Goal: Task Accomplishment & Management: Manage account settings

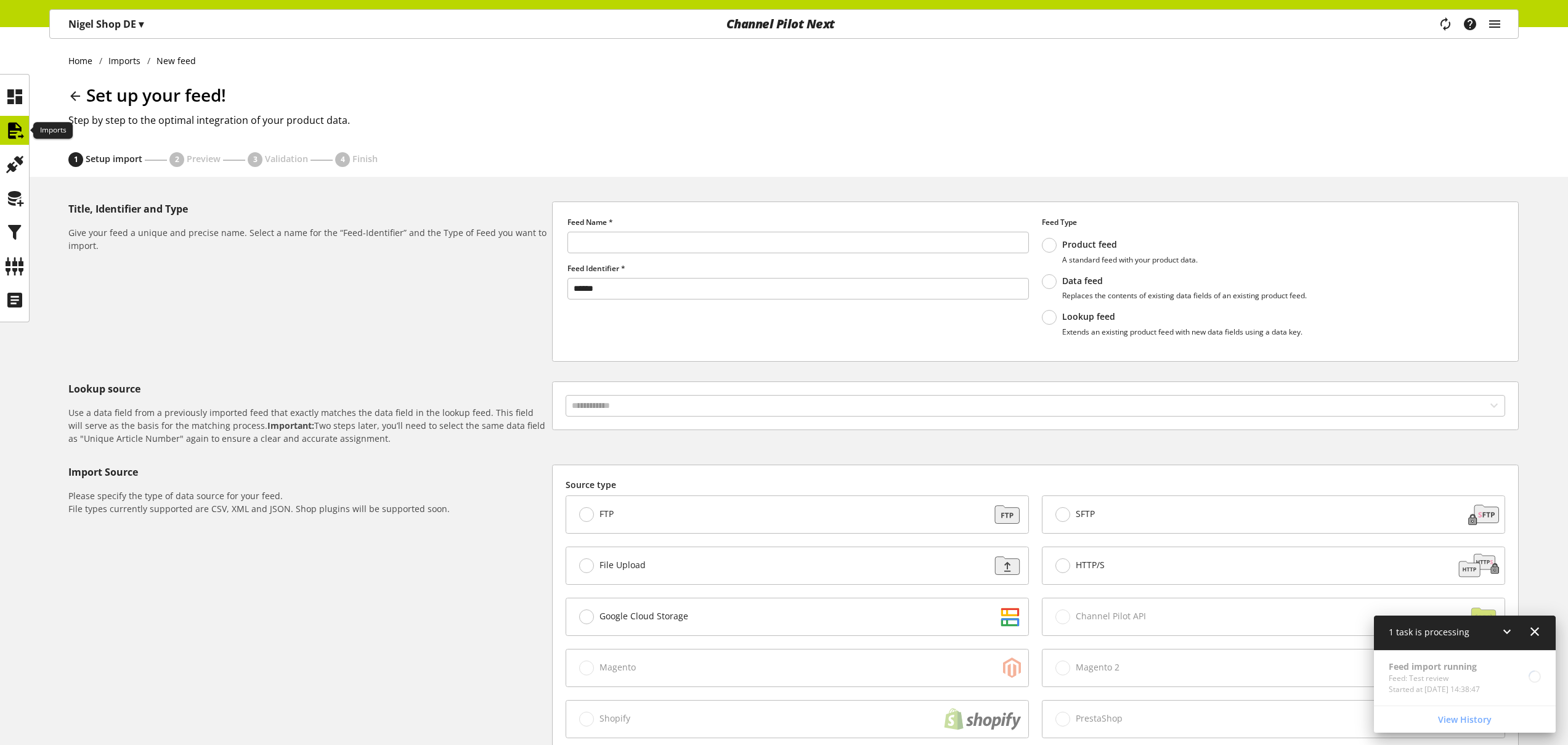
click at [21, 130] on icon at bounding box center [15, 130] width 20 height 24
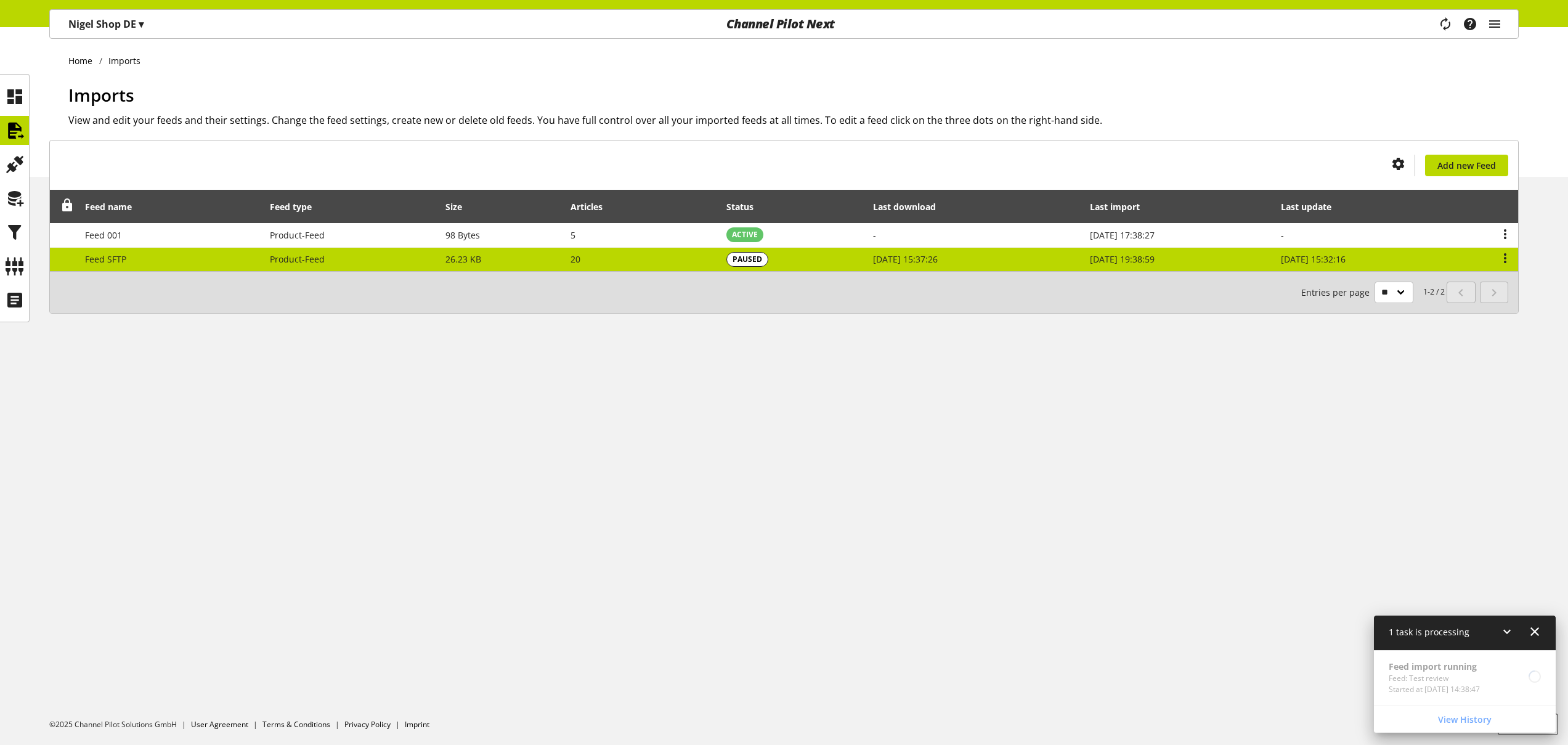
click at [592, 256] on td "20" at bounding box center [642, 259] width 156 height 24
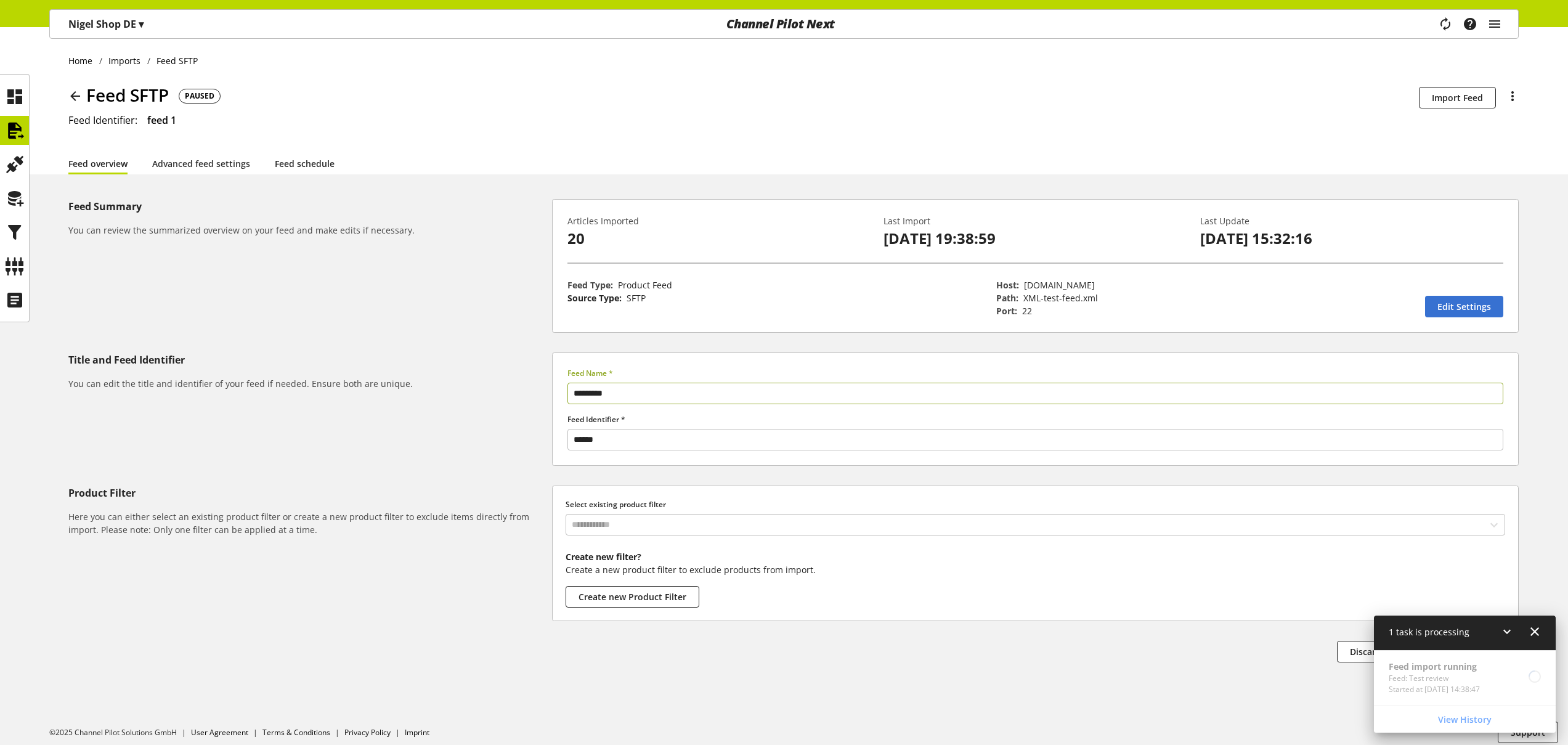
click at [283, 170] on link "Feed schedule" at bounding box center [305, 163] width 60 height 13
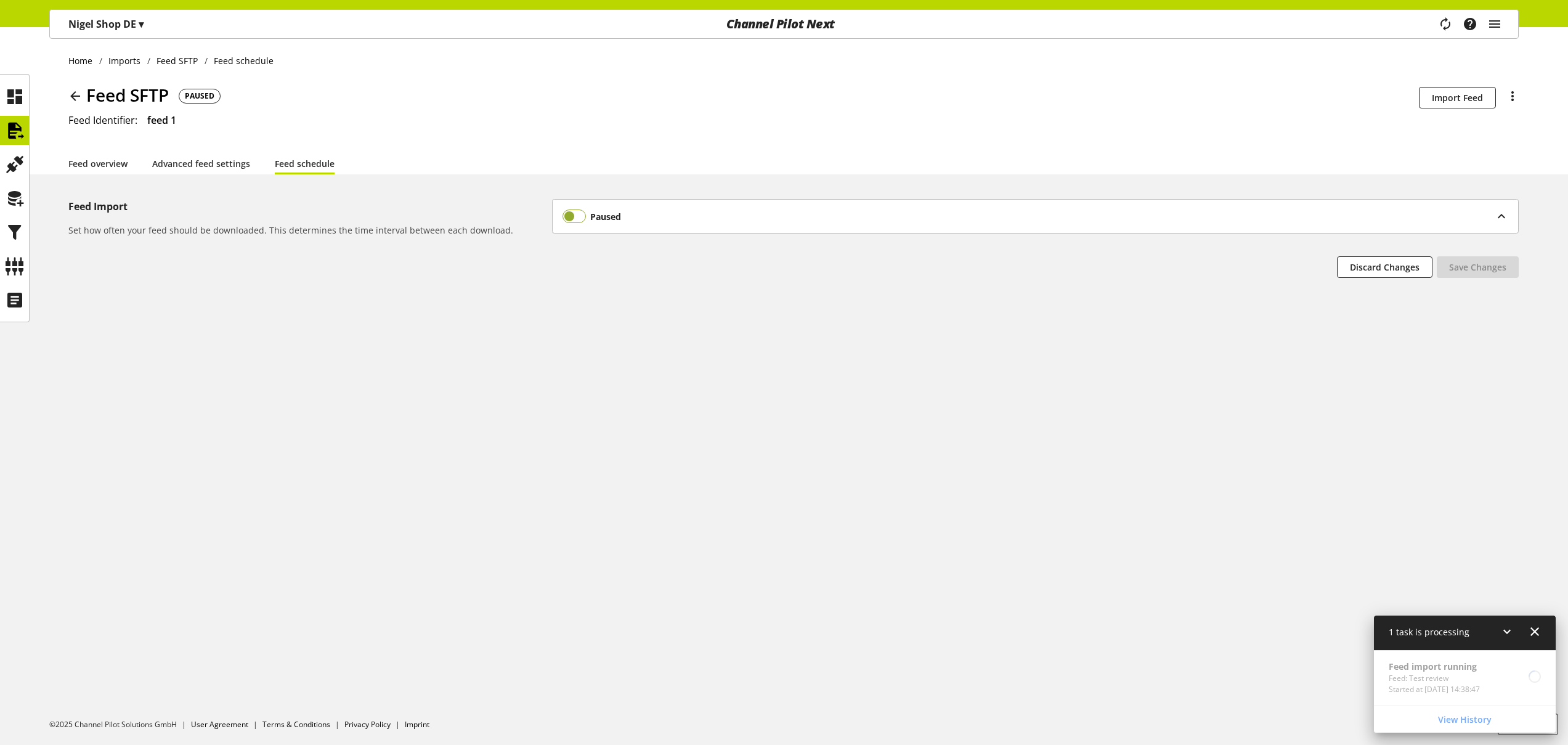
click at [578, 213] on span at bounding box center [574, 216] width 24 height 13
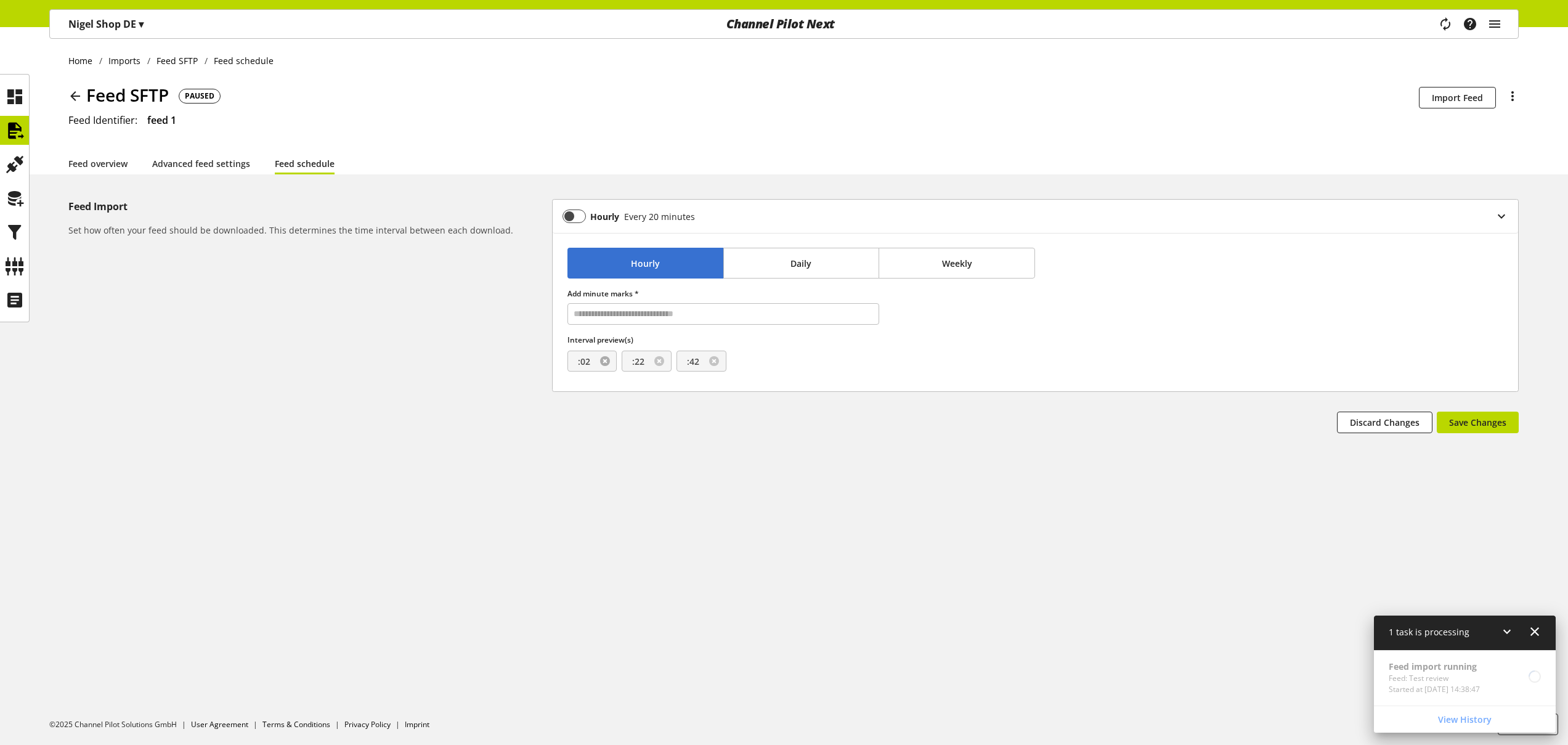
click at [605, 361] on link at bounding box center [605, 361] width 10 height 10
click at [623, 323] on input "text" at bounding box center [723, 314] width 312 height 22
type input "**"
click at [606, 359] on link at bounding box center [605, 361] width 10 height 10
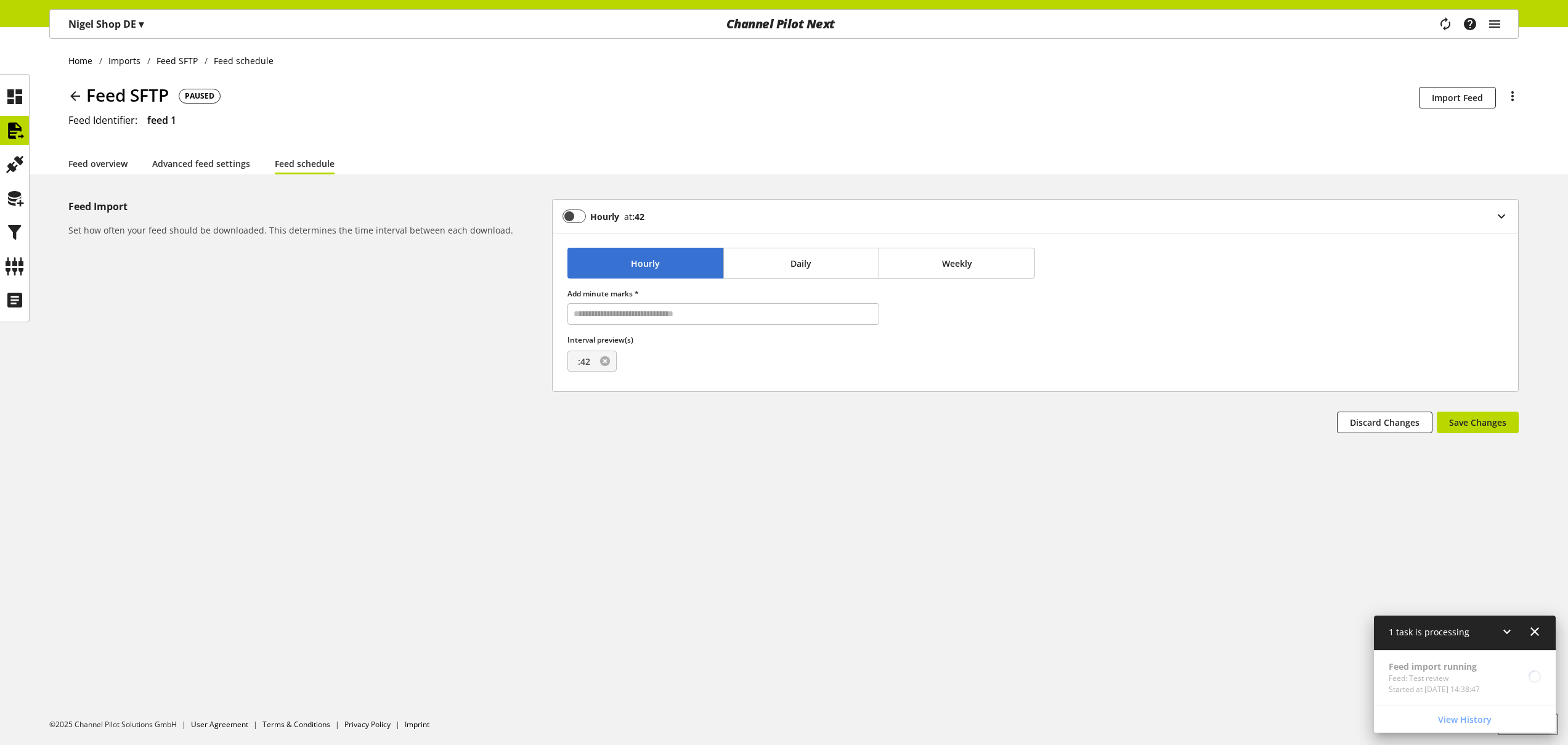
click at [606, 359] on link at bounding box center [605, 361] width 10 height 10
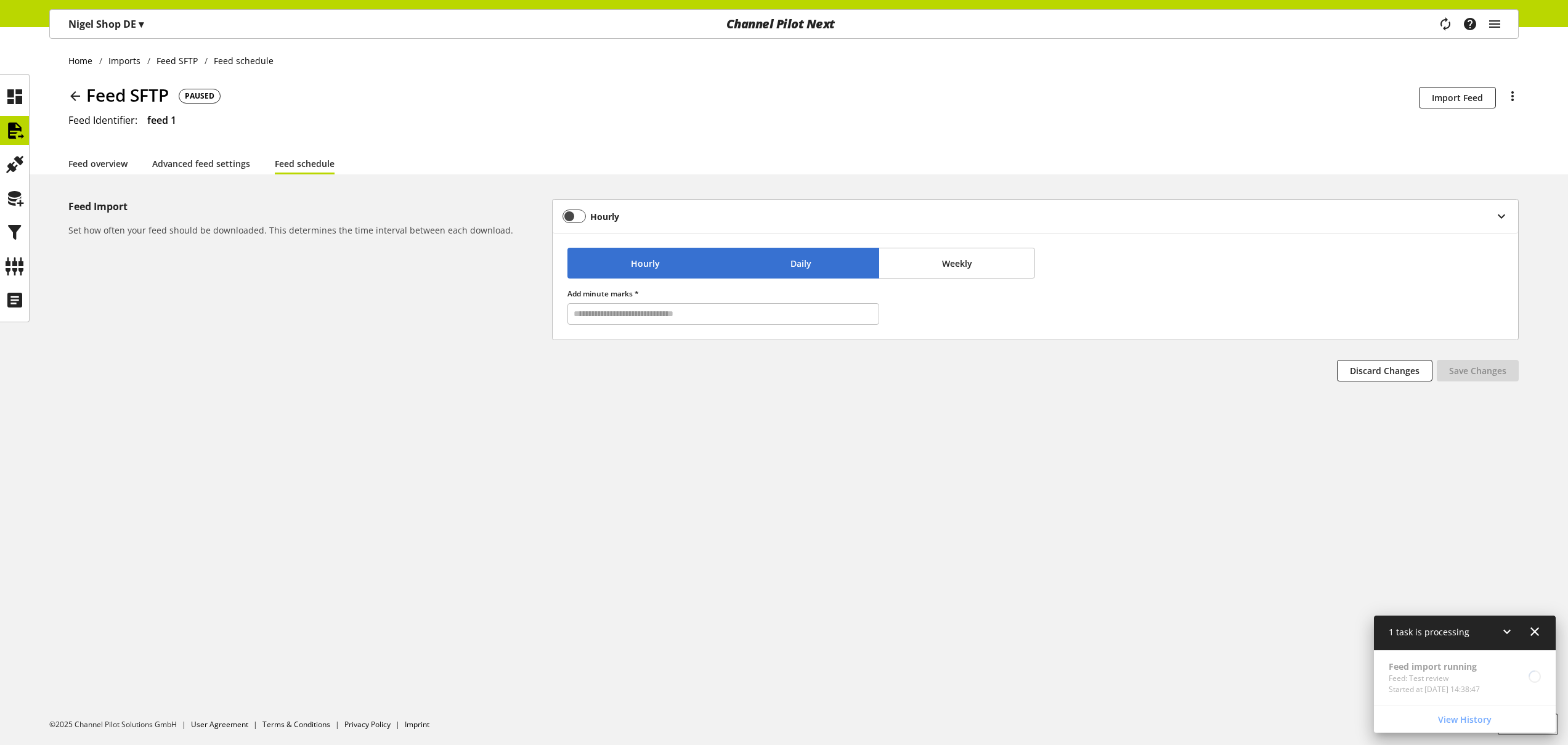
click at [814, 262] on button "Daily" at bounding box center [802, 263] width 157 height 31
click at [585, 314] on select "** * * * * * * * * * ** ** **" at bounding box center [580, 314] width 21 height 21
select select "*"
click at [569, 304] on select "** * * * * * * * * * ** ** **" at bounding box center [580, 314] width 21 height 21
click at [615, 311] on select "** ** ** ** ** ** ** ** ** ** ** ** ** ** ** ** ** ** ** ** ** ** ** ** ** ** *…" at bounding box center [605, 314] width 21 height 21
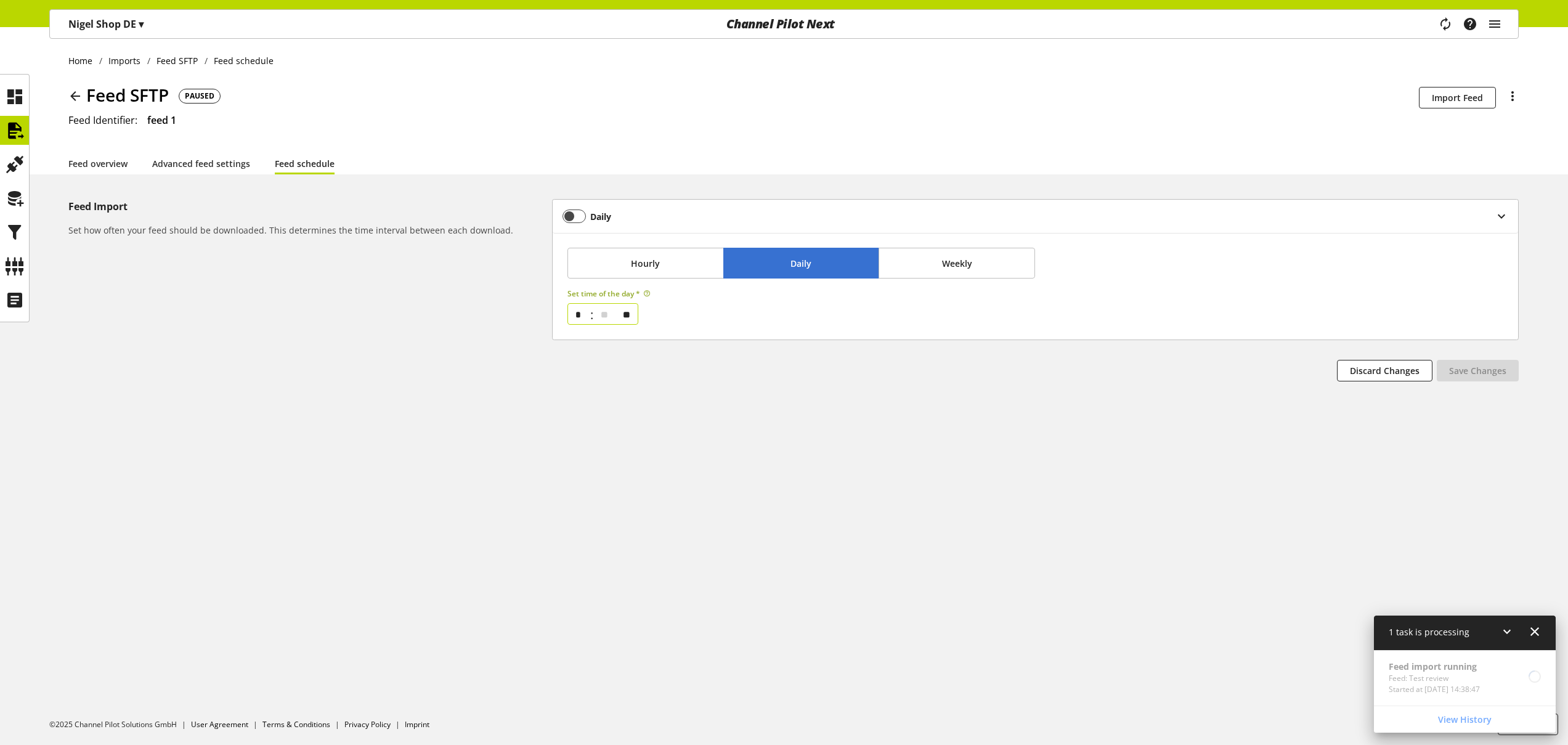
select select "*"
click at [598, 304] on select "** ** ** ** ** ** ** ** ** ** ** ** ** ** ** ** ** ** ** ** ** ** ** ** ** ** *…" at bounding box center [605, 314] width 21 height 21
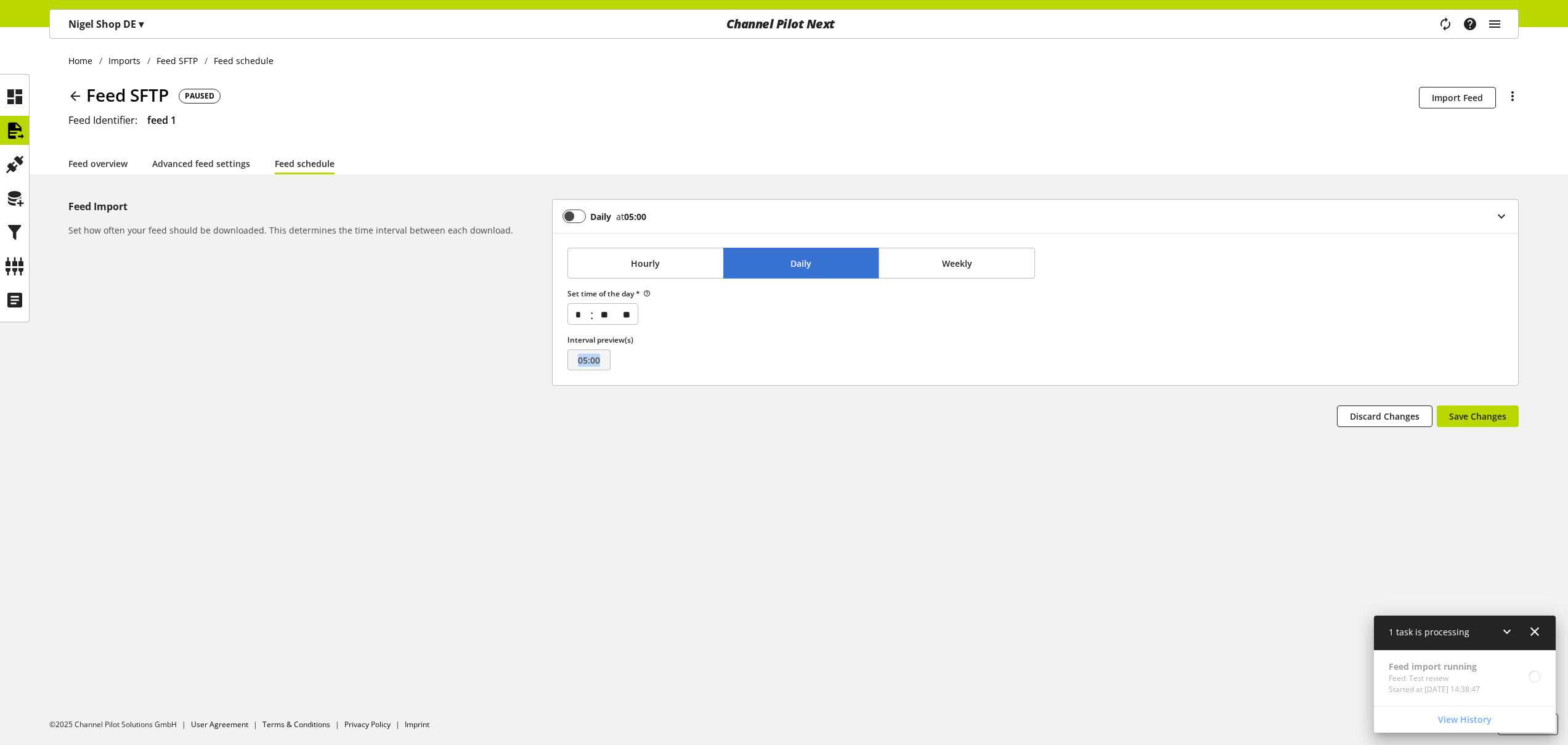
drag, startPoint x: 580, startPoint y: 359, endPoint x: 618, endPoint y: 365, distance: 38.5
click at [629, 369] on div "Interval preview(s) 05:00" at bounding box center [609, 353] width 84 height 36
click at [610, 361] on span "05:00" at bounding box center [589, 360] width 43 height 21
click at [582, 314] on select "* * * * * * * * * ** ** **" at bounding box center [580, 314] width 21 height 21
select select "*"
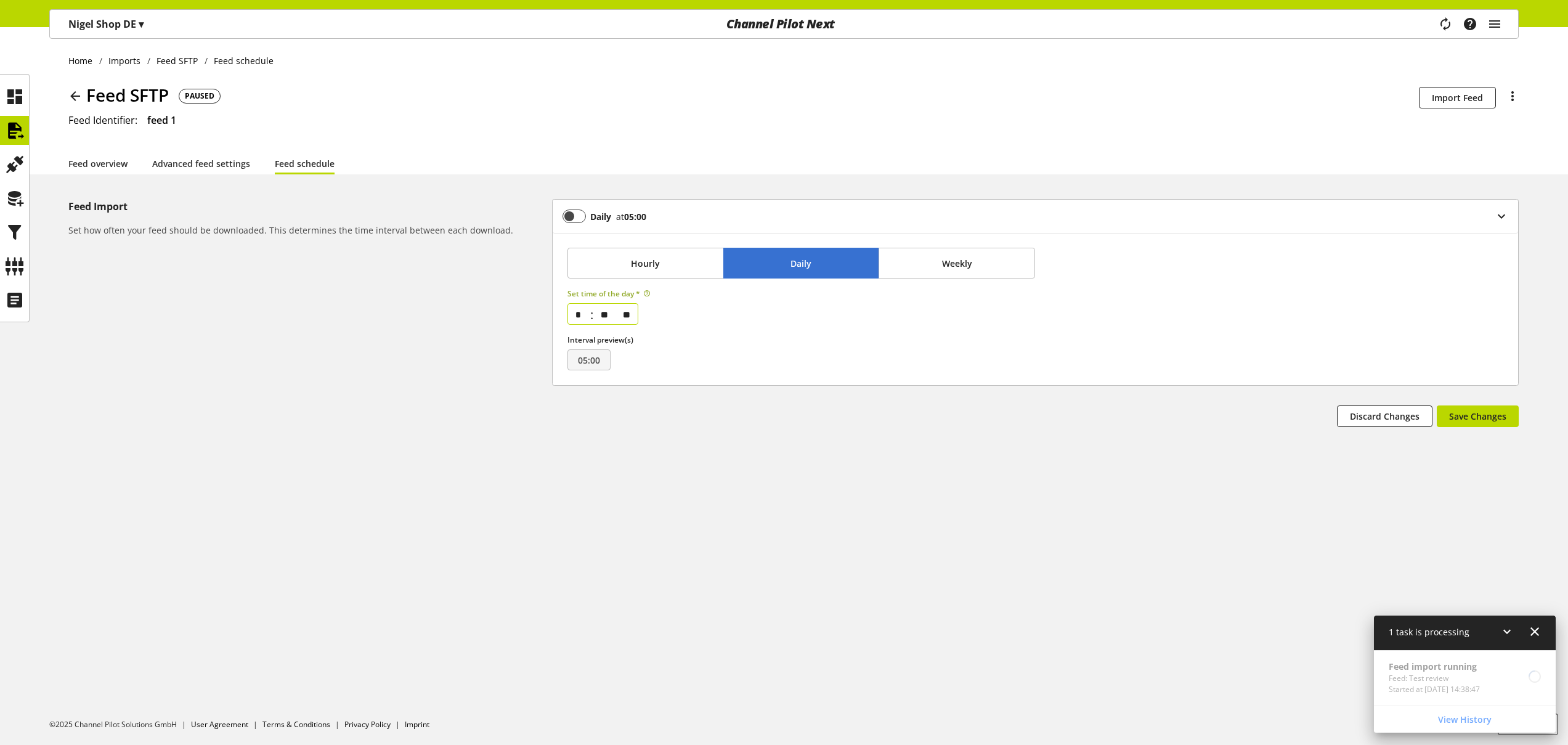
click at [569, 304] on select "* * * * * * * * * ** ** **" at bounding box center [580, 314] width 21 height 21
click at [21, 201] on icon at bounding box center [15, 199] width 20 height 24
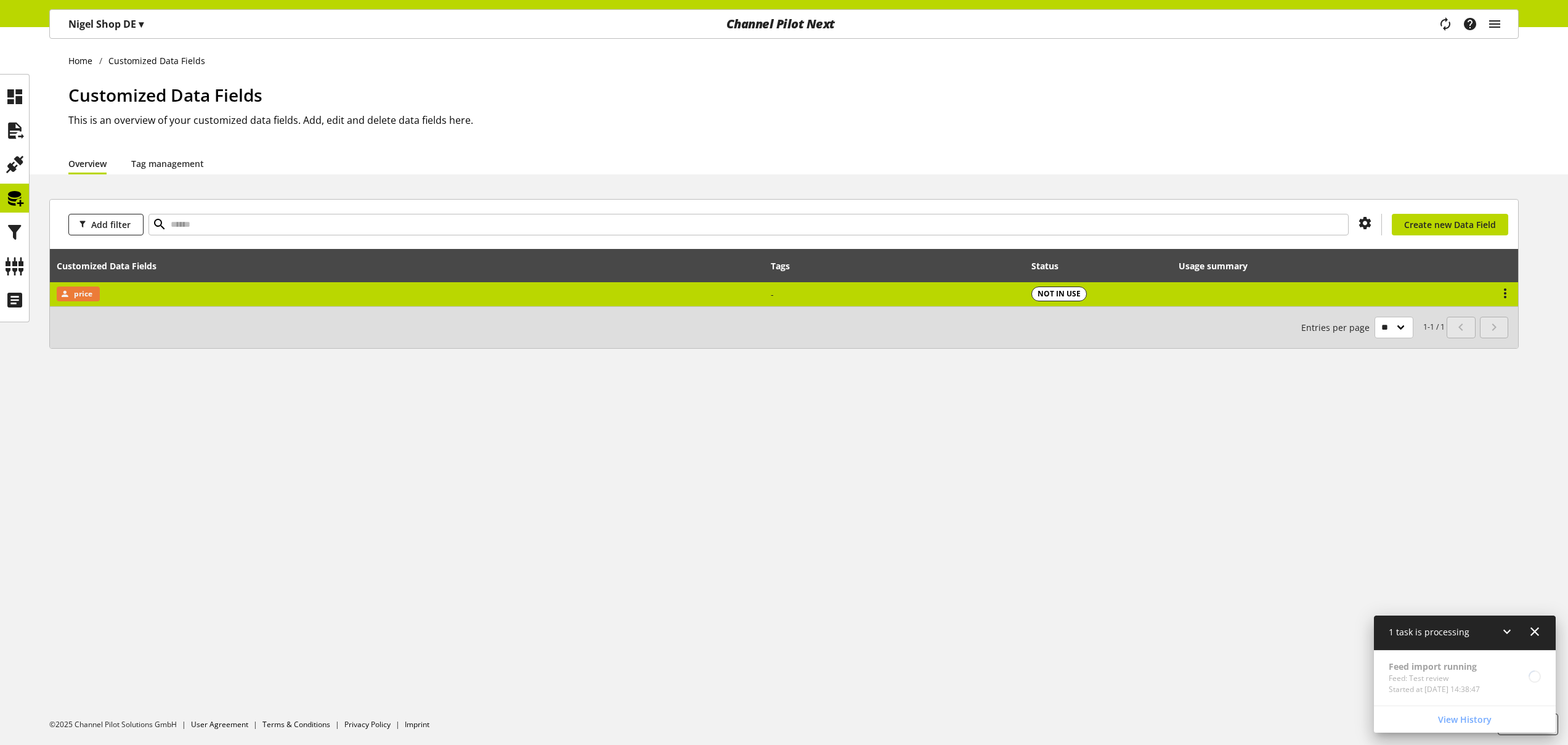
click at [142, 296] on td "price" at bounding box center [407, 294] width 714 height 24
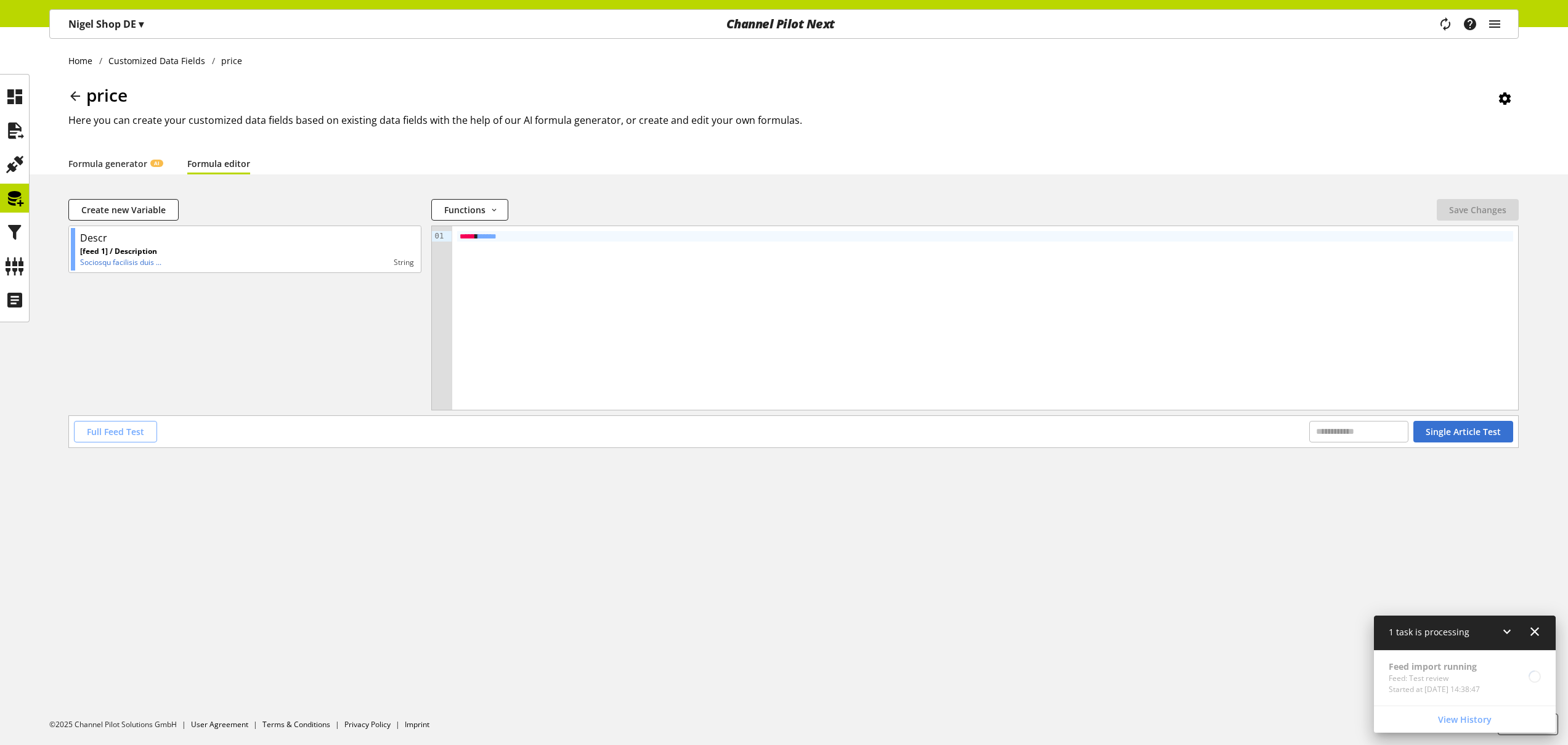
click at [144, 431] on button "Full Feed Test" at bounding box center [115, 432] width 83 height 22
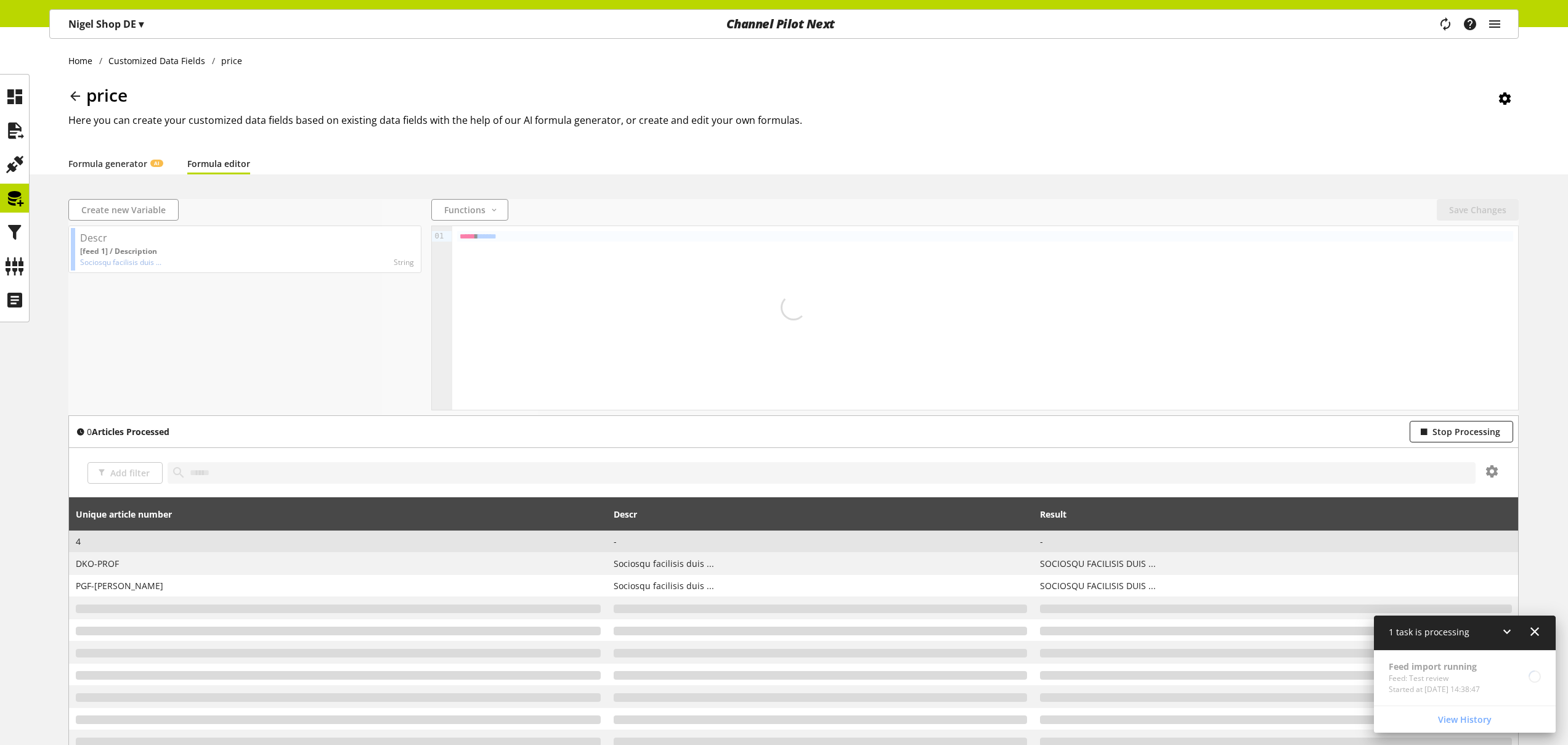
scroll to position [120, 0]
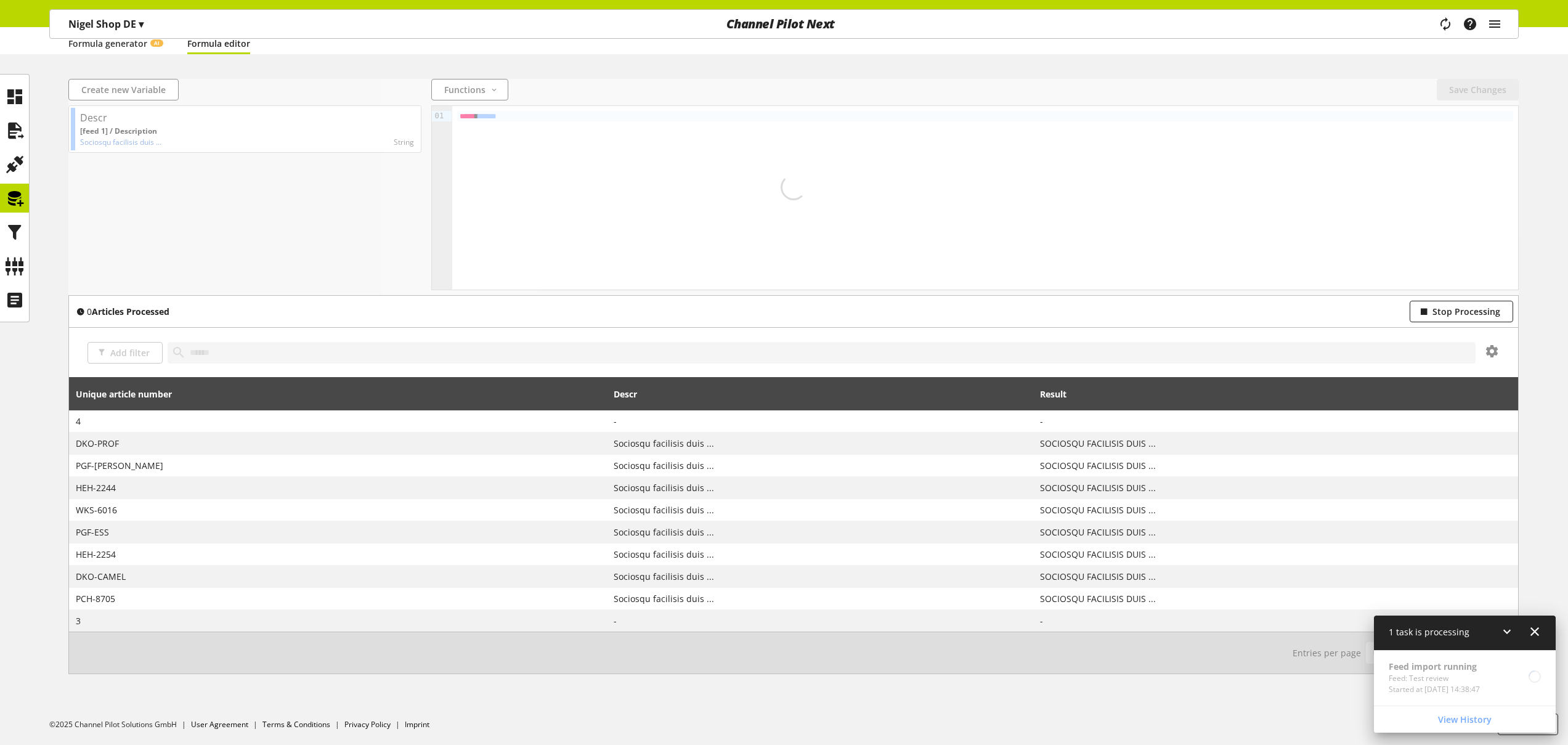
click at [1538, 629] on icon at bounding box center [1535, 631] width 15 height 22
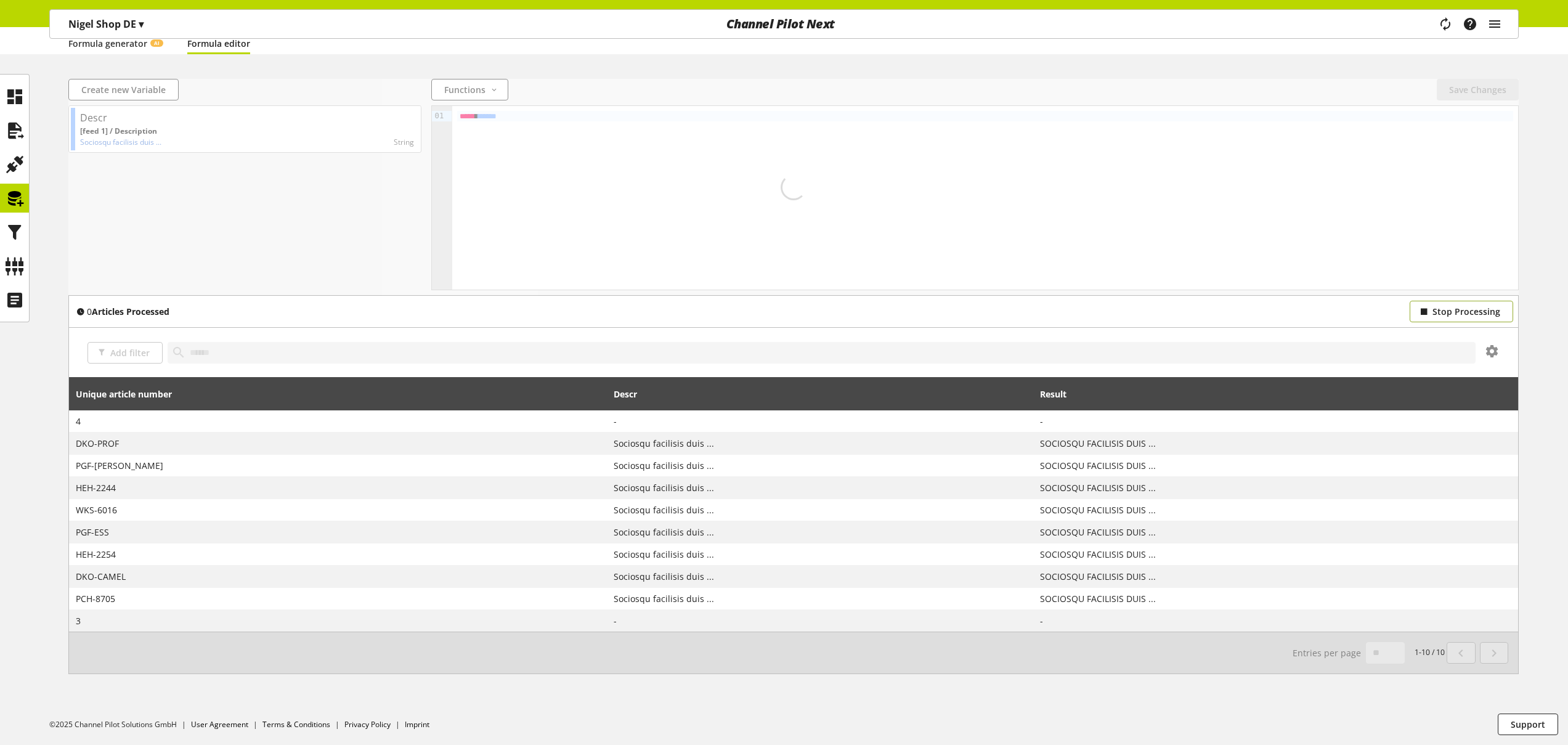
click at [1456, 314] on span "Stop Processing" at bounding box center [1466, 312] width 67 height 13
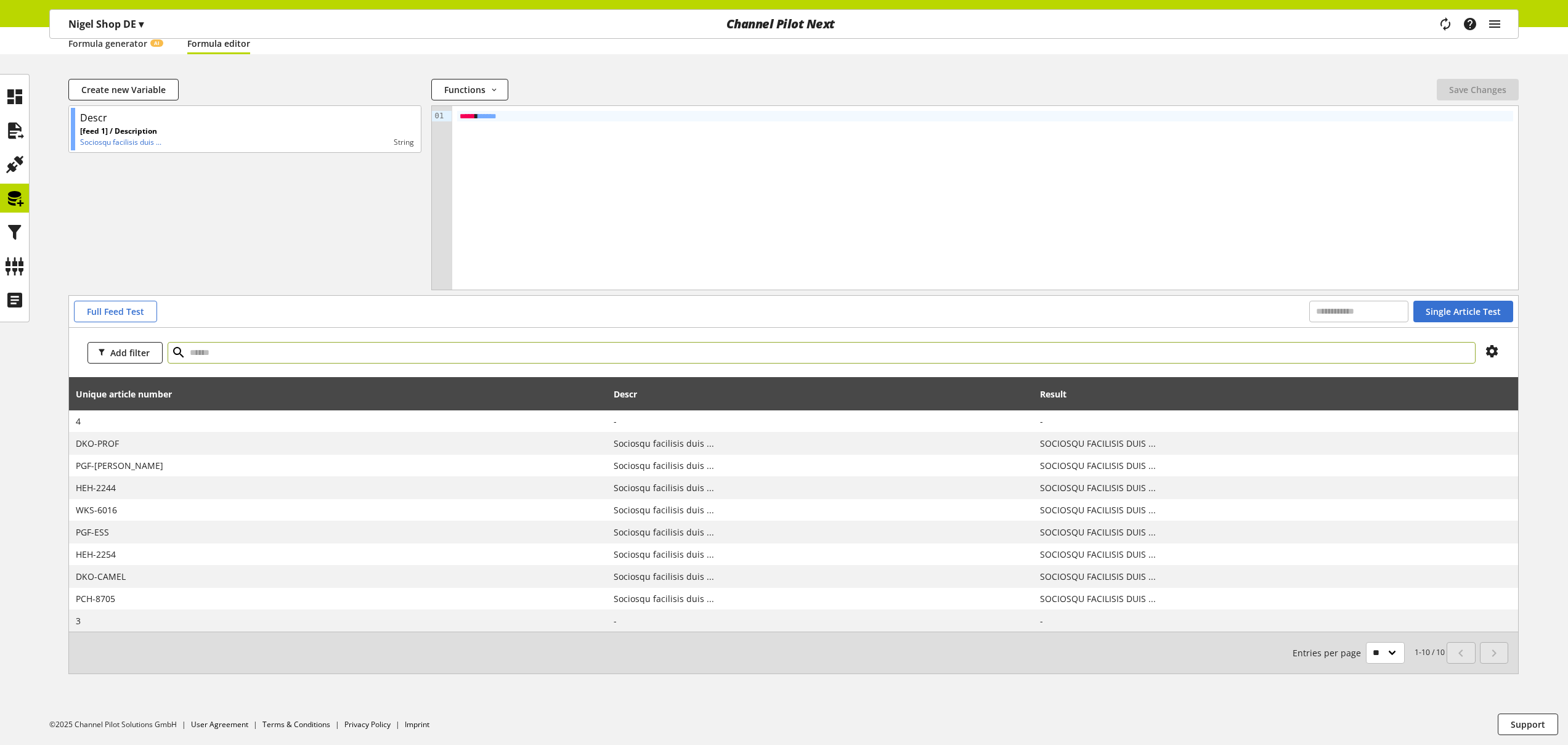
click at [340, 346] on input "text" at bounding box center [821, 353] width 1308 height 22
type input "*"
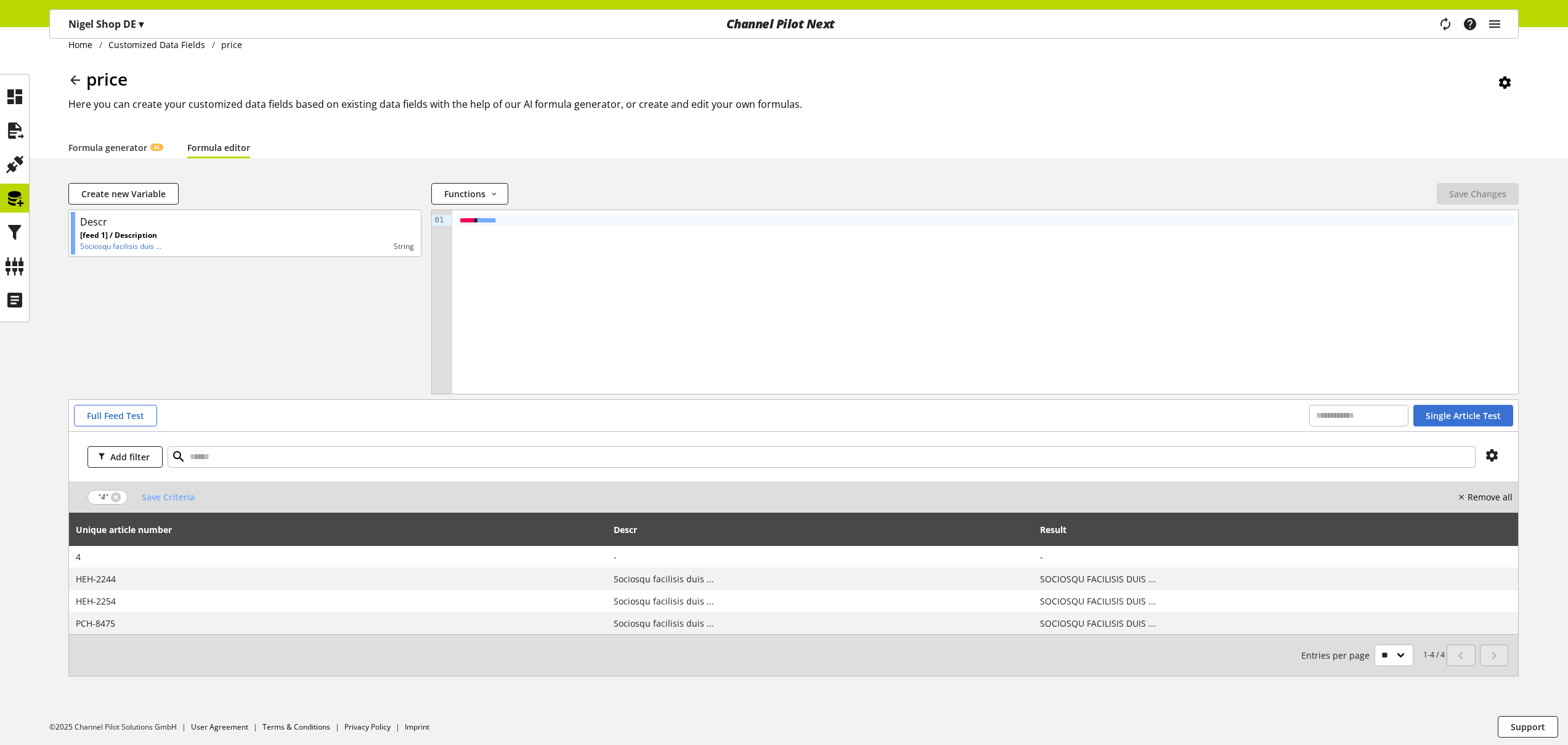
scroll to position [17, 0]
click at [181, 499] on span "Save Criteria" at bounding box center [168, 496] width 53 height 13
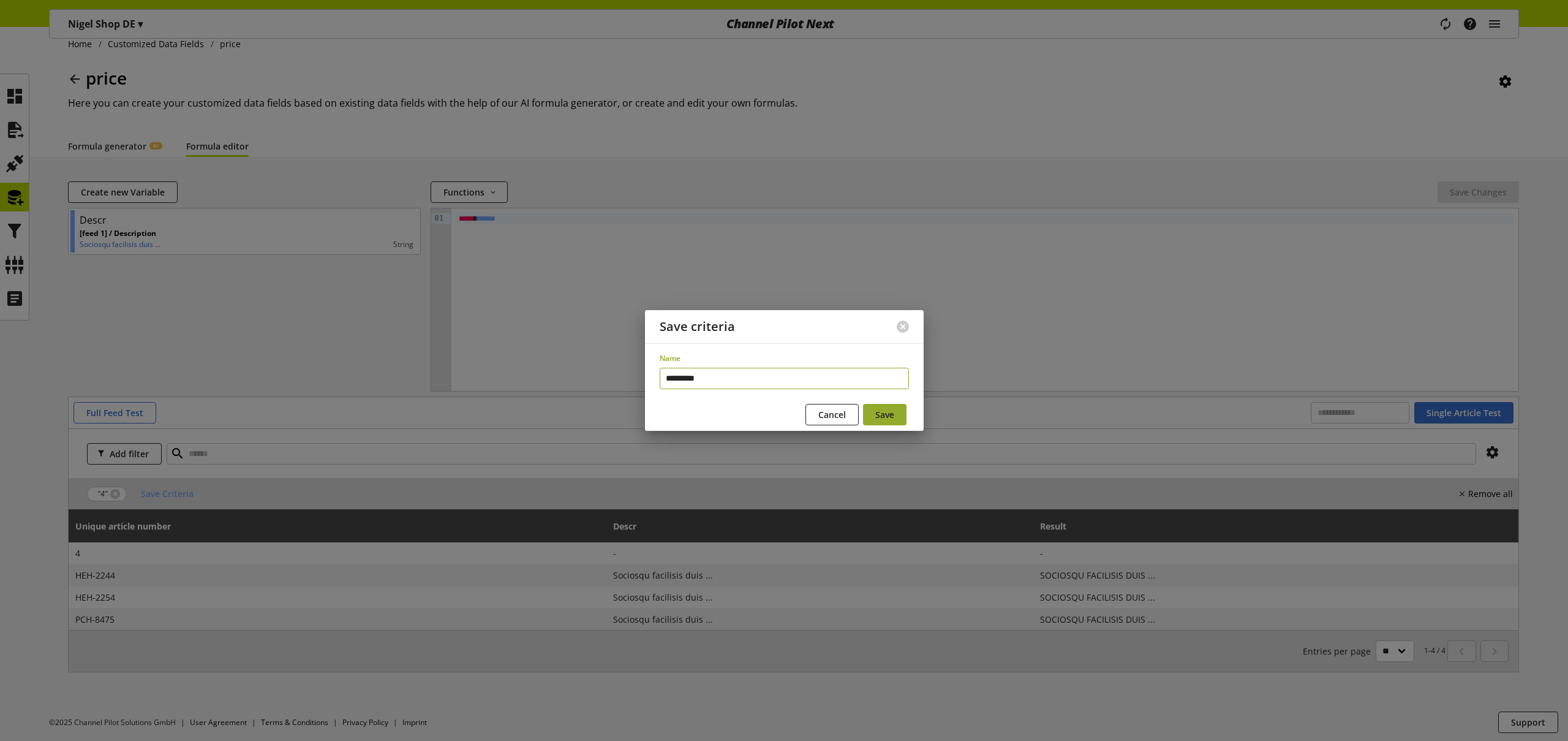
type input "*********"
click at [890, 414] on span "Save" at bounding box center [885, 414] width 19 height 13
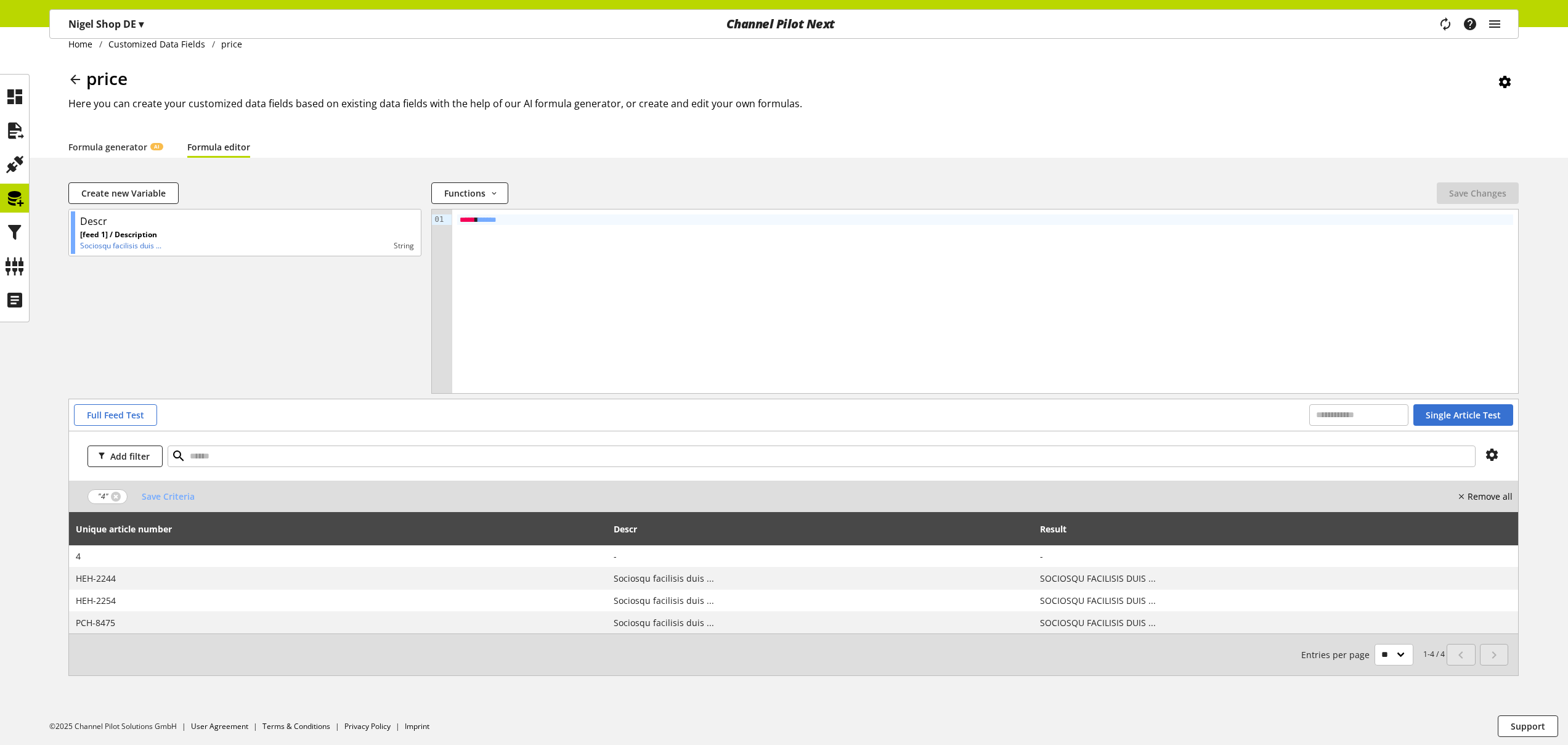
click at [1489, 494] on nobr "Remove all" at bounding box center [1490, 496] width 45 height 13
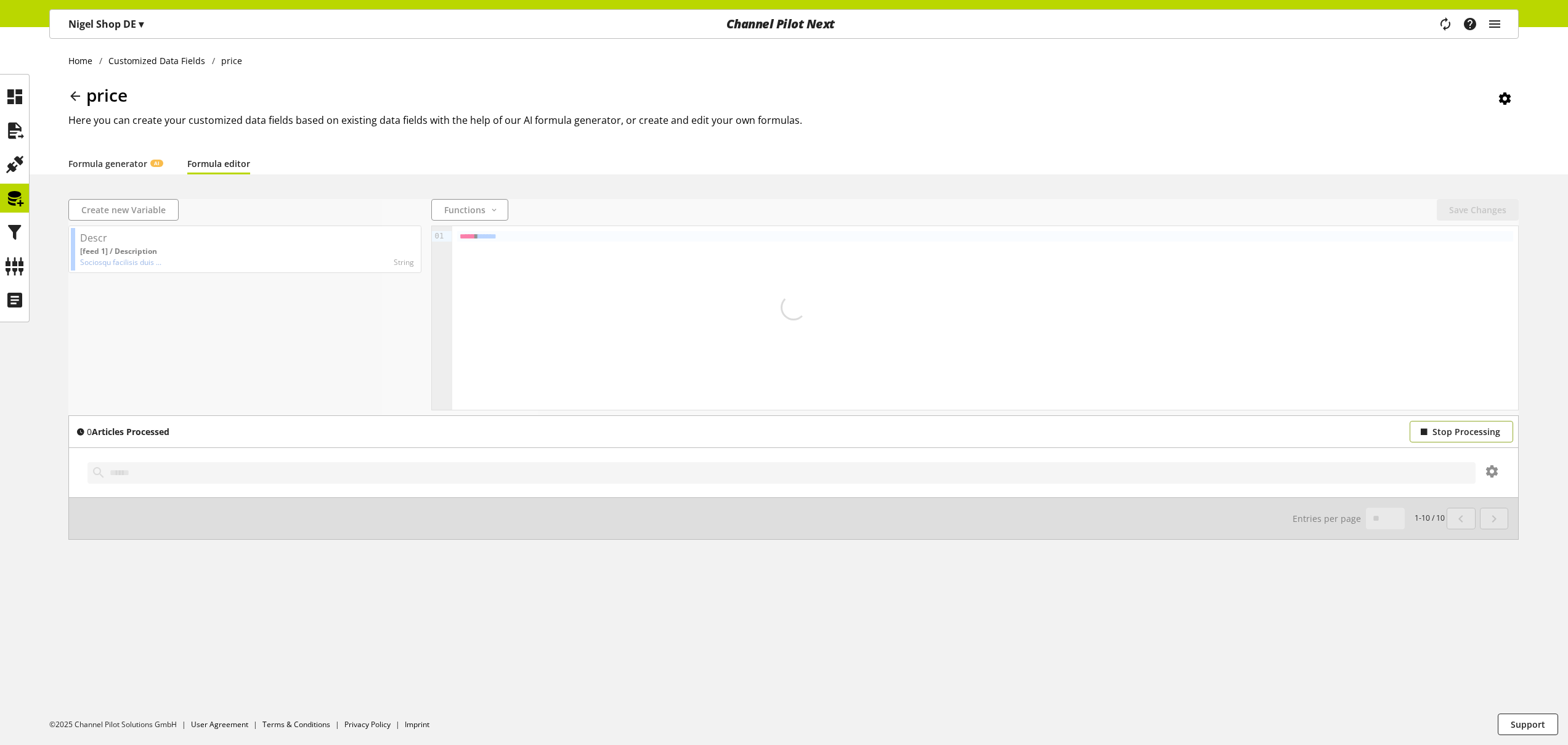
click at [1436, 427] on span "Stop Processing" at bounding box center [1466, 431] width 67 height 13
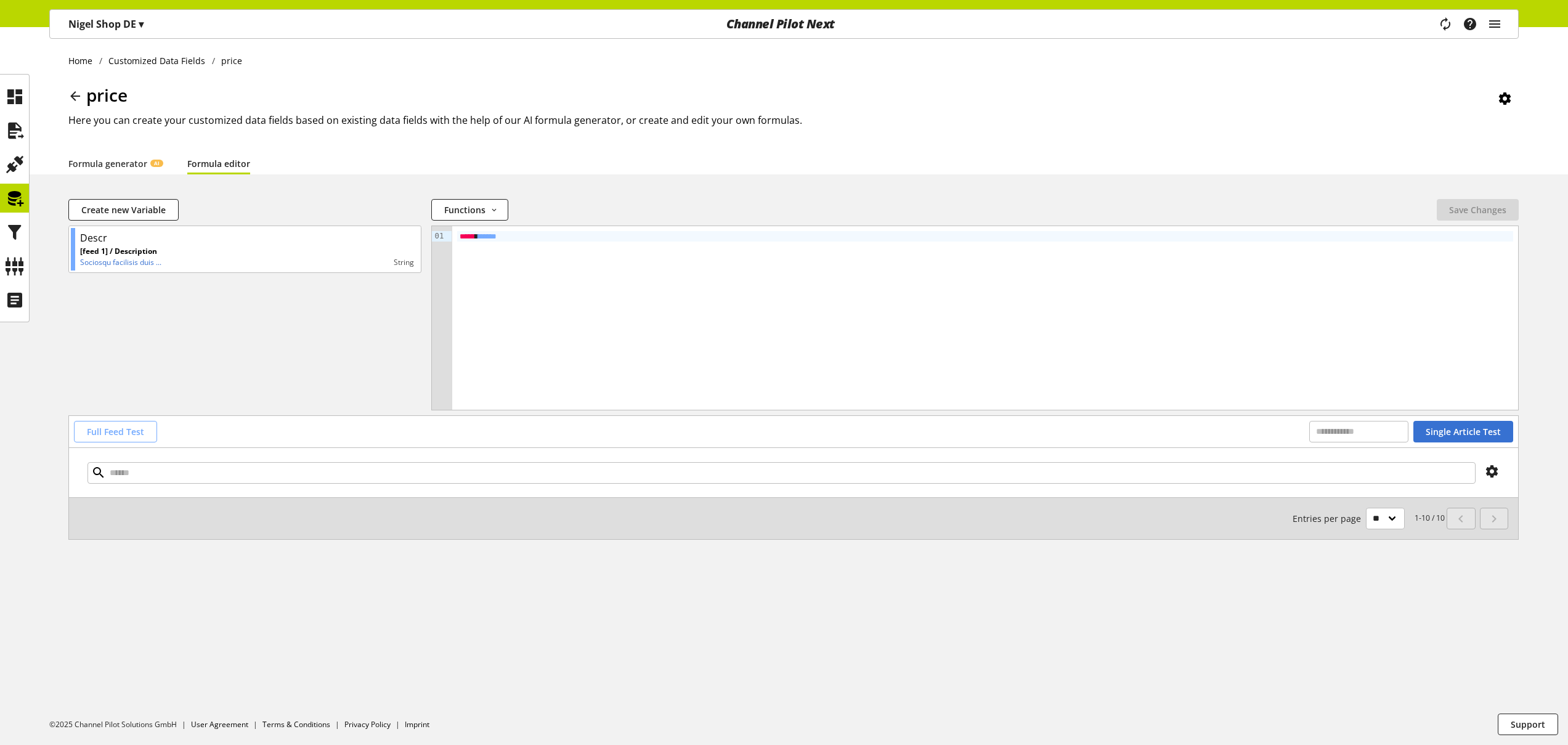
click at [130, 430] on span "Full Feed Test" at bounding box center [115, 431] width 57 height 13
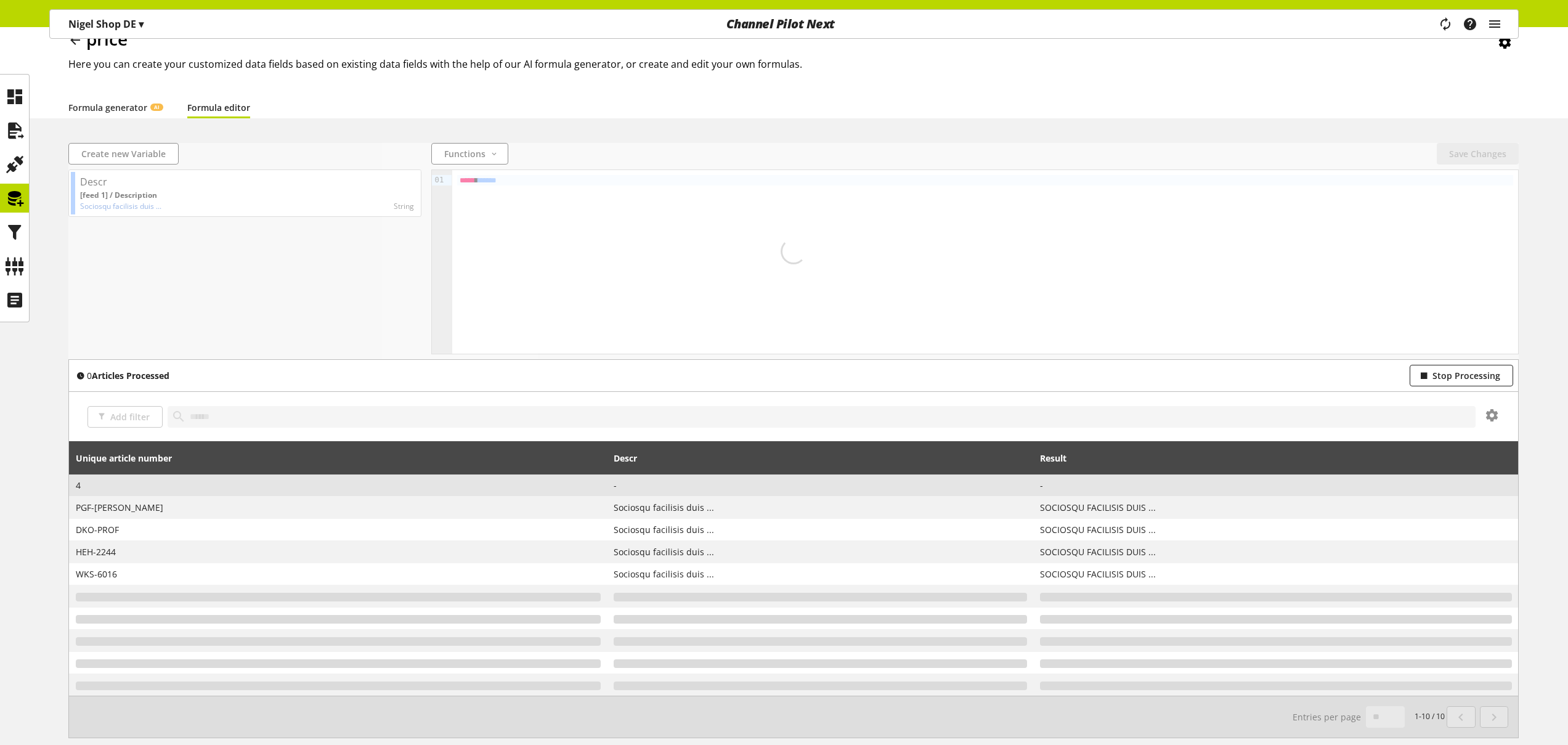
scroll to position [82, 0]
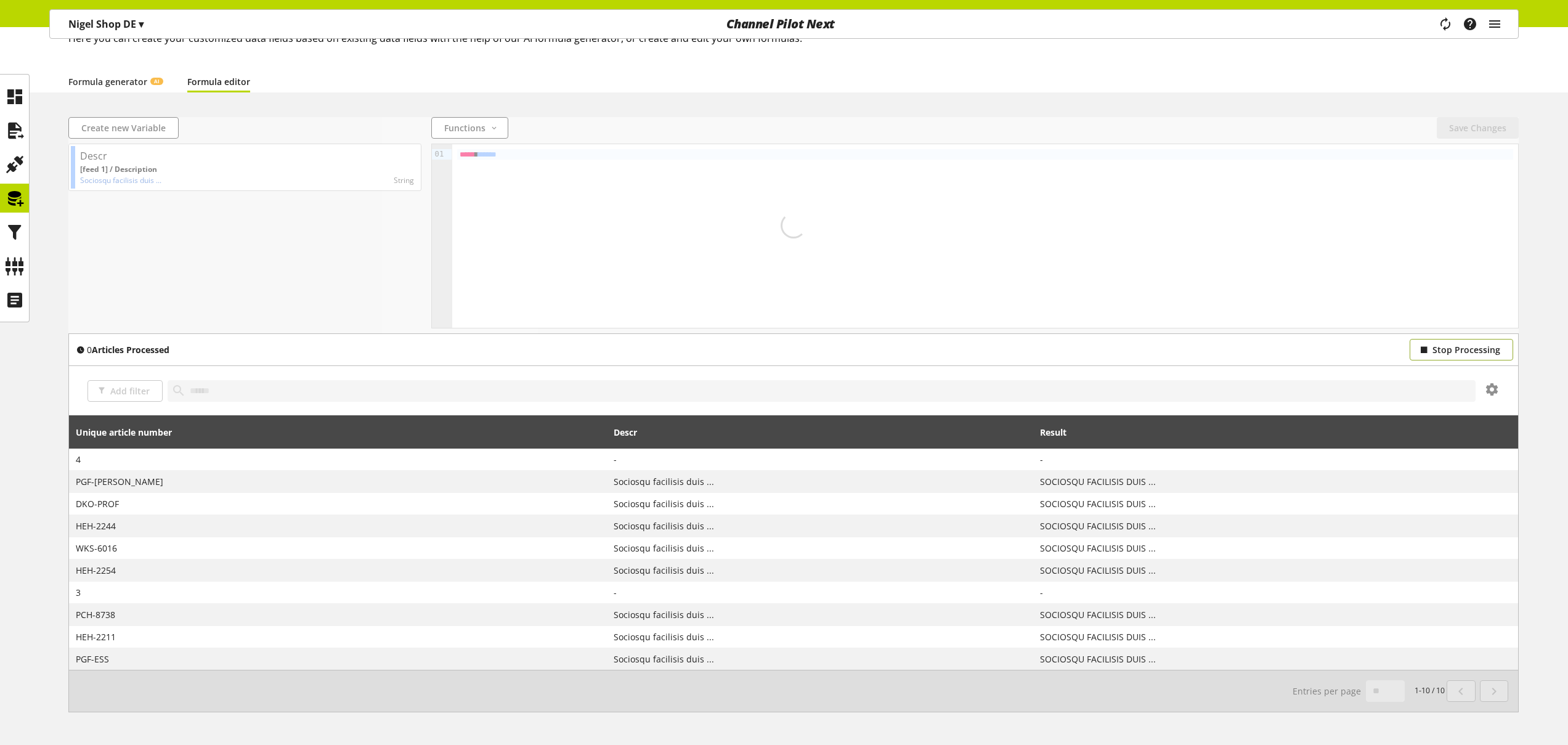
click at [1466, 352] on span "Stop Processing" at bounding box center [1466, 350] width 67 height 13
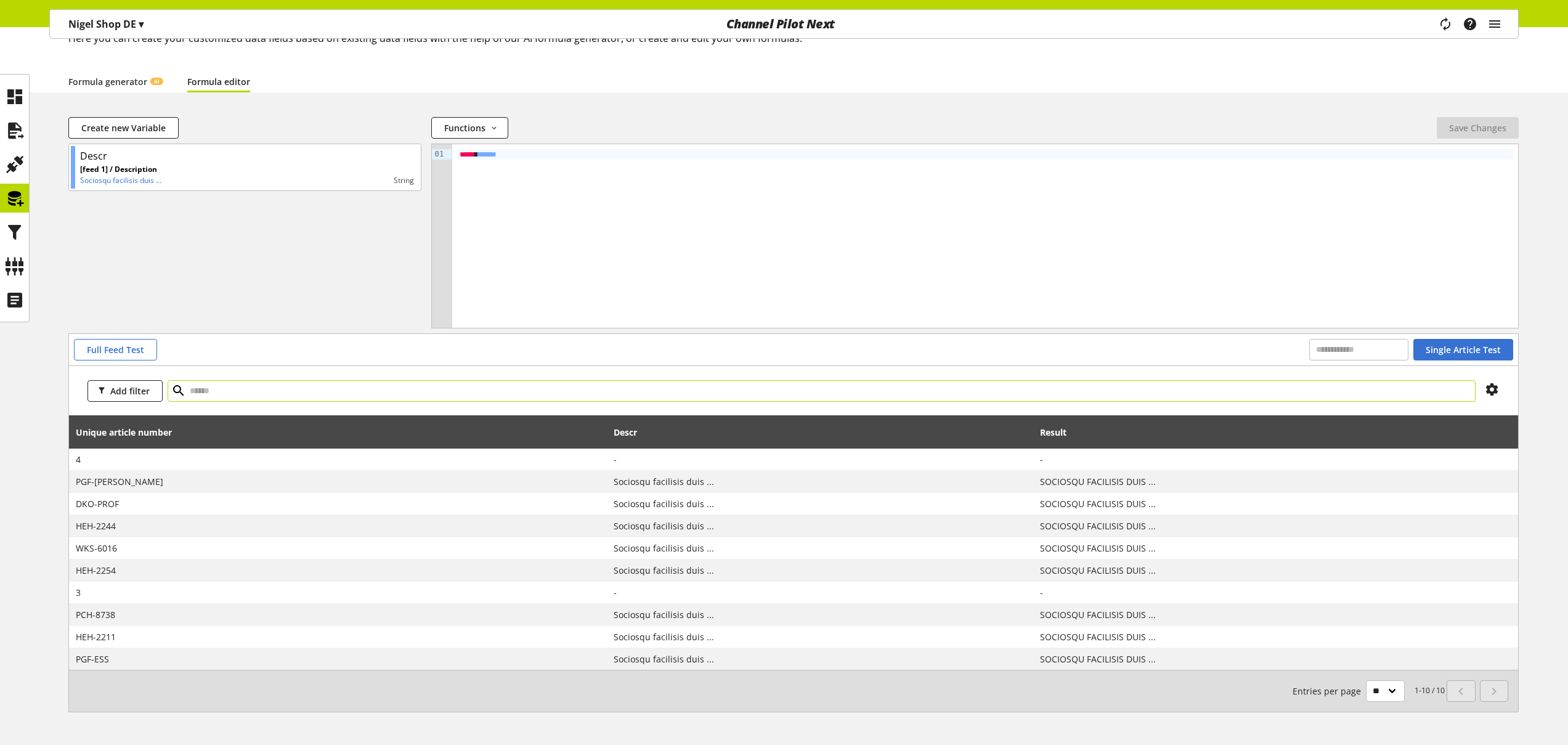
click at [315, 390] on input "text" at bounding box center [821, 391] width 1308 height 22
click at [113, 389] on span "Add filter" at bounding box center [130, 391] width 39 height 13
click at [231, 410] on div "Add filter" at bounding box center [793, 390] width 1449 height 49
click at [1495, 388] on icon at bounding box center [1492, 390] width 15 height 22
click at [58, 373] on div "Create new Variable Functions abs avg base64_decode base64_encode capitalize ca…" at bounding box center [784, 429] width 1568 height 625
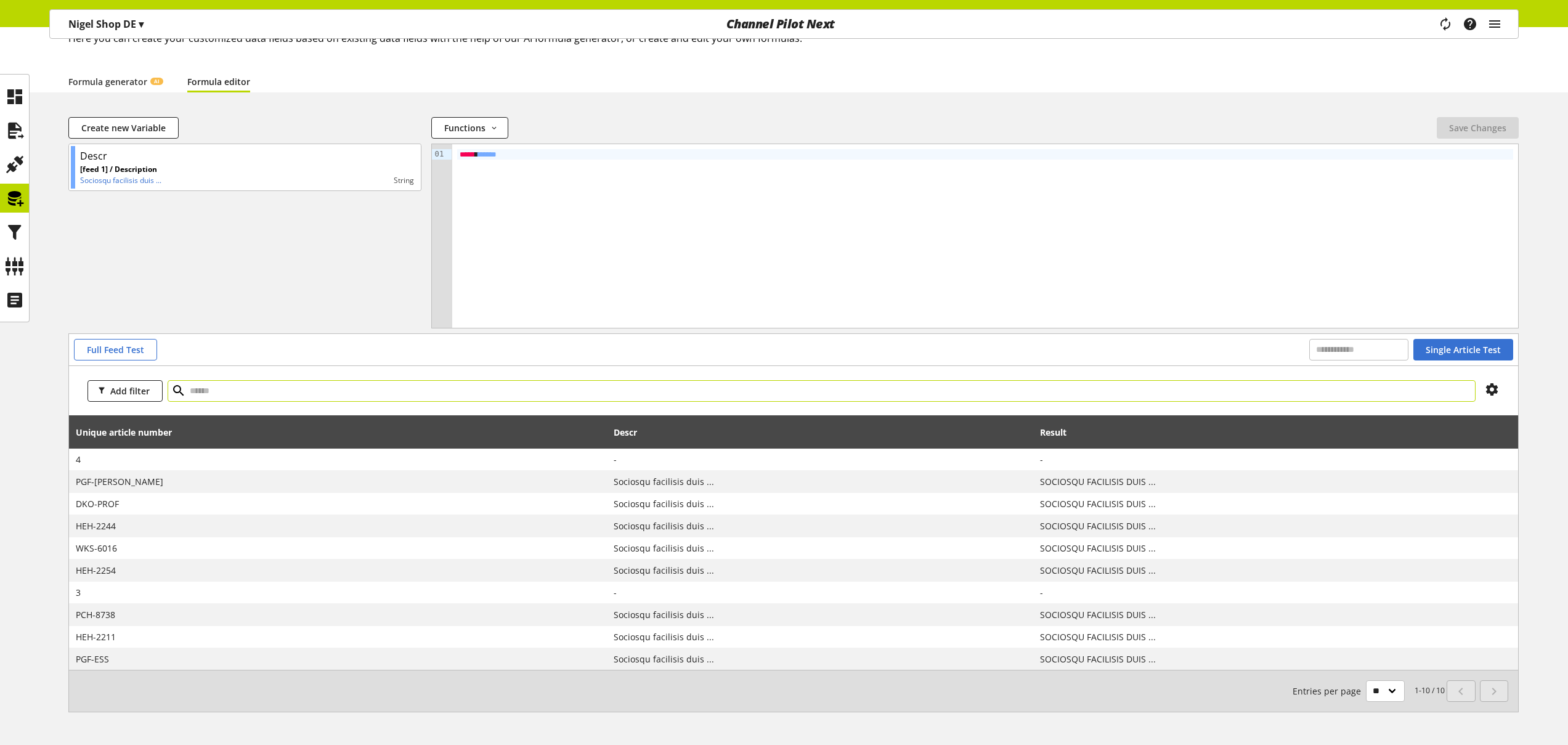
click at [202, 387] on input "text" at bounding box center [821, 391] width 1308 height 22
type input "***"
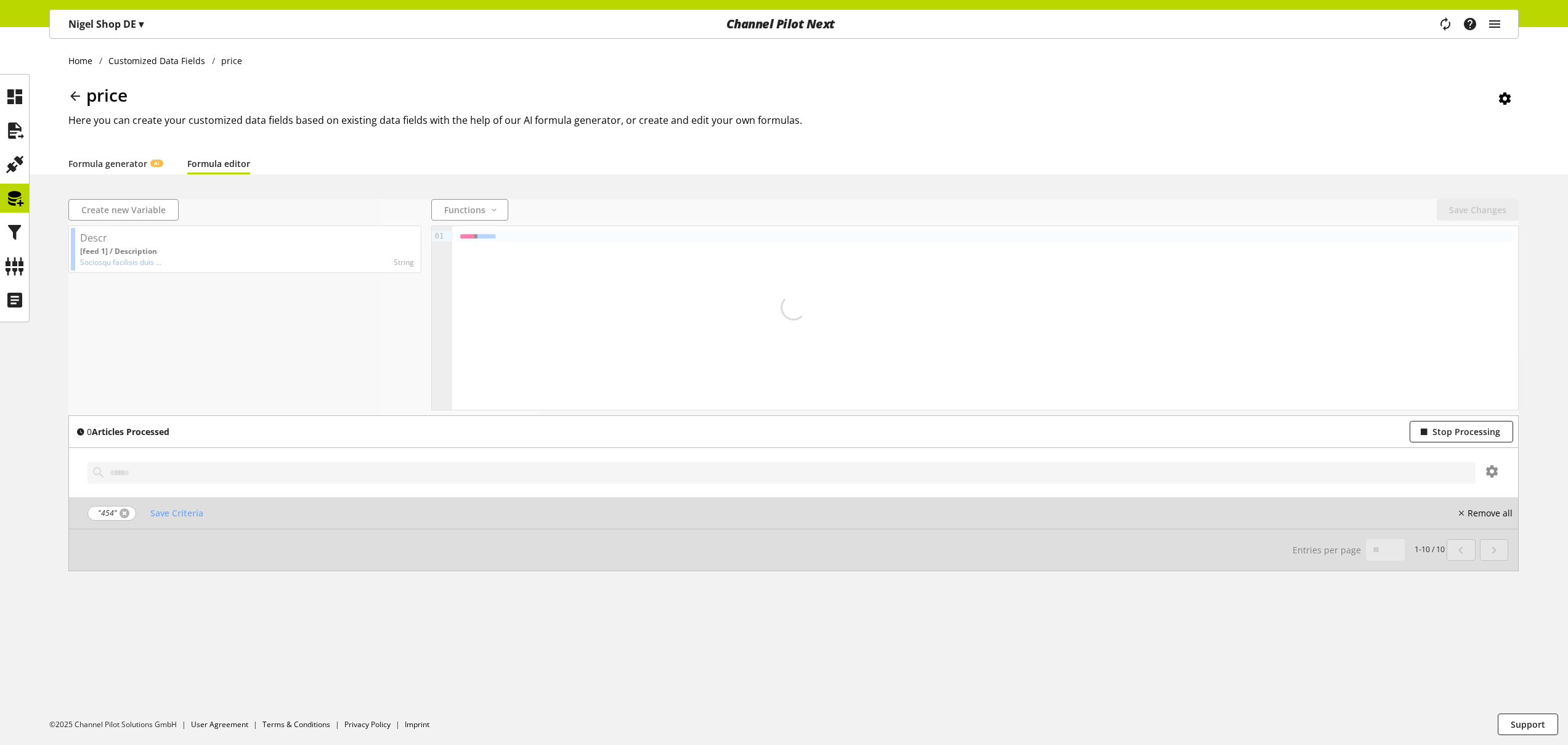
click at [125, 512] on link at bounding box center [124, 513] width 10 height 10
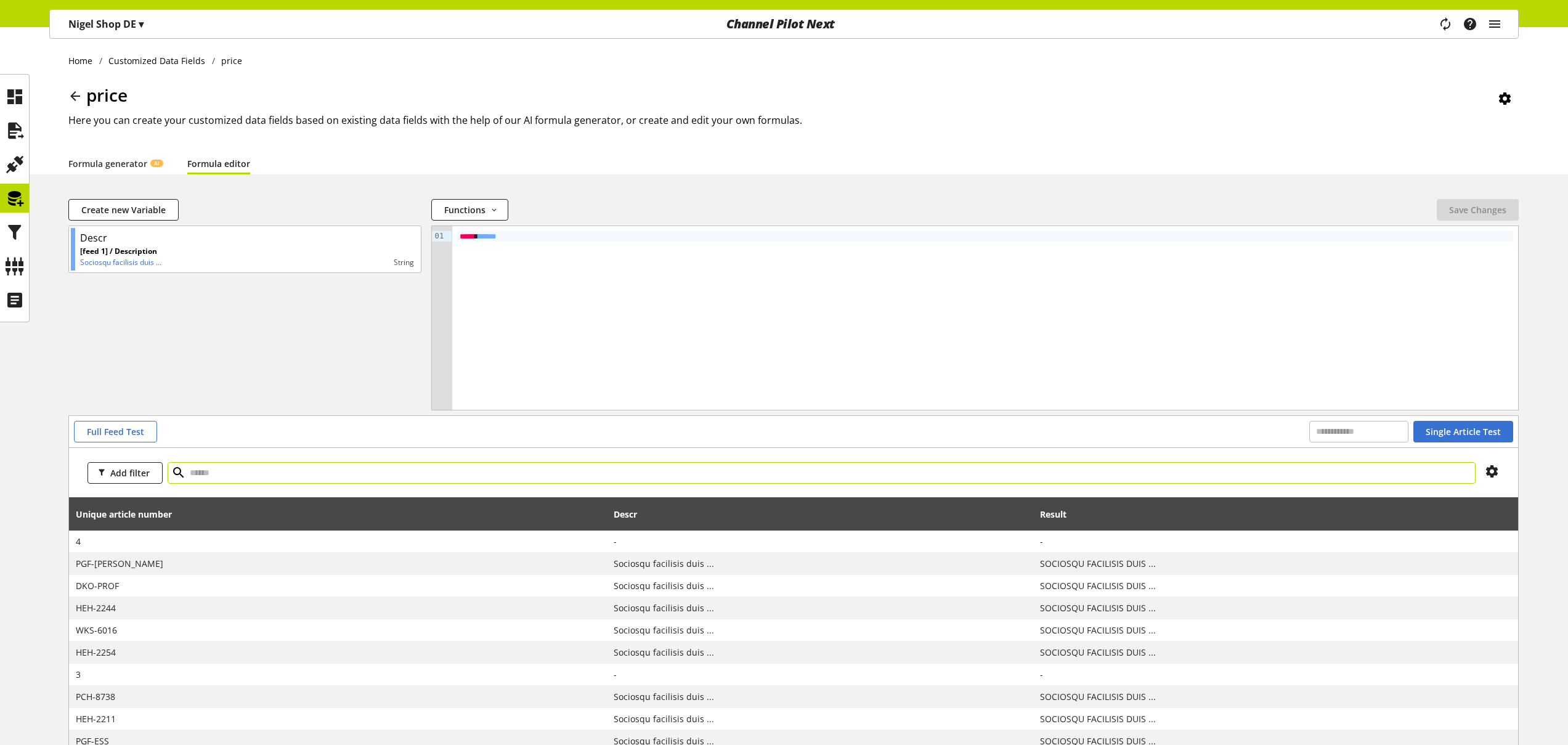
click at [237, 478] on input "text" at bounding box center [821, 473] width 1308 height 22
type input "*"
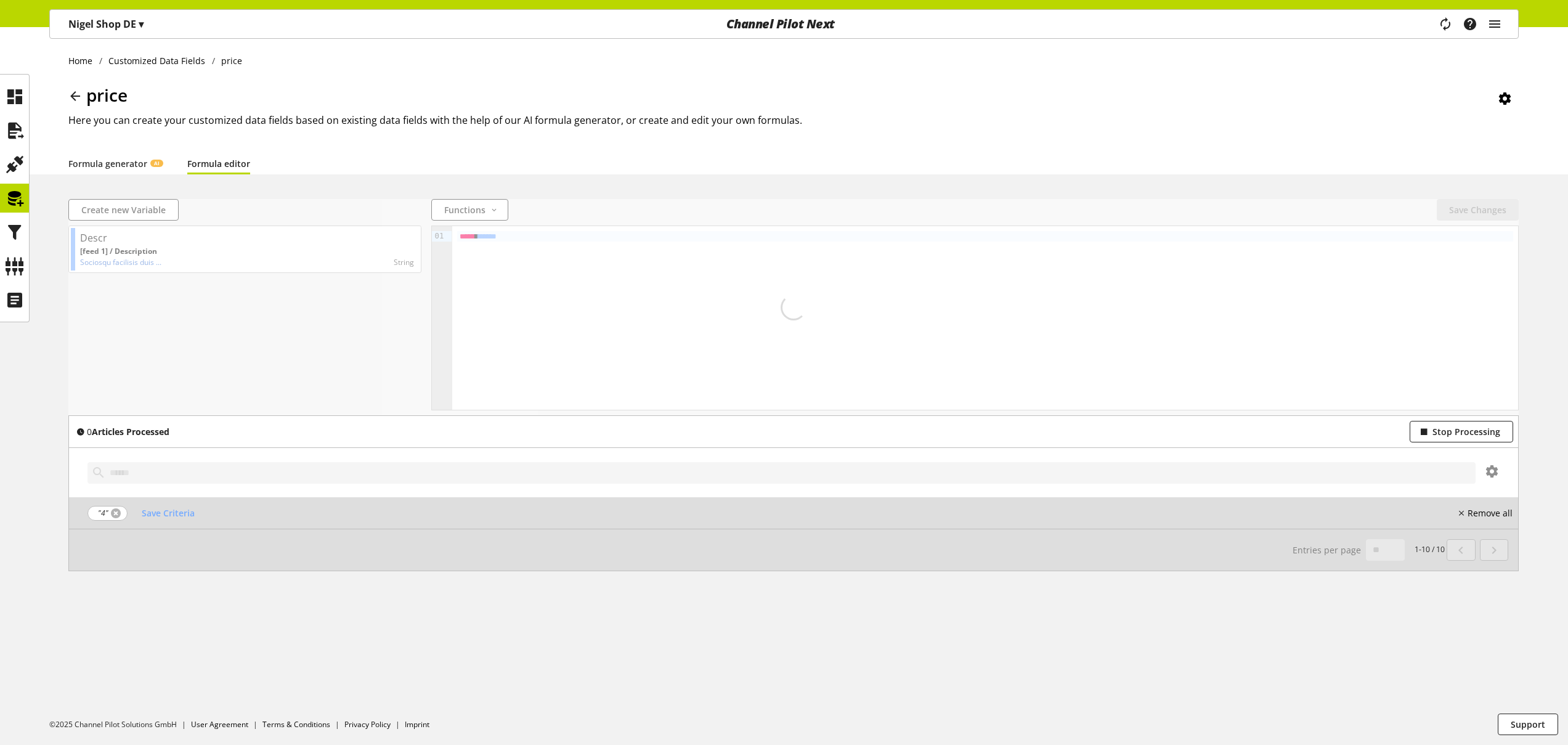
click at [115, 514] on link at bounding box center [116, 513] width 10 height 10
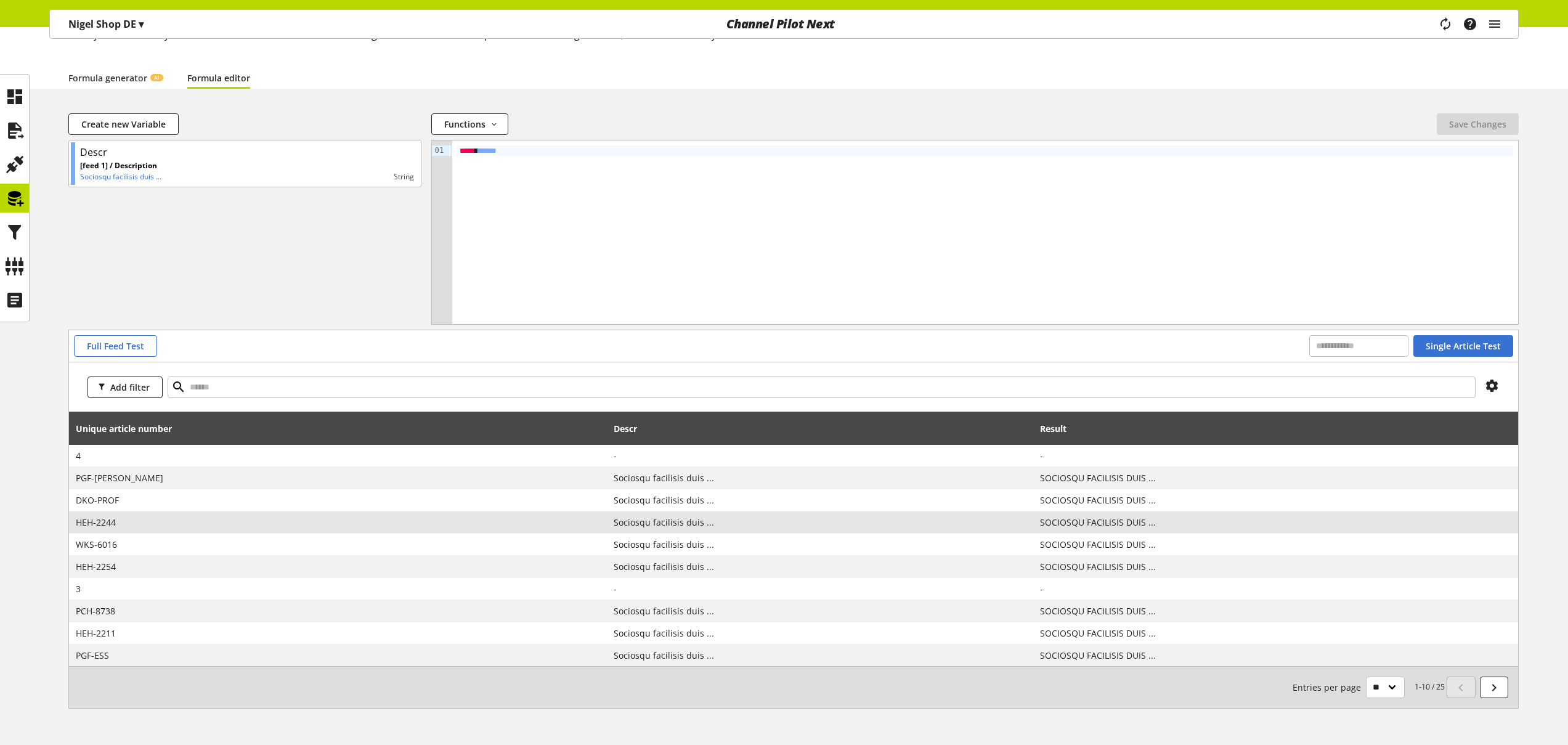
scroll to position [95, 0]
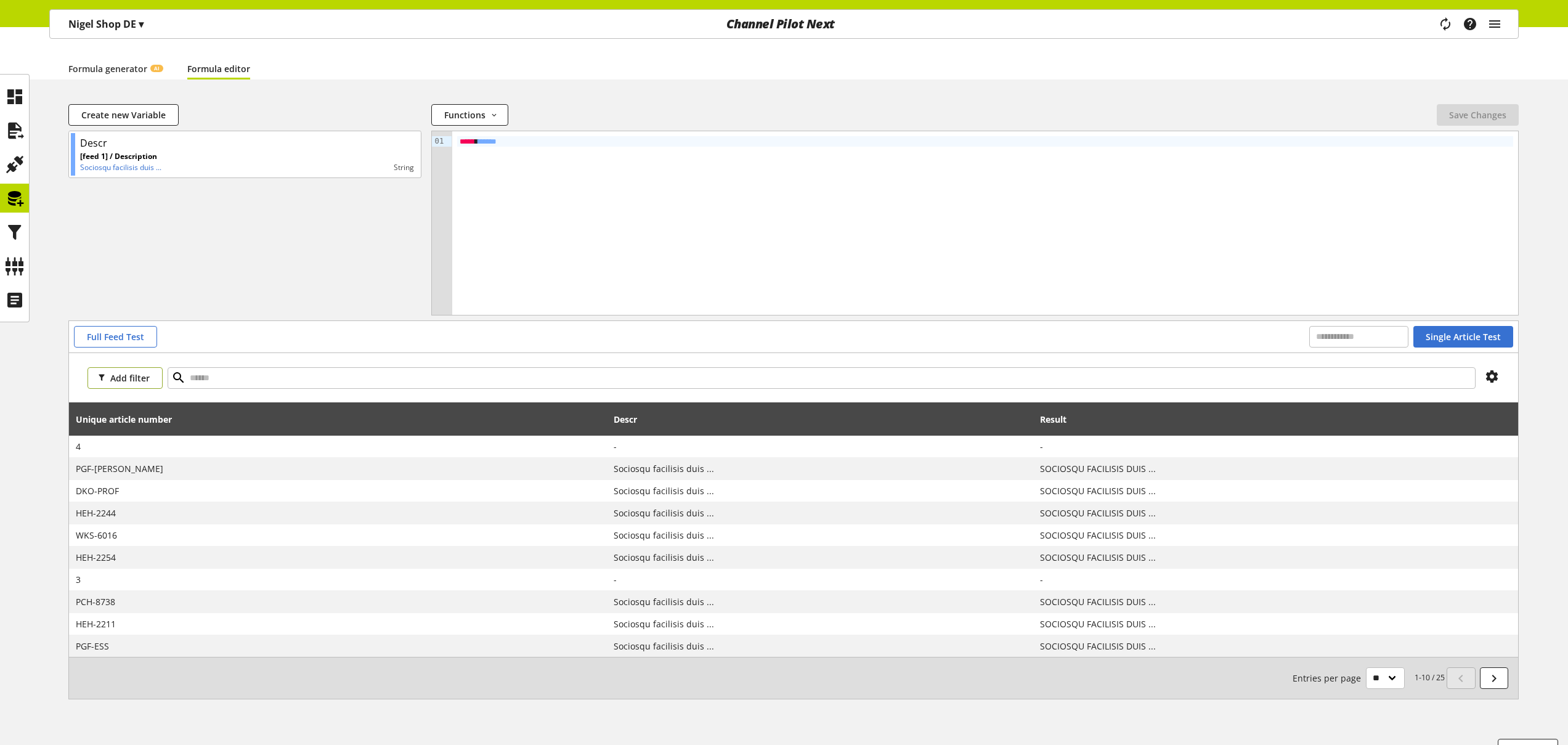
click at [131, 379] on span "Add filter" at bounding box center [130, 378] width 39 height 13
click at [206, 359] on div "Add filter" at bounding box center [793, 377] width 1449 height 49
click at [222, 381] on input "text" at bounding box center [821, 378] width 1308 height 22
type input "*"
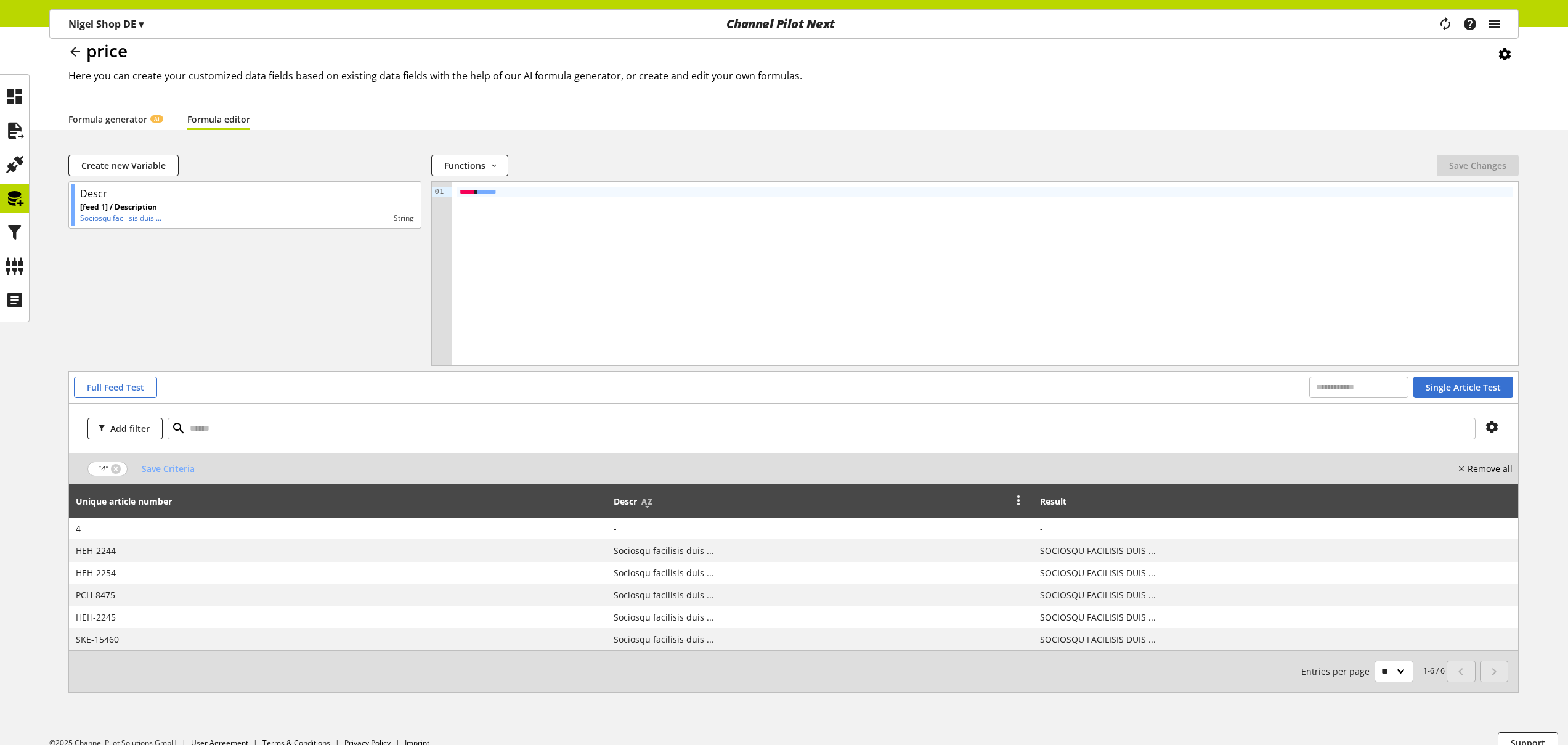
scroll to position [45, 0]
click at [249, 419] on input "text" at bounding box center [821, 428] width 1308 height 22
type input "*"
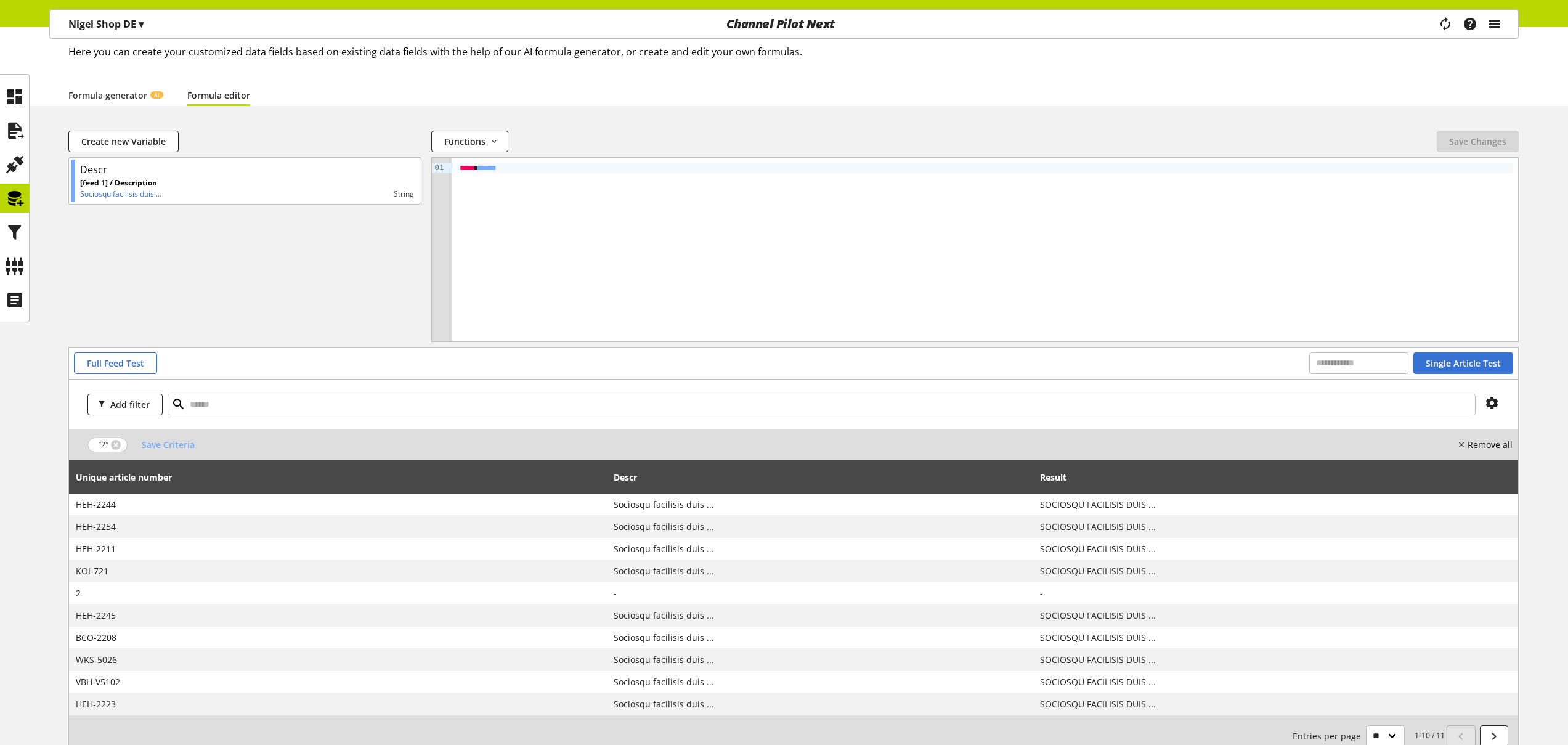
scroll to position [91, 0]
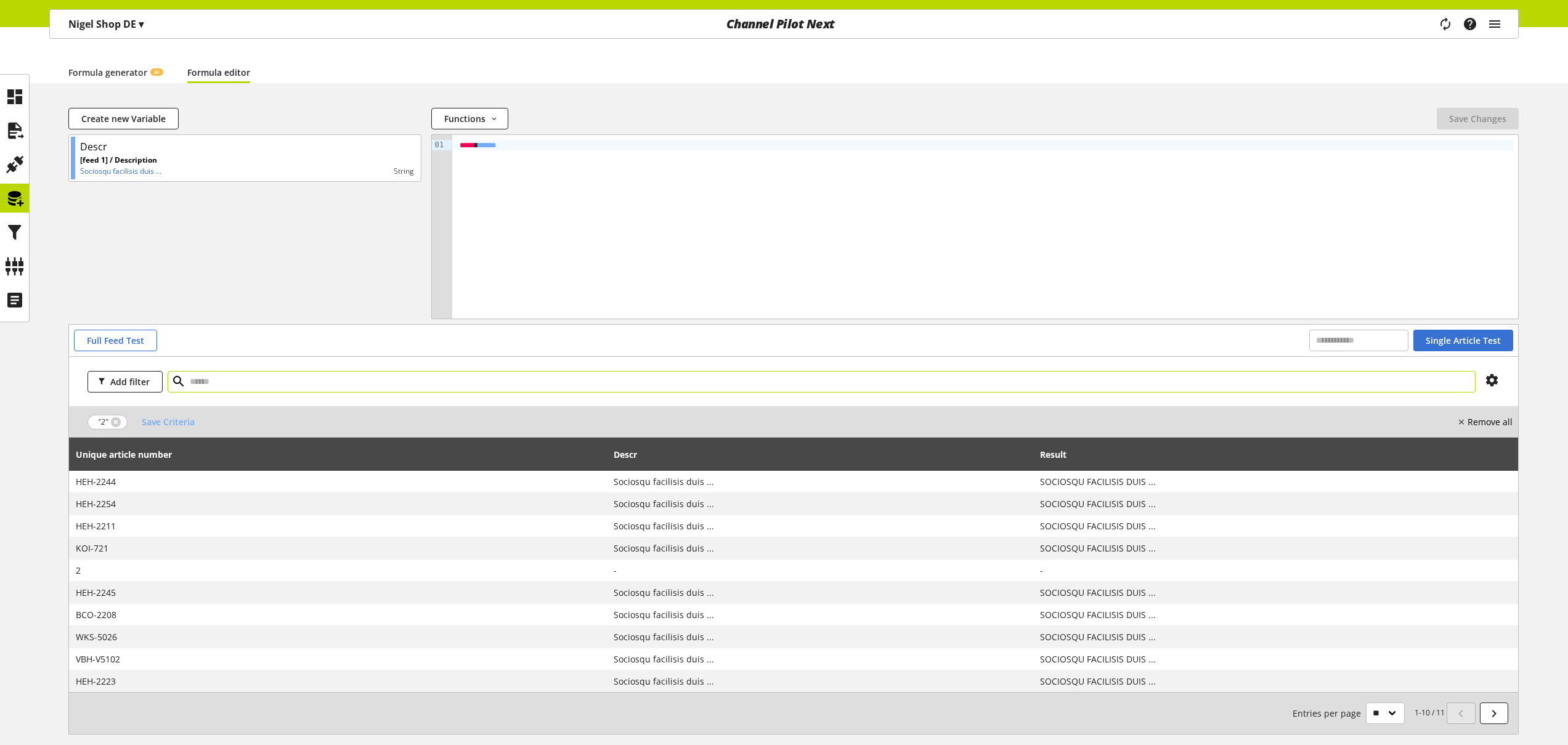
click at [294, 384] on input "text" at bounding box center [821, 382] width 1308 height 22
type input "***"
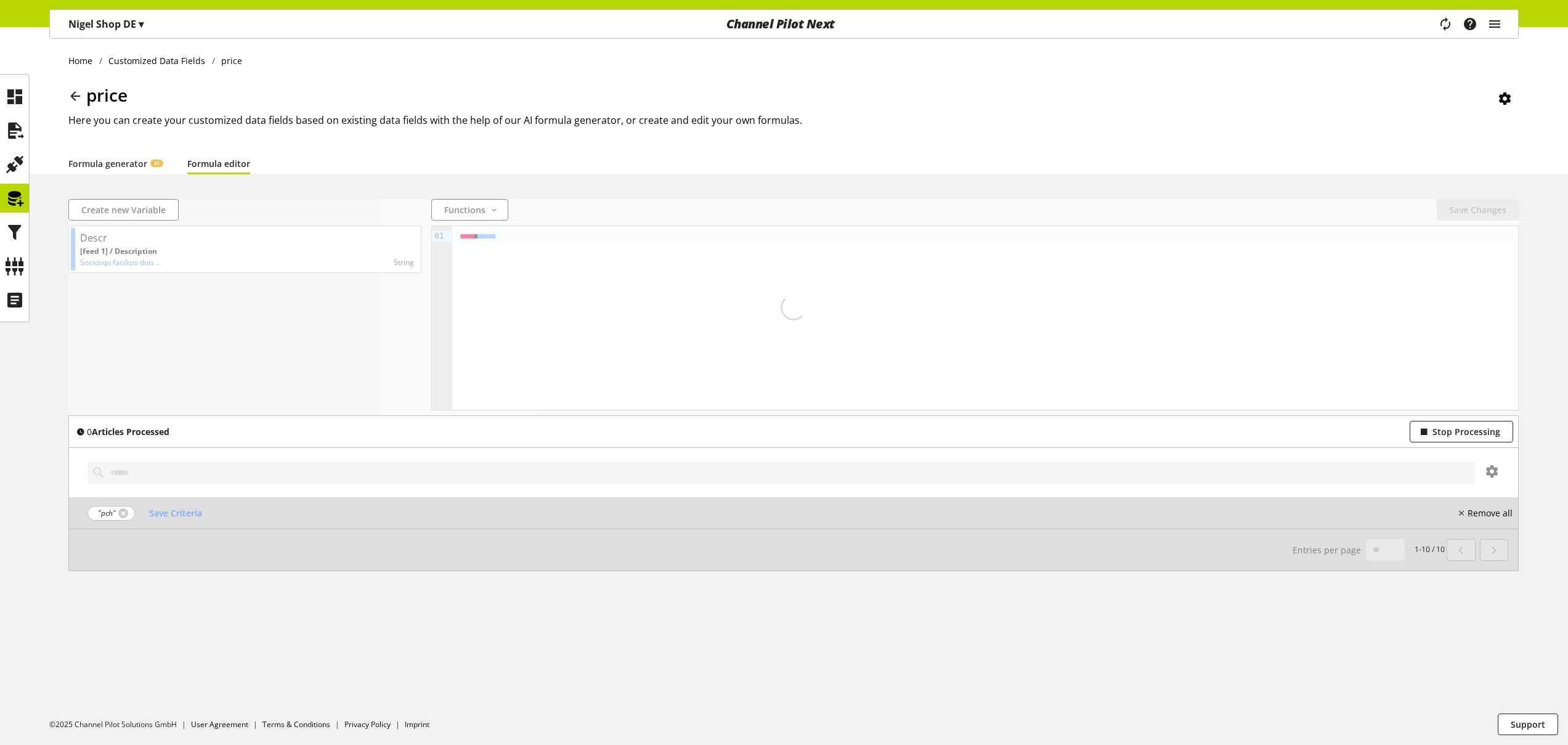
click at [1497, 513] on nobr "Remove all" at bounding box center [1490, 513] width 45 height 13
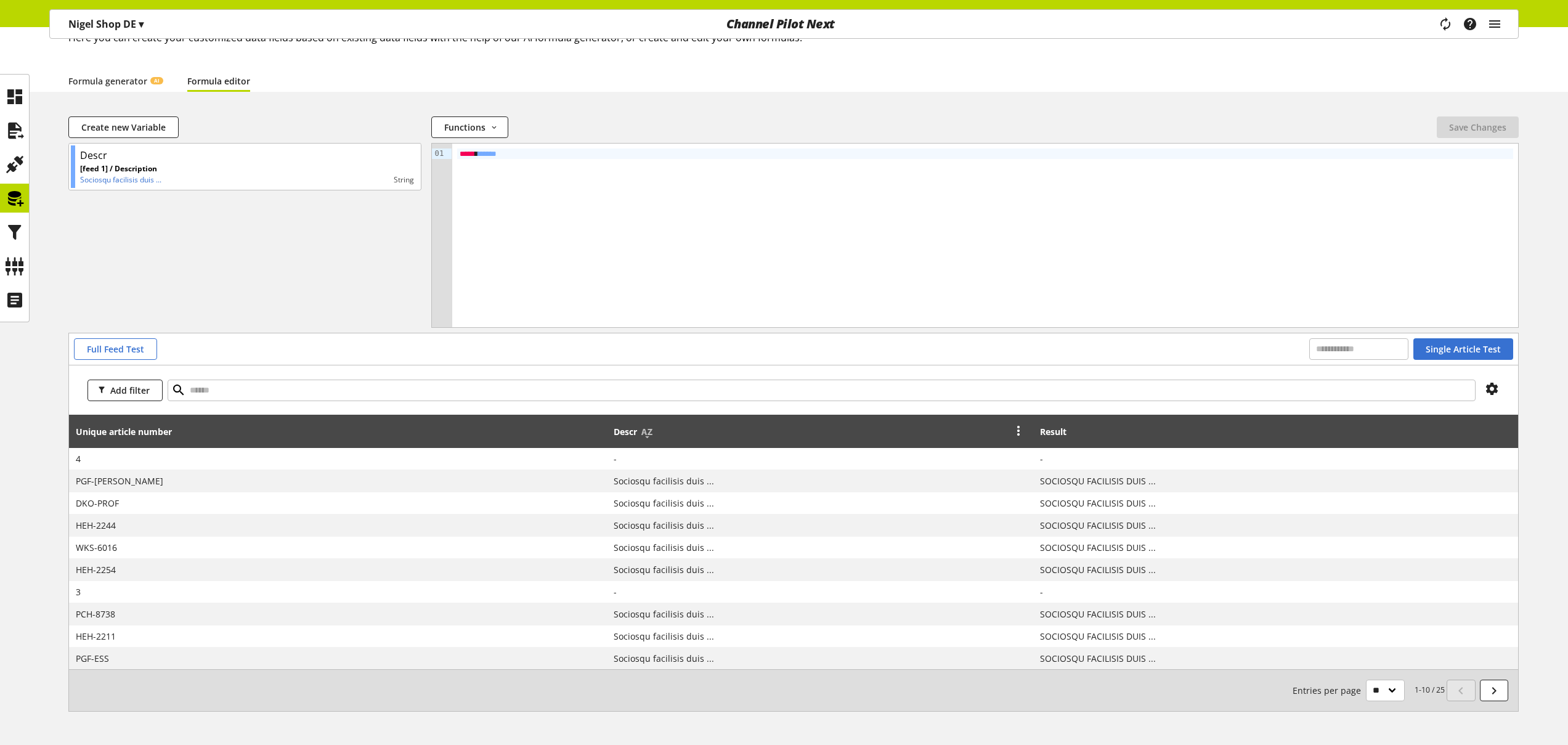
scroll to position [94, 0]
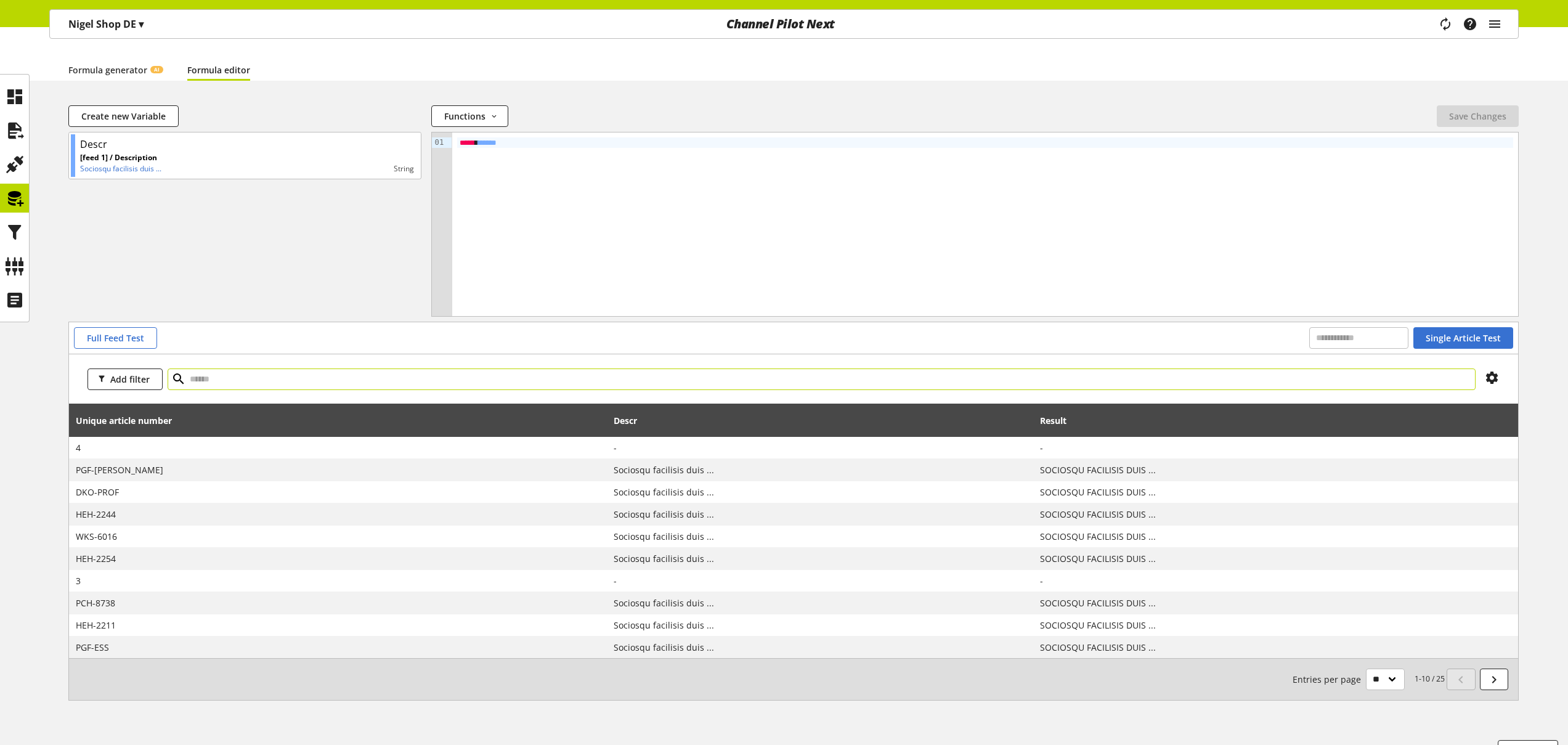
click at [239, 384] on input "text" at bounding box center [821, 379] width 1308 height 22
type input "**********"
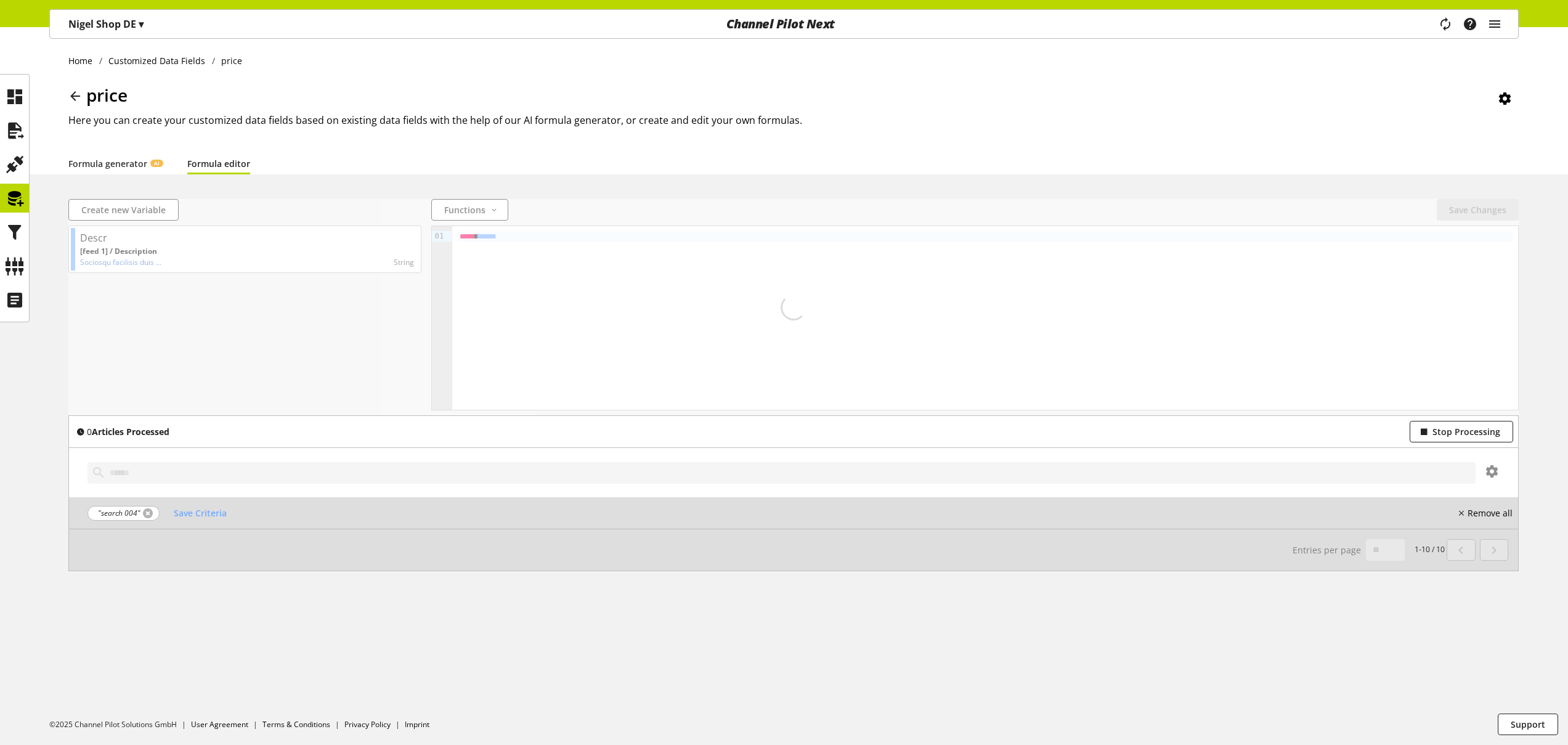
click at [149, 513] on link at bounding box center [147, 513] width 10 height 10
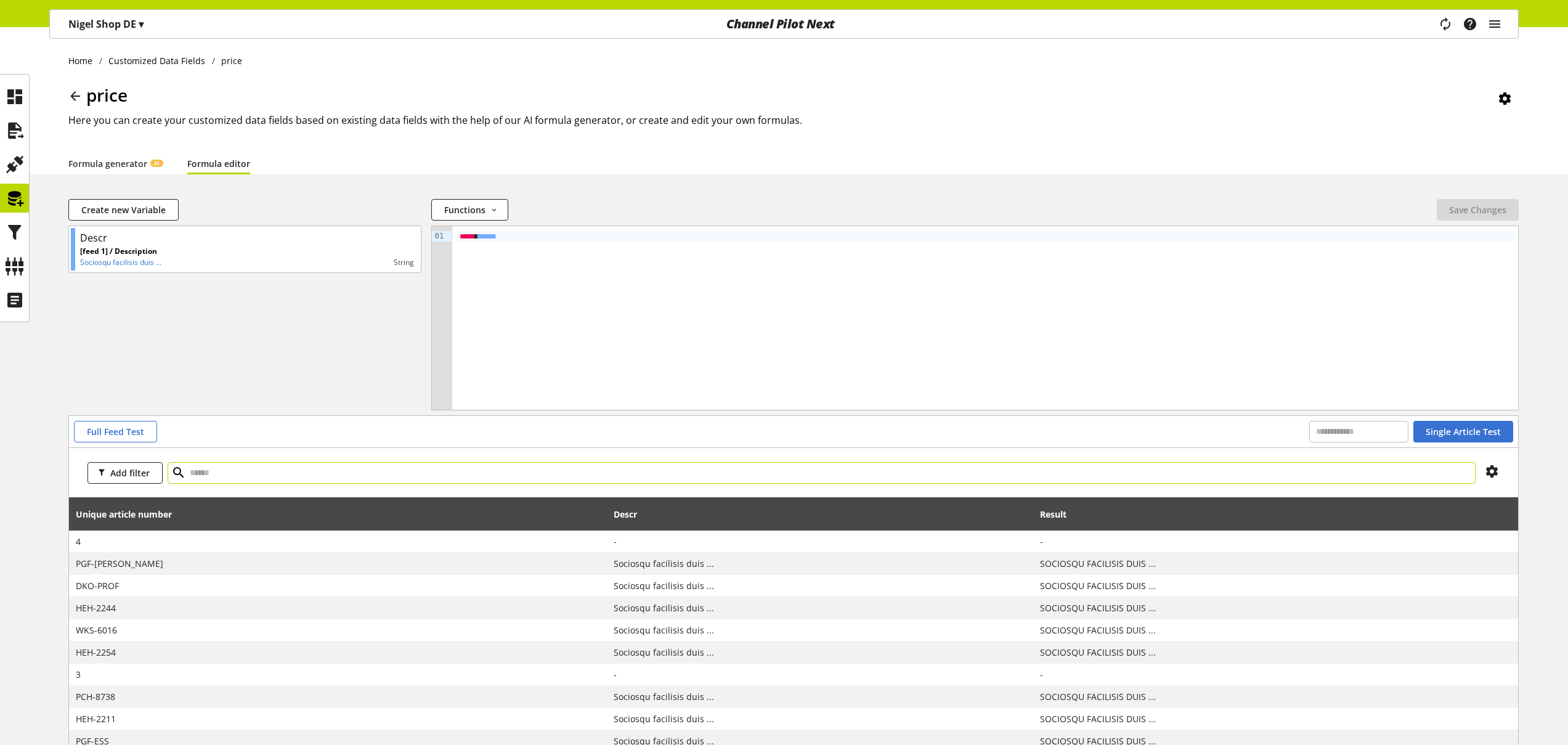
click at [251, 475] on input "text" at bounding box center [821, 473] width 1308 height 22
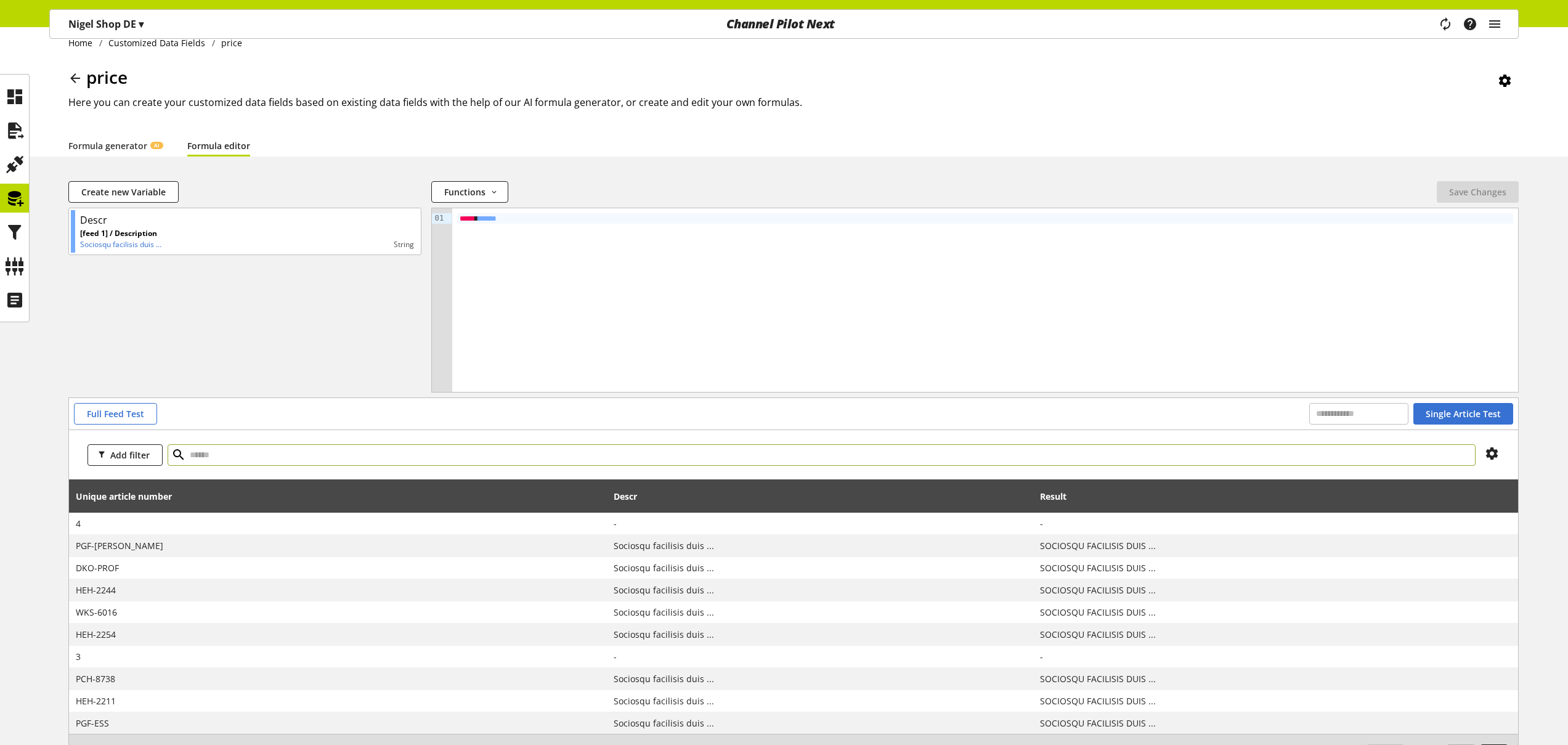
scroll to position [19, 0]
type input "***"
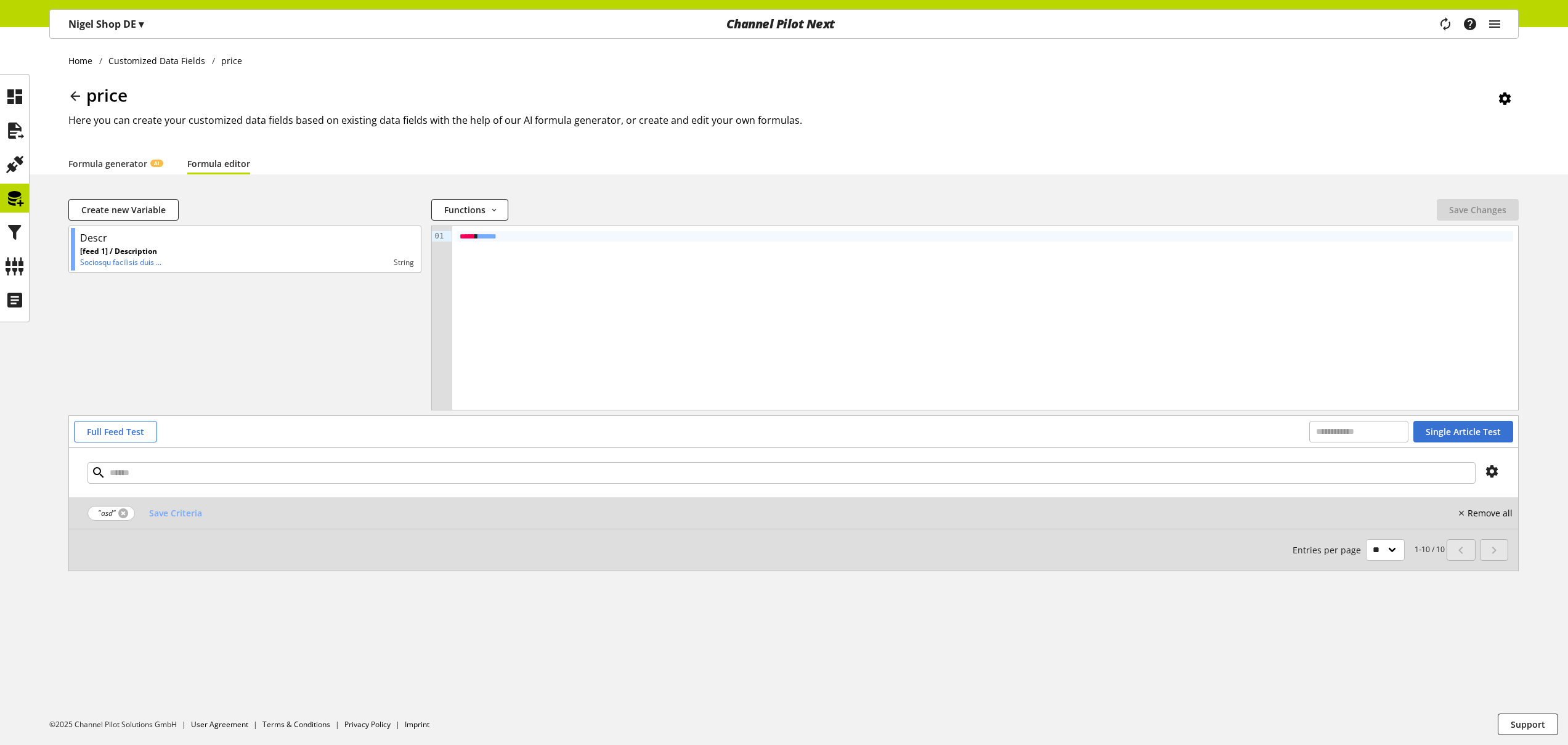
click at [125, 514] on link at bounding box center [123, 513] width 10 height 10
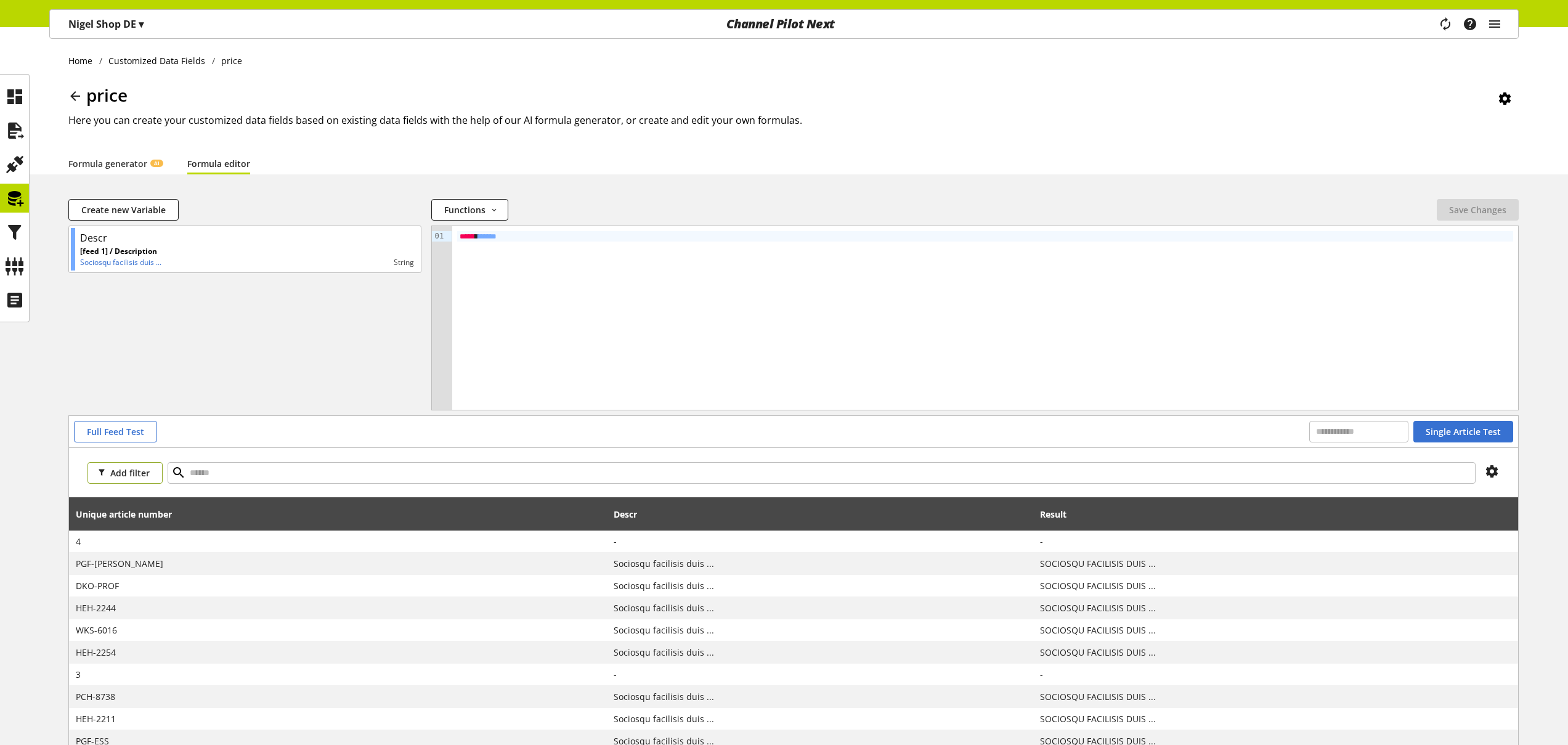
click at [140, 478] on span "Add filter" at bounding box center [130, 473] width 39 height 13
click at [140, 498] on span "Unique article number" at bounding box center [138, 496] width 81 height 11
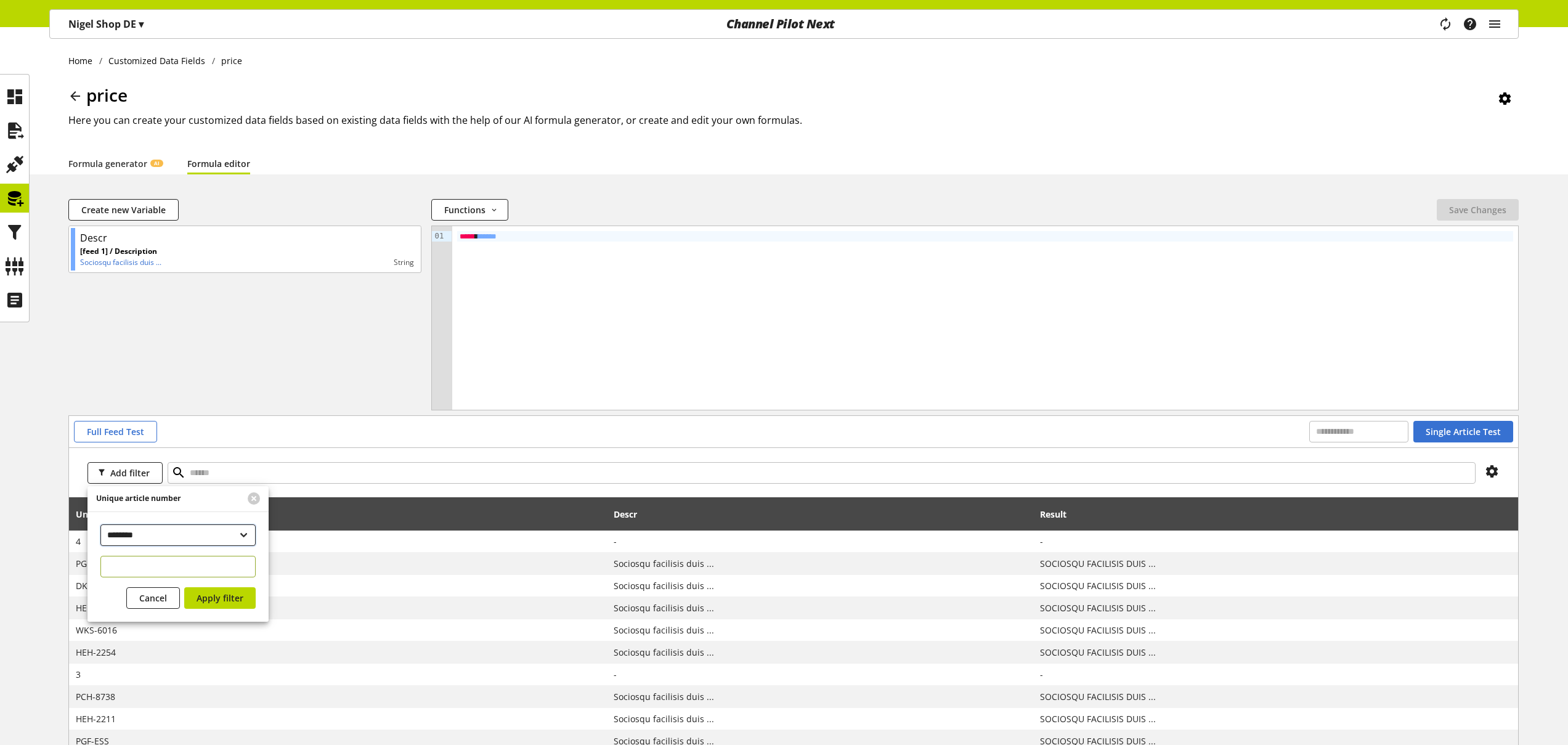
click at [139, 537] on select "**********" at bounding box center [178, 535] width 156 height 22
click at [12, 231] on icon at bounding box center [15, 232] width 20 height 24
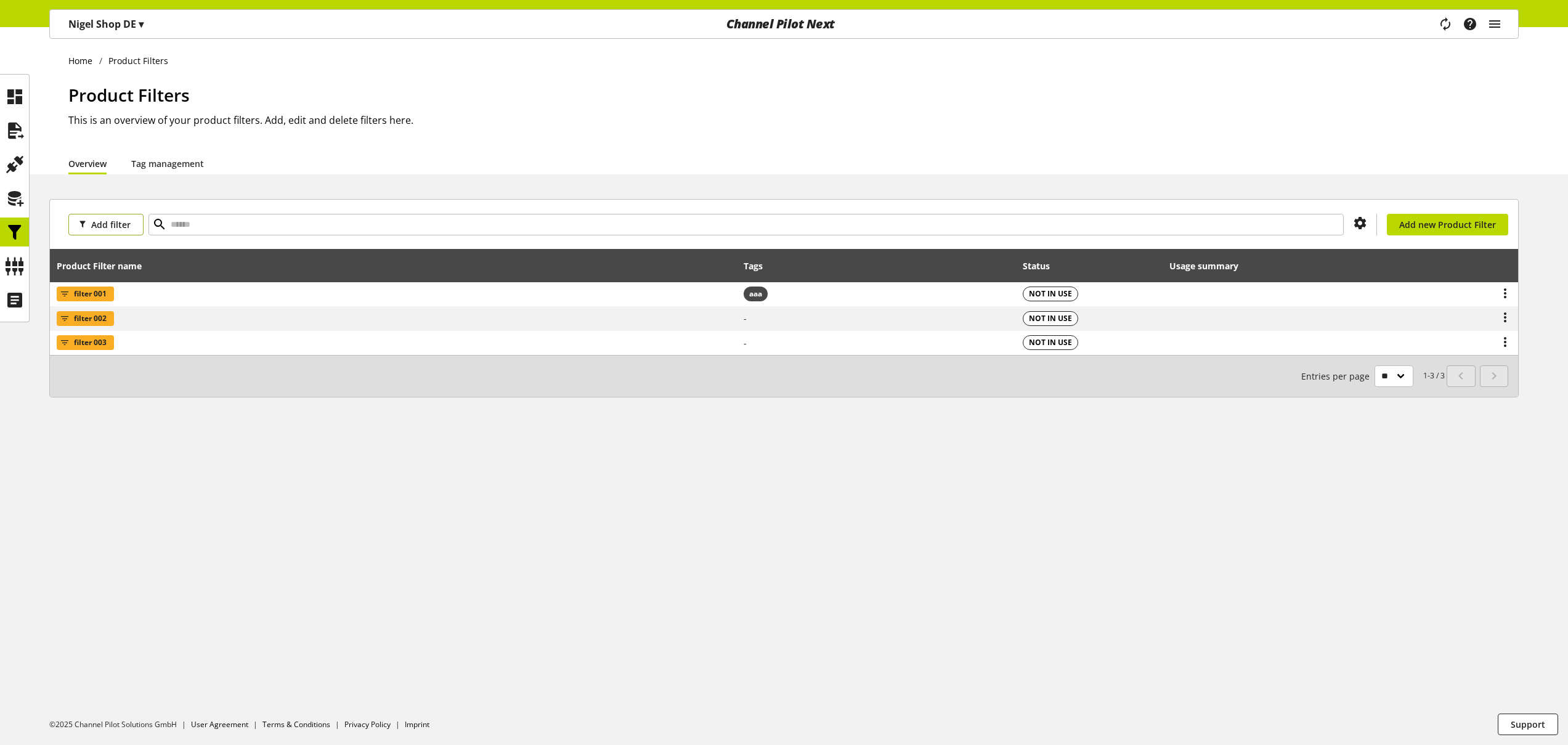
click at [116, 221] on span "Add filter" at bounding box center [111, 224] width 39 height 13
click at [131, 189] on div "Home Product Filters Product Filters This is an overview of your product filter…" at bounding box center [784, 386] width 1568 height 718
click at [100, 218] on span "Add filter" at bounding box center [111, 224] width 39 height 13
click at [105, 271] on link "Tags" at bounding box center [120, 269] width 103 height 21
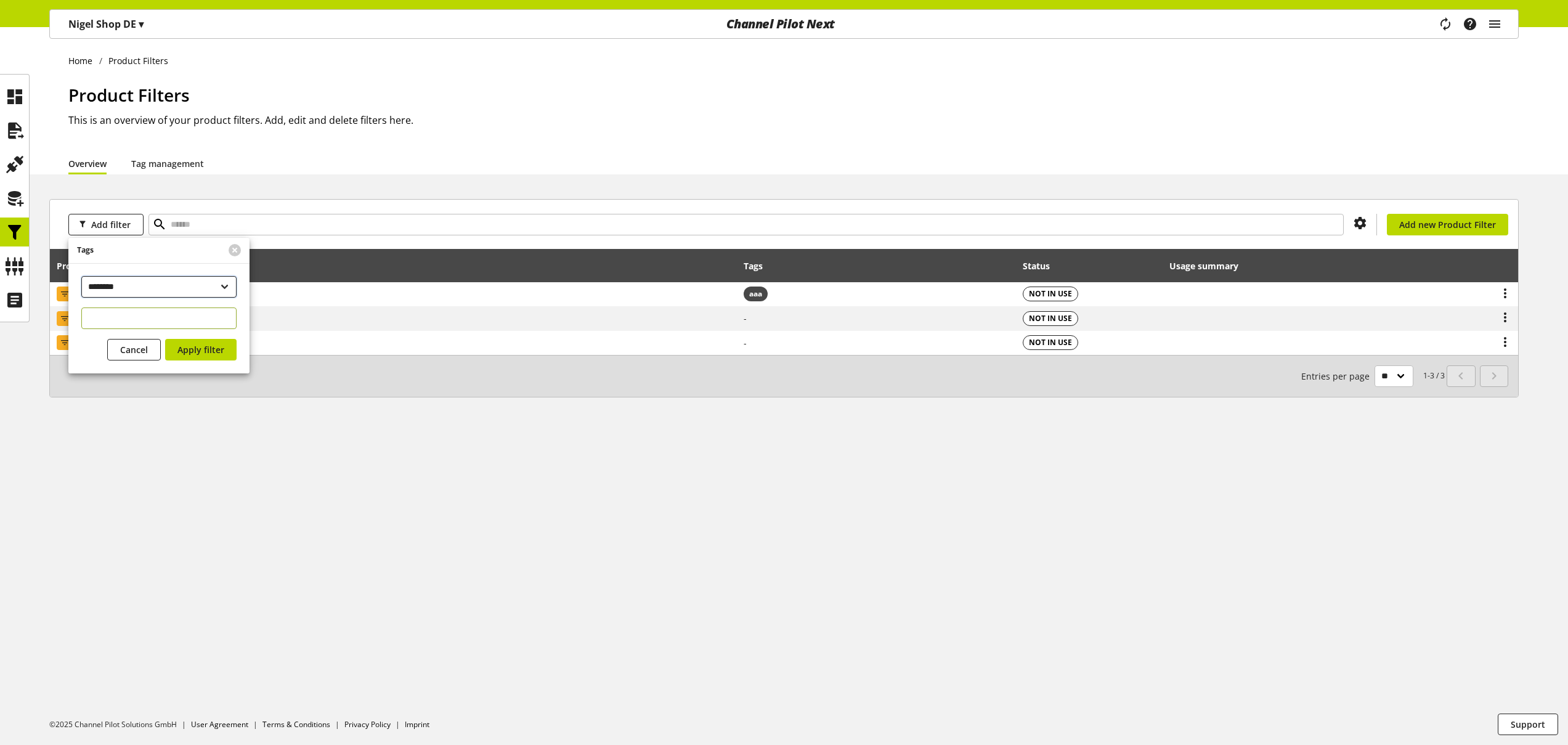
click at [109, 287] on select "**********" at bounding box center [159, 287] width 156 height 22
click at [82, 276] on select "**********" at bounding box center [159, 287] width 156 height 22
click at [203, 332] on span "Apply filter" at bounding box center [200, 328] width 47 height 13
select select "********"
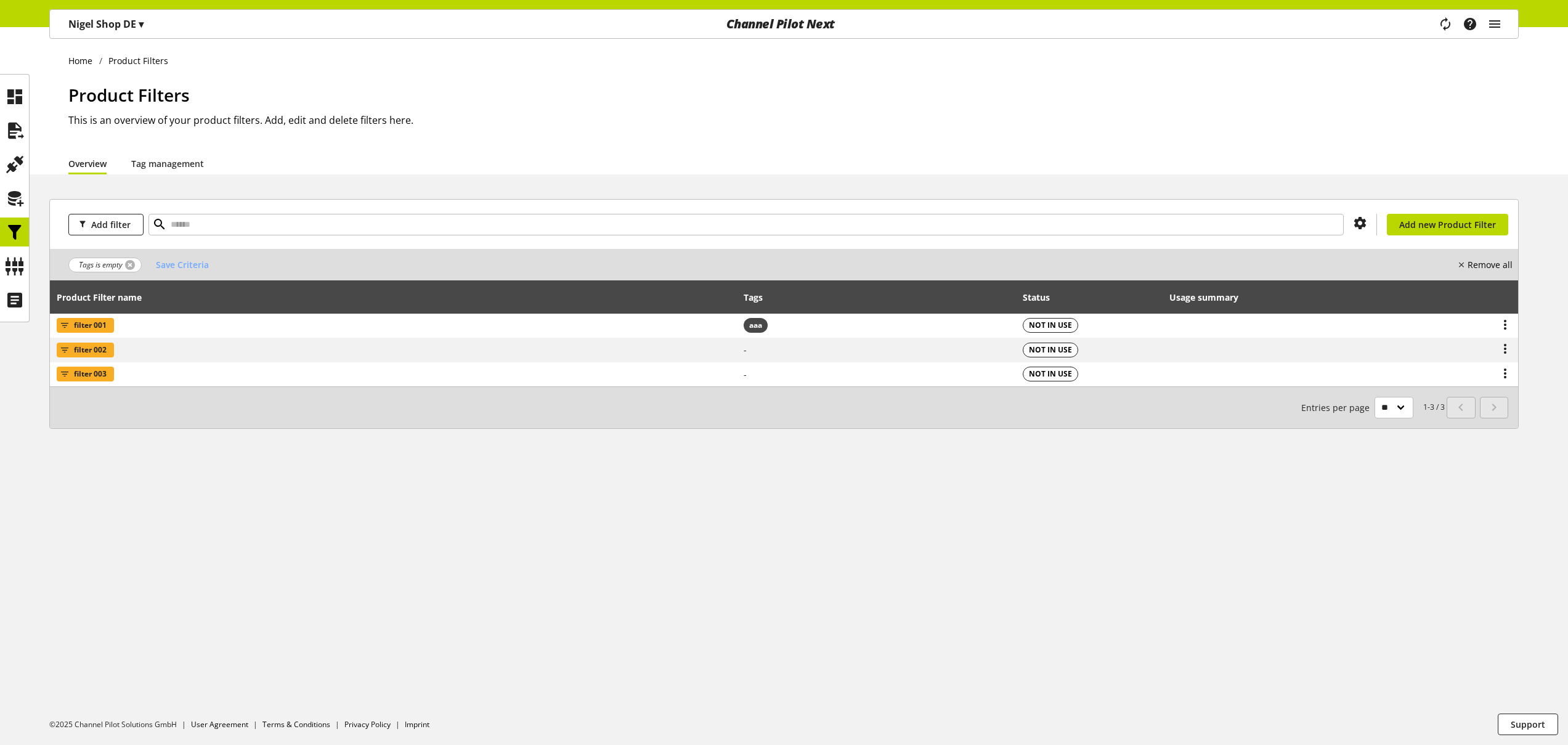
click at [127, 262] on link at bounding box center [130, 265] width 10 height 10
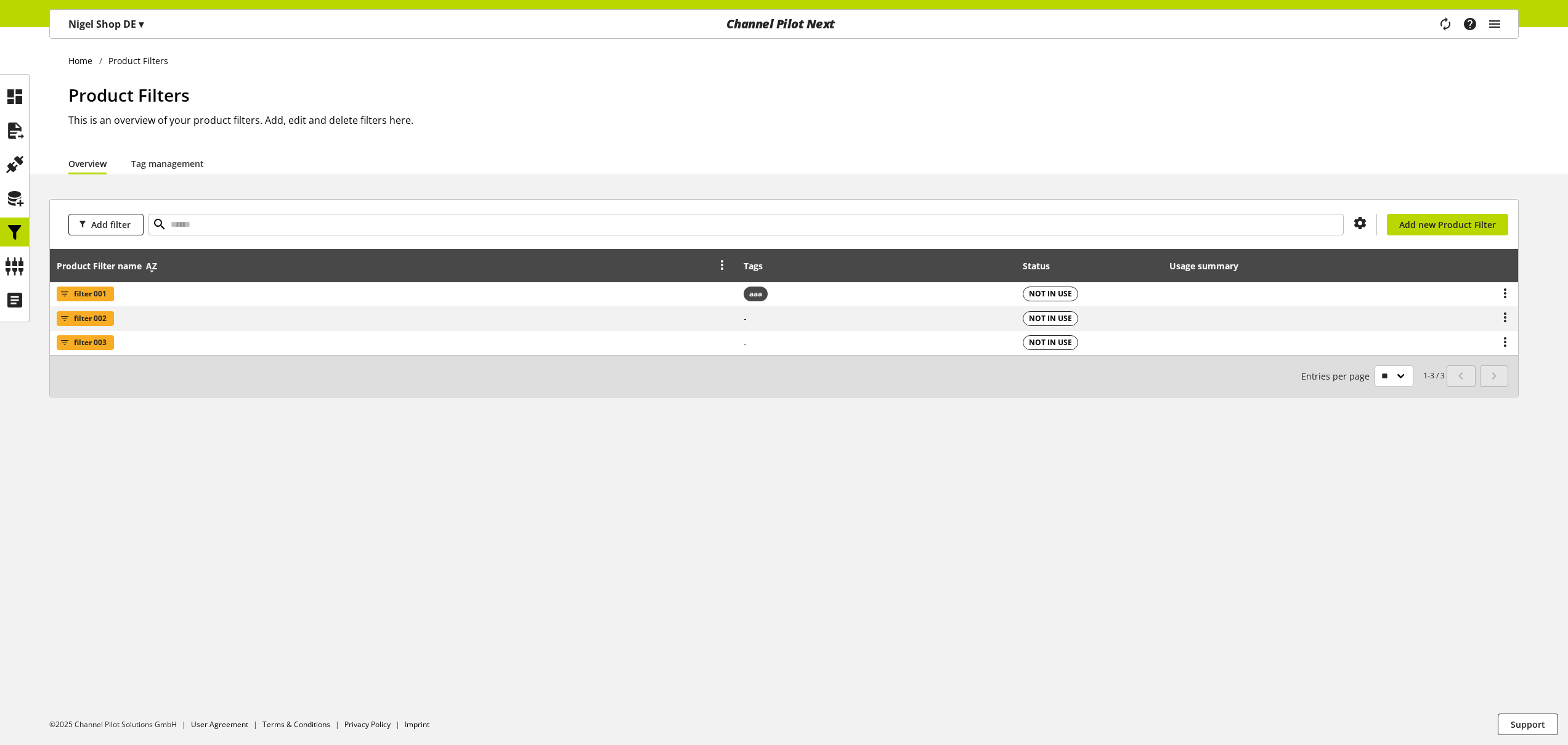
click at [156, 267] on icon at bounding box center [151, 266] width 15 height 22
click at [156, 267] on icon at bounding box center [151, 266] width 15 height 22
click at [724, 267] on icon at bounding box center [722, 264] width 15 height 22
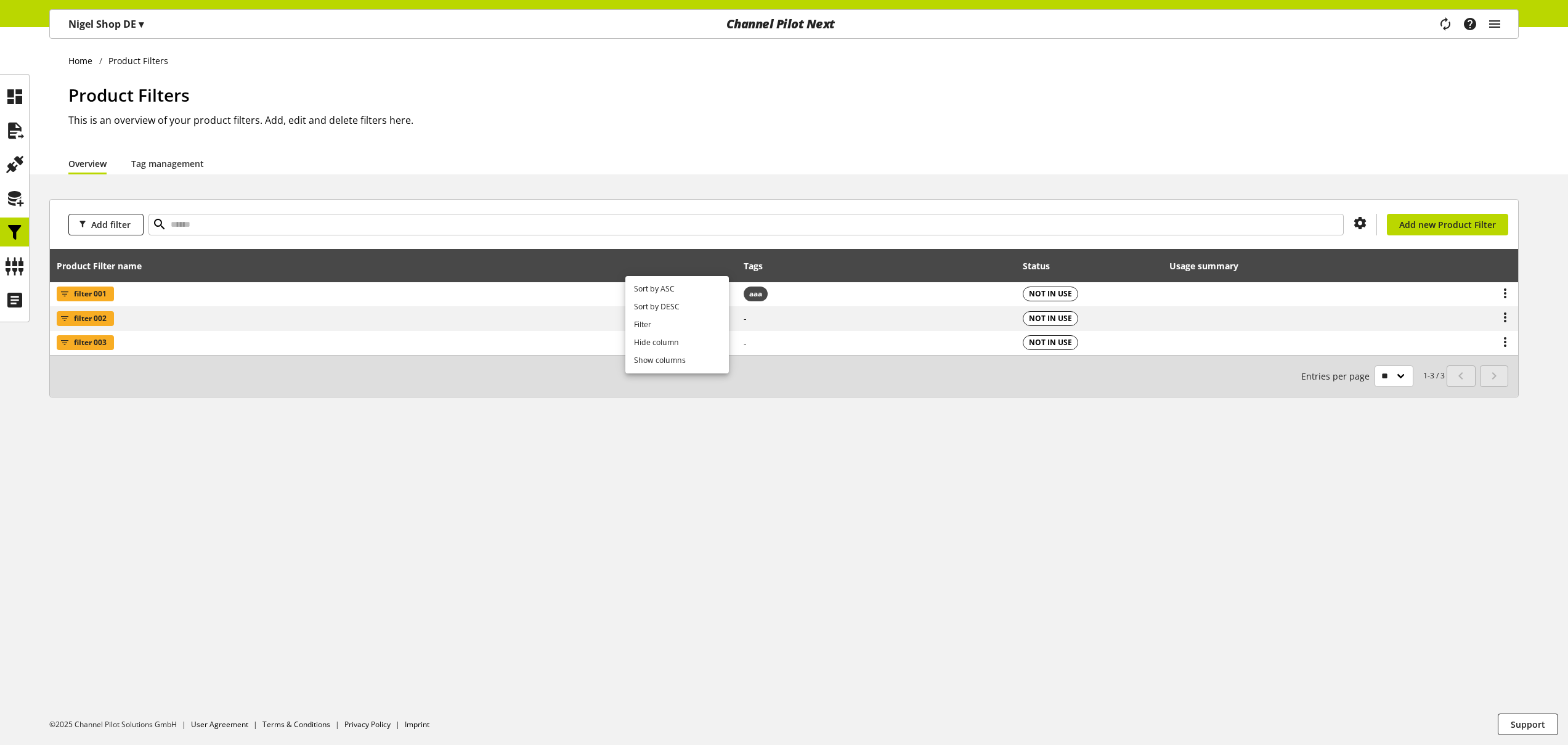
click at [1229, 139] on div "Product Filters This is an overview of your product filters. Add, edit and dele…" at bounding box center [793, 117] width 1450 height 70
click at [1368, 224] on icon at bounding box center [1360, 223] width 15 height 22
click at [1319, 271] on span "Show / hide columns" at bounding box center [1318, 274] width 86 height 13
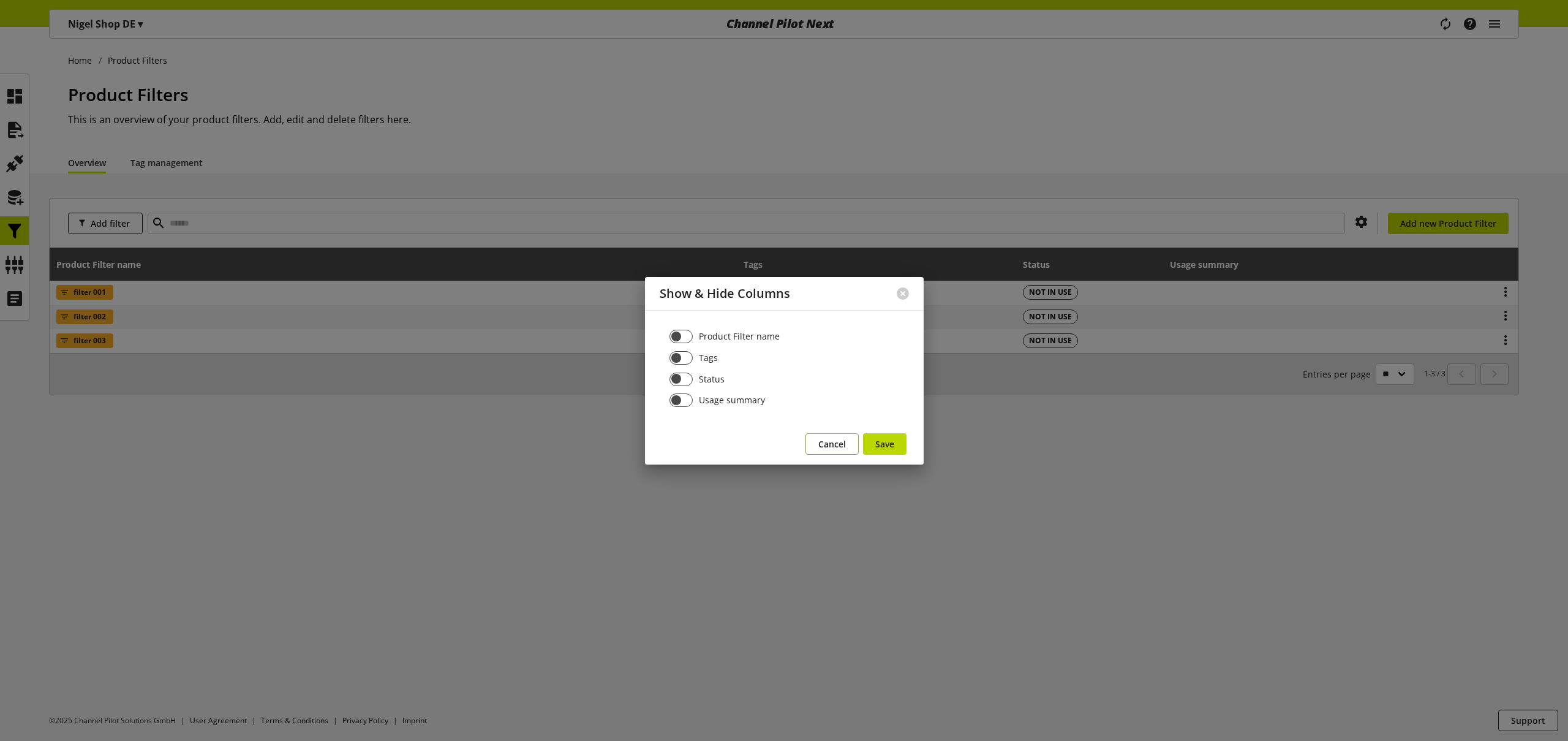
click at [837, 437] on button "Cancel" at bounding box center [832, 444] width 53 height 22
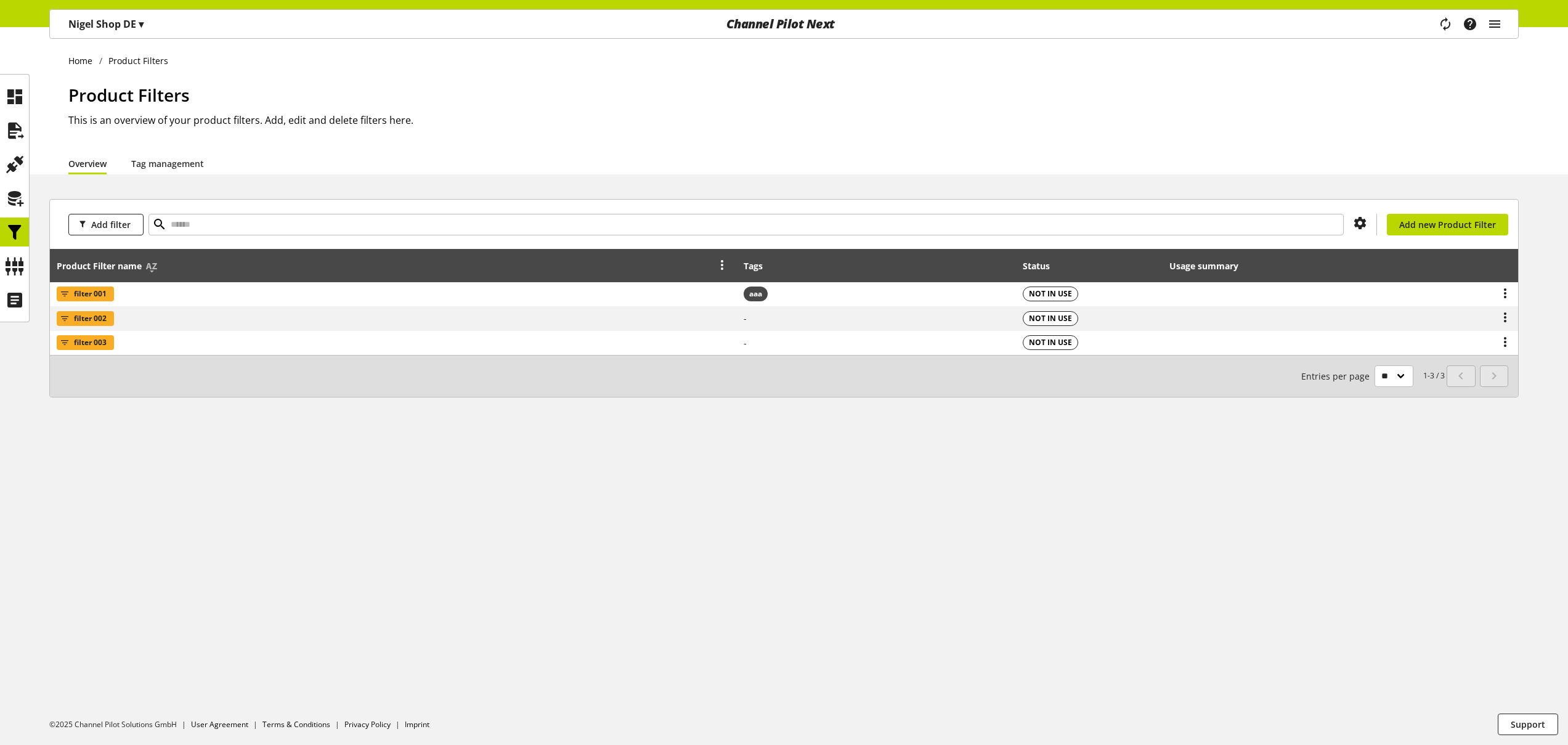
click at [724, 266] on icon at bounding box center [722, 264] width 15 height 22
click at [337, 438] on div "Home Product Filters Product Filters This is an overview of your product filter…" at bounding box center [784, 386] width 1568 height 718
click at [111, 218] on span "Add filter" at bounding box center [111, 224] width 39 height 13
click at [98, 264] on link "Tags" at bounding box center [120, 269] width 103 height 21
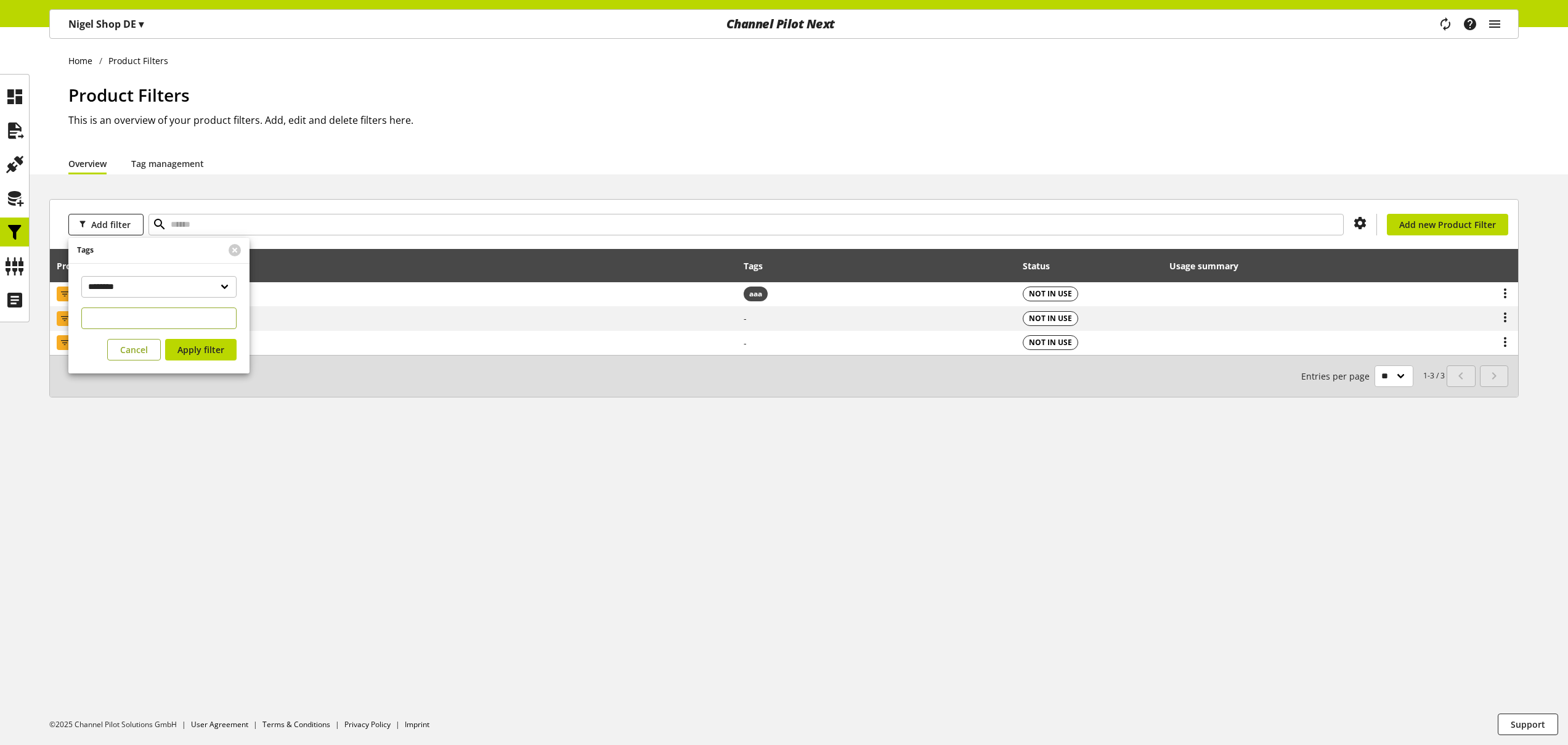
click at [124, 346] on div "**********" at bounding box center [159, 318] width 181 height 111
click at [120, 353] on button "Cancel" at bounding box center [134, 363] width 53 height 22
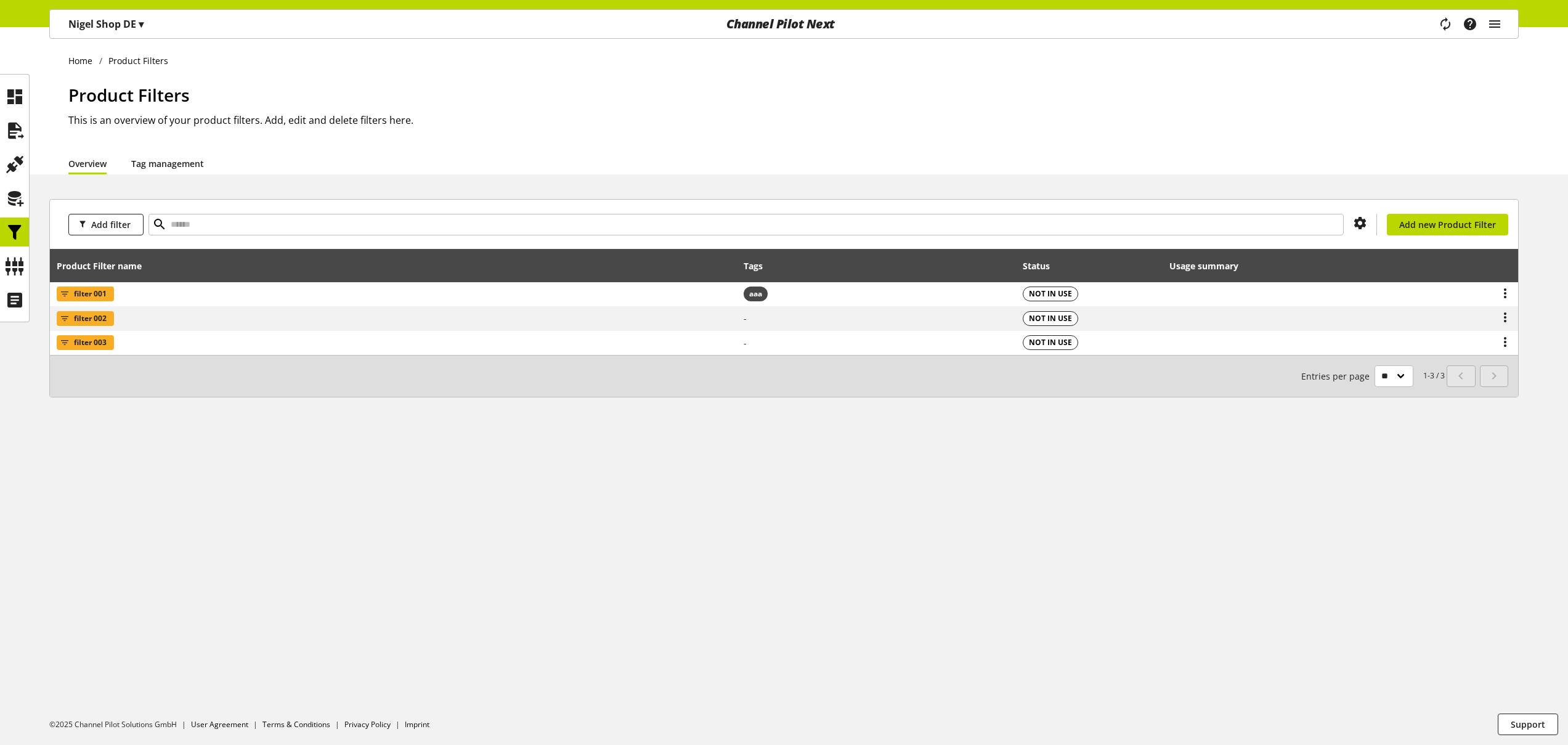
click at [202, 159] on link "Tag management" at bounding box center [167, 163] width 73 height 13
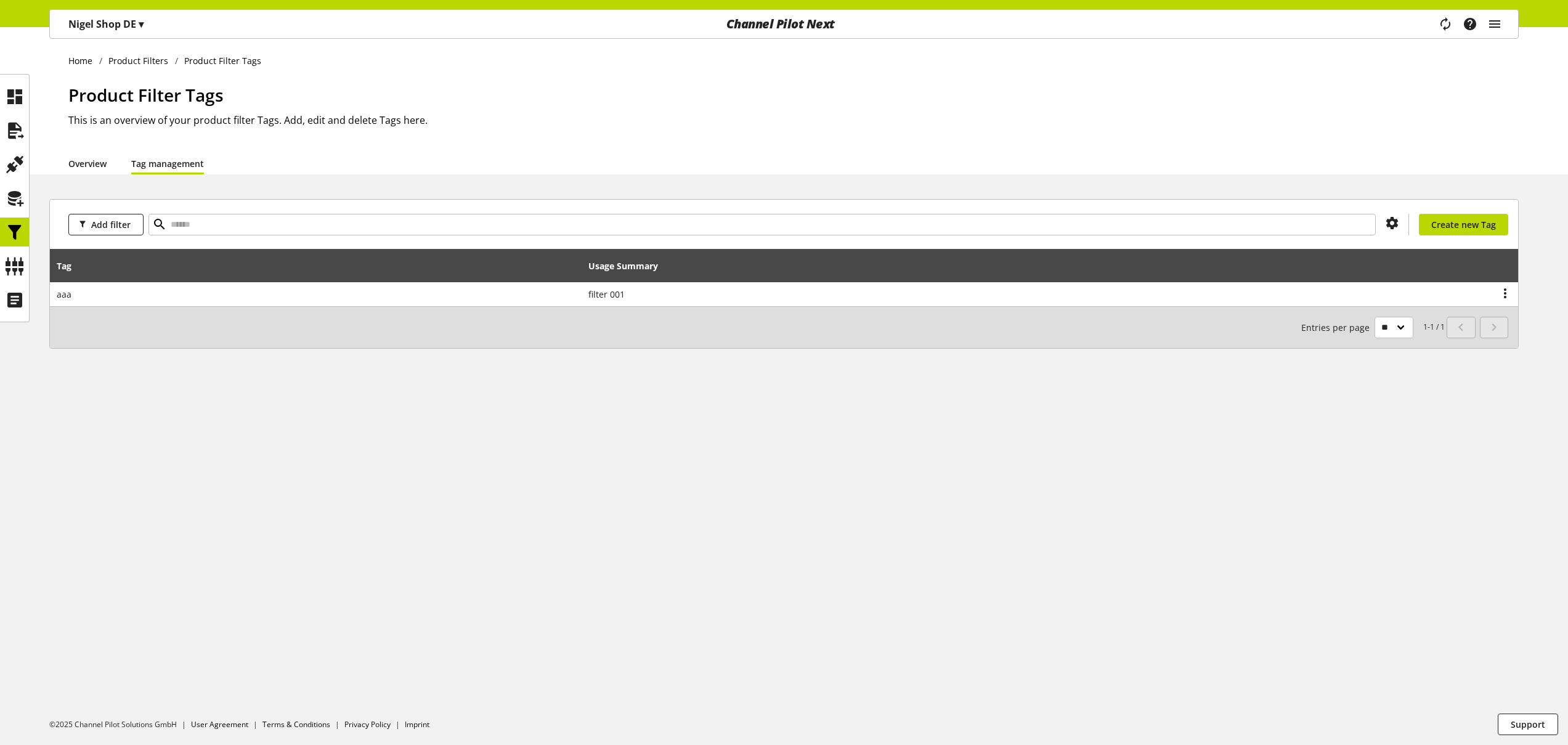
click at [89, 160] on link "Overview" at bounding box center [87, 163] width 38 height 13
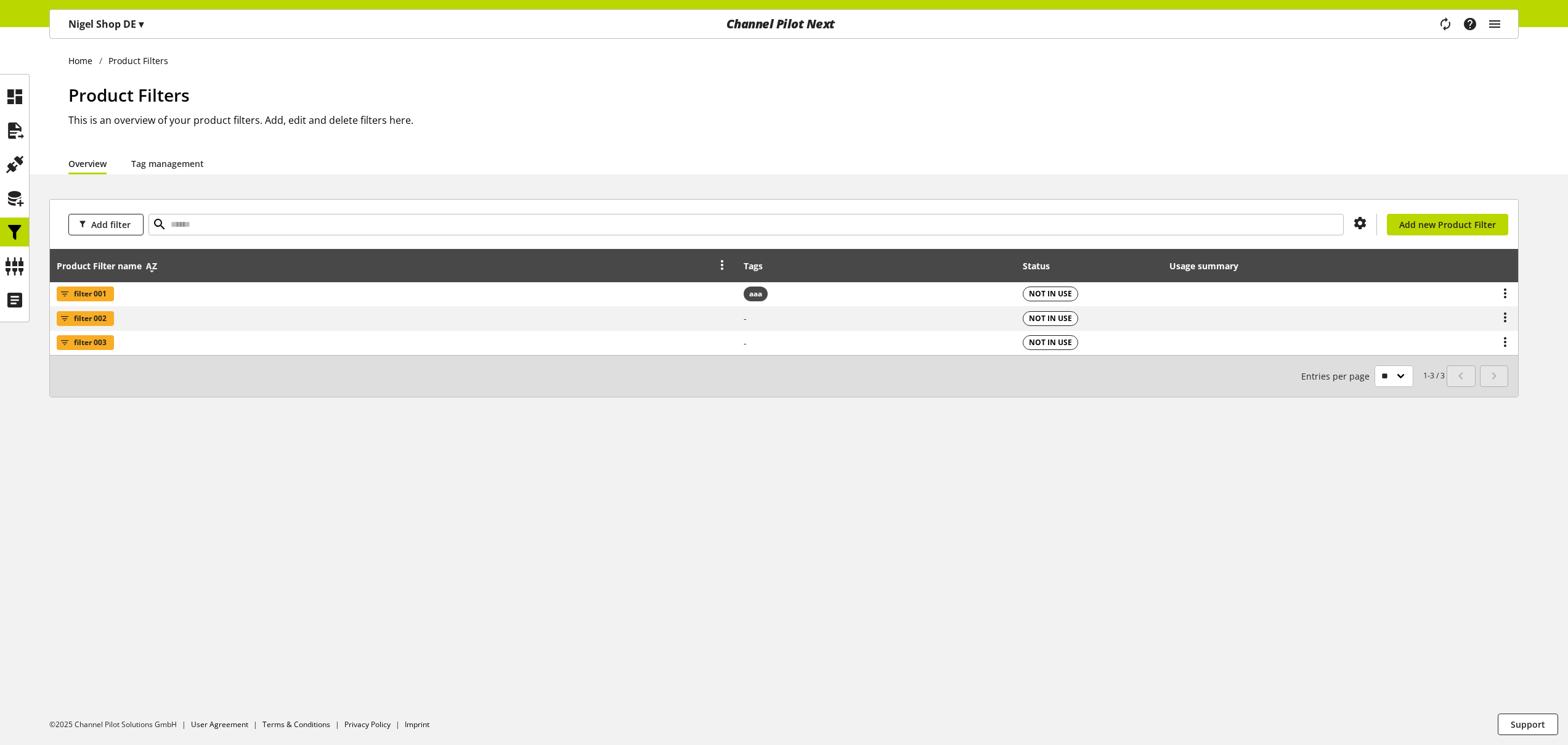
click at [156, 269] on icon at bounding box center [151, 266] width 15 height 22
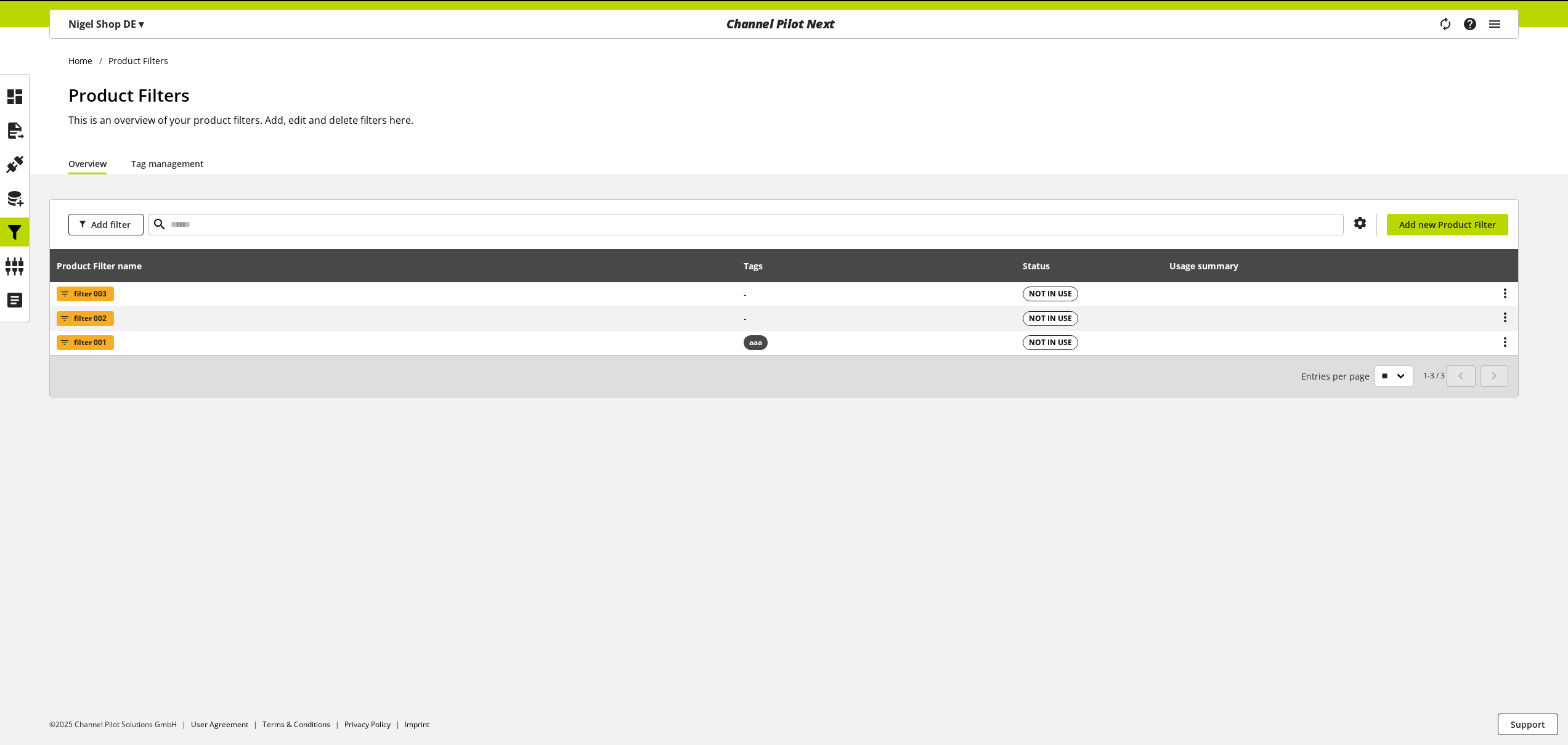
click at [156, 269] on icon at bounding box center [151, 266] width 15 height 22
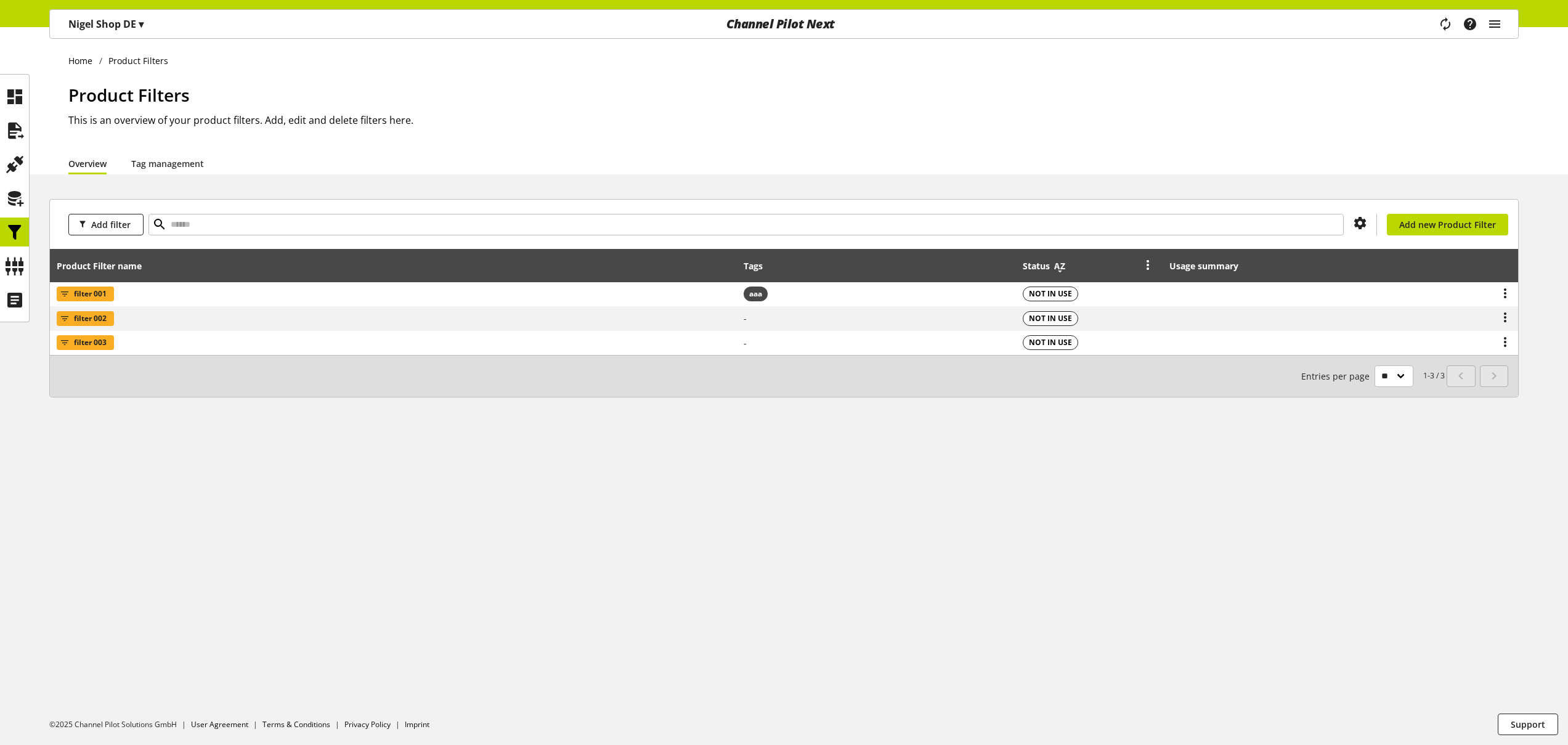
click at [1065, 267] on icon at bounding box center [1059, 266] width 15 height 22
click at [780, 266] on div "Tags" at bounding box center [877, 265] width 266 height 24
click at [778, 267] on div "Tags" at bounding box center [877, 265] width 266 height 24
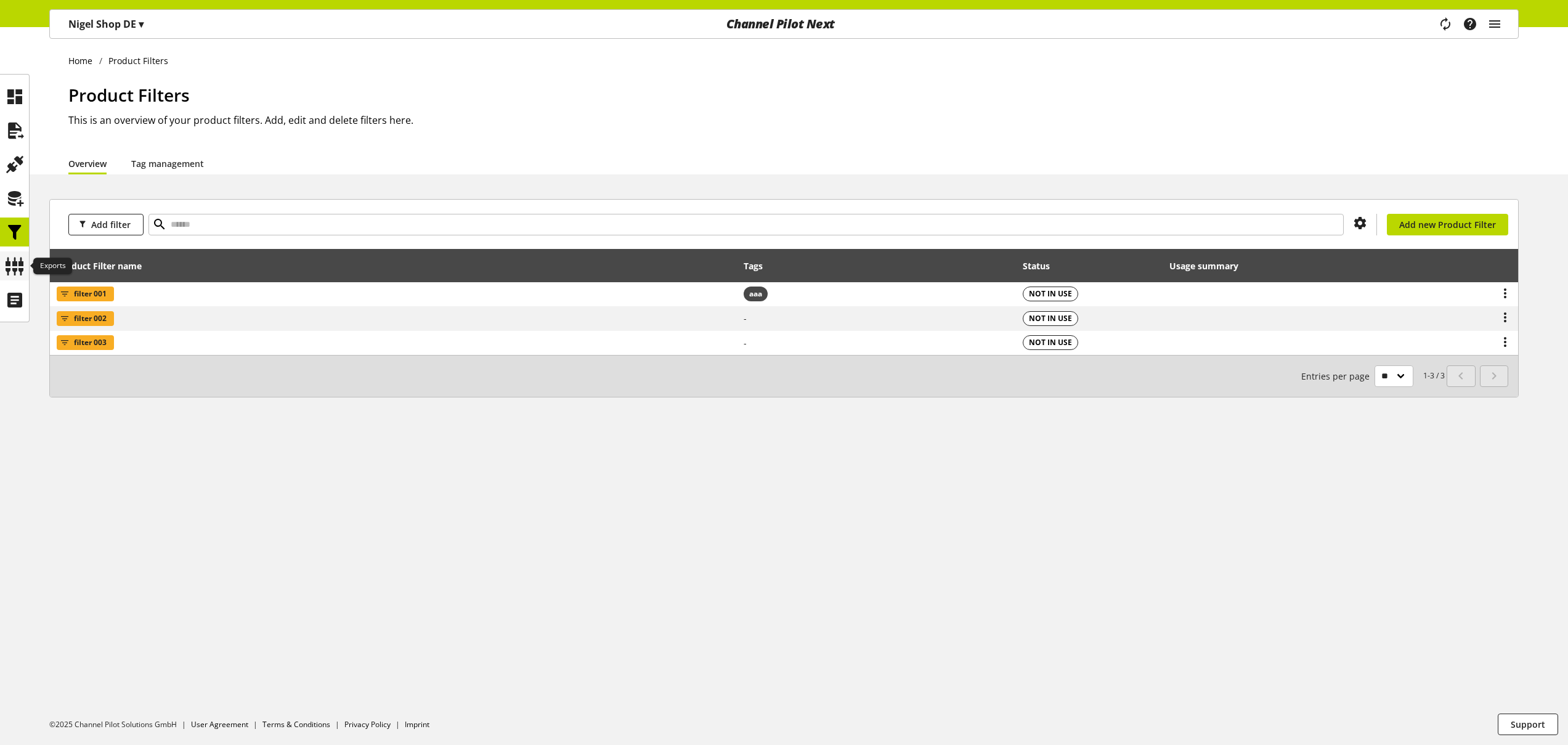
click at [15, 255] on icon at bounding box center [15, 266] width 20 height 24
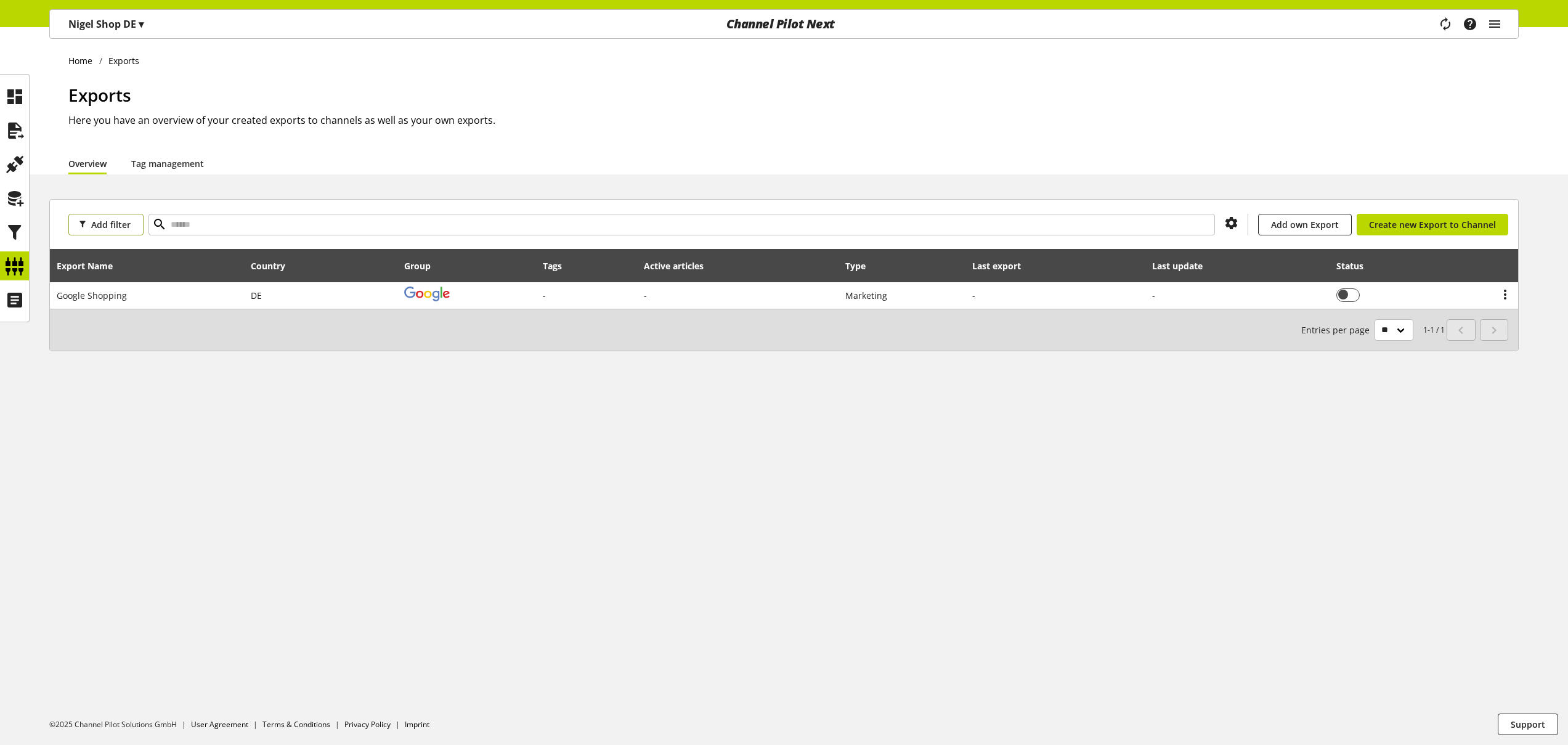
click at [105, 217] on button "Add filter" at bounding box center [105, 225] width 75 height 22
click at [94, 264] on span "Country" at bounding box center [93, 269] width 28 height 11
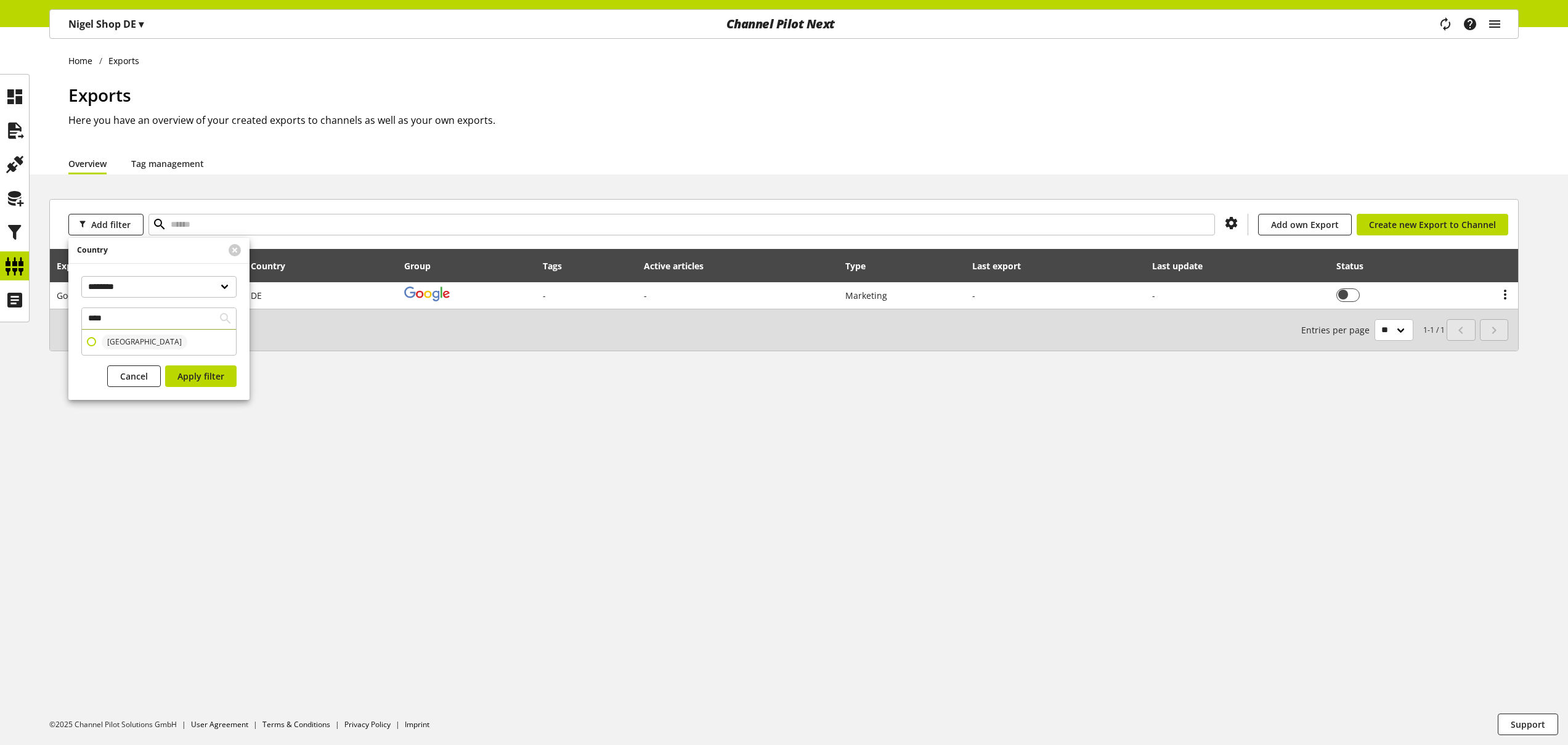
type input "****"
click at [94, 338] on span at bounding box center [91, 341] width 9 height 9
click at [203, 381] on span "Apply filter" at bounding box center [200, 376] width 47 height 13
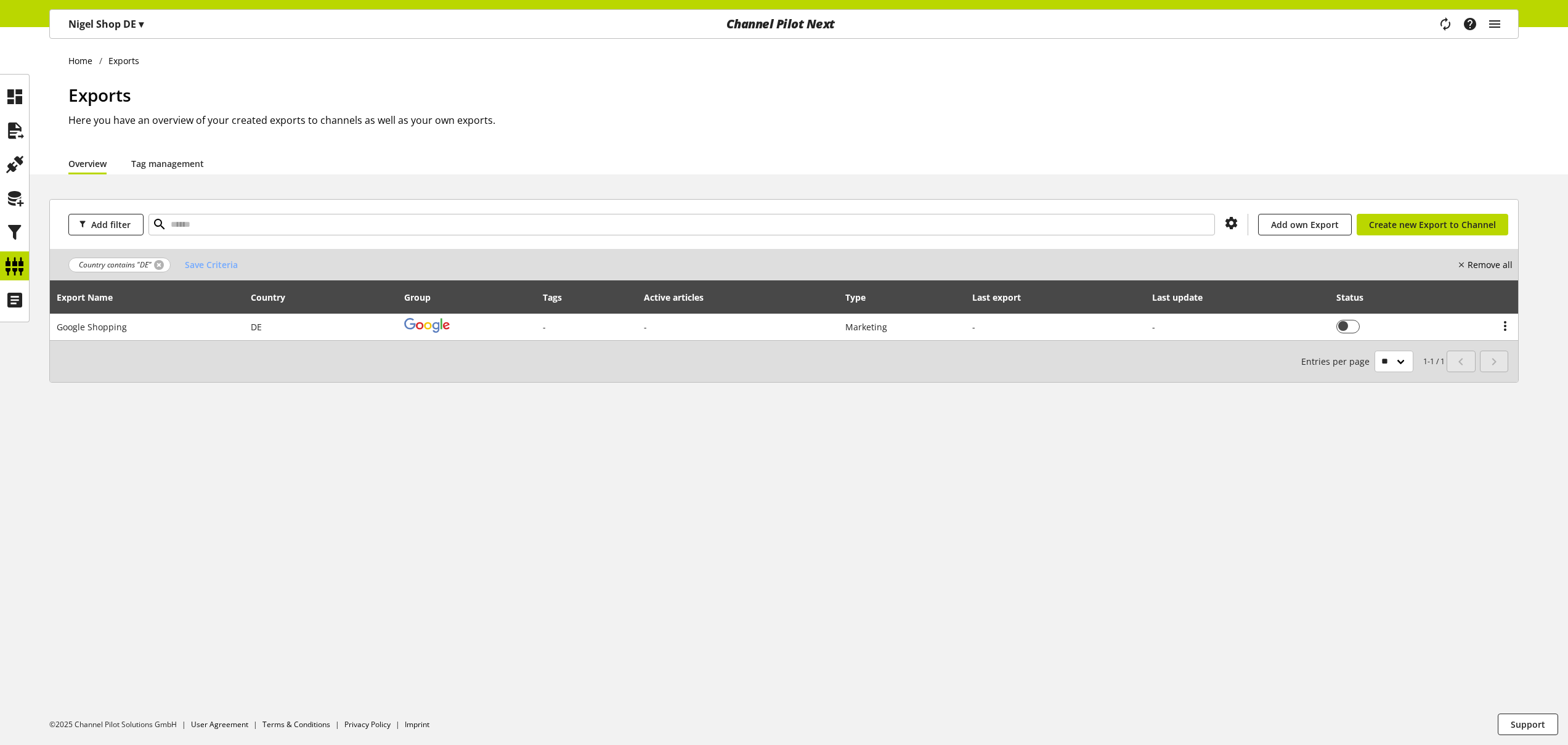
click at [161, 264] on link at bounding box center [159, 265] width 10 height 10
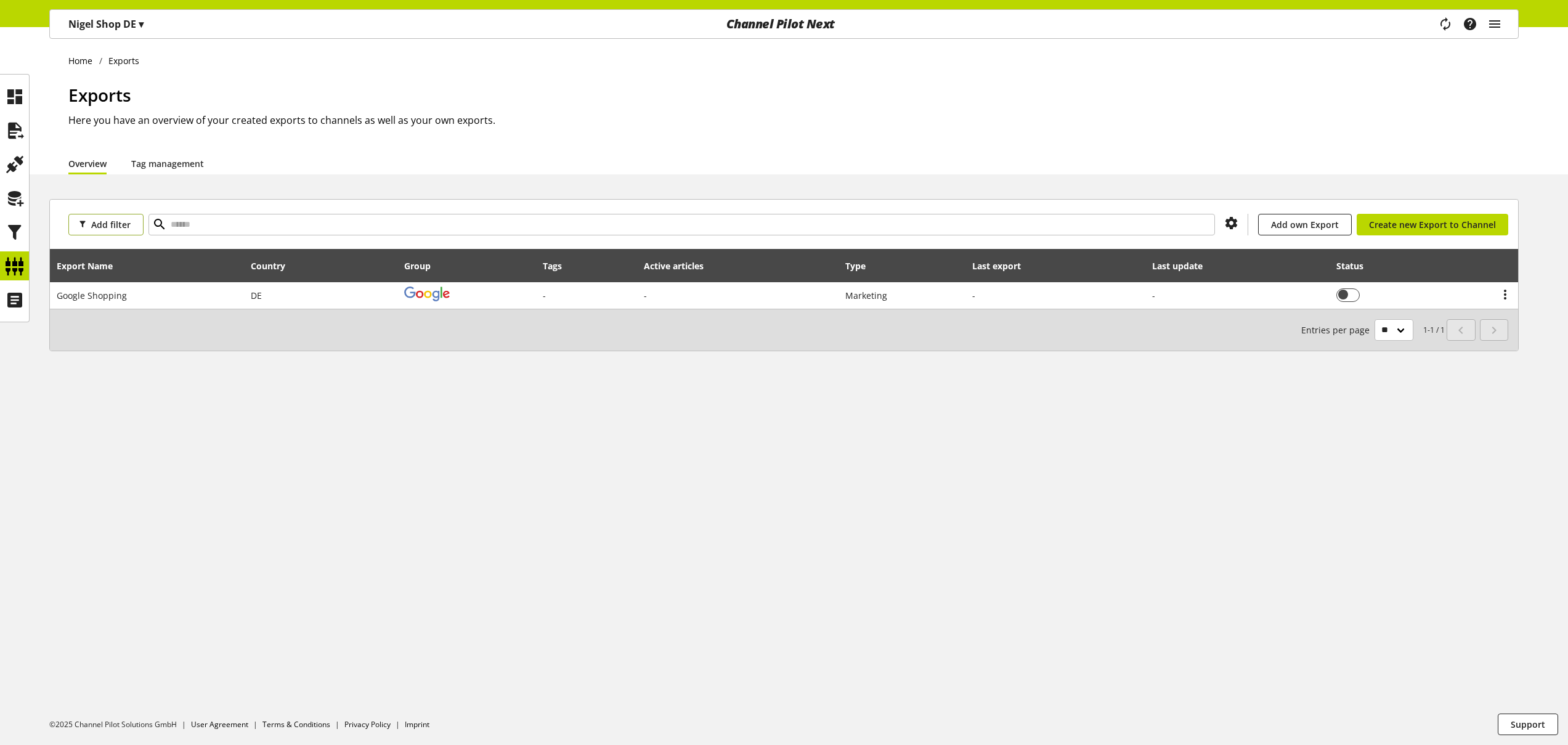
click at [126, 229] on span "Add filter" at bounding box center [111, 224] width 39 height 13
click at [89, 354] on span "Type" at bounding box center [87, 354] width 17 height 11
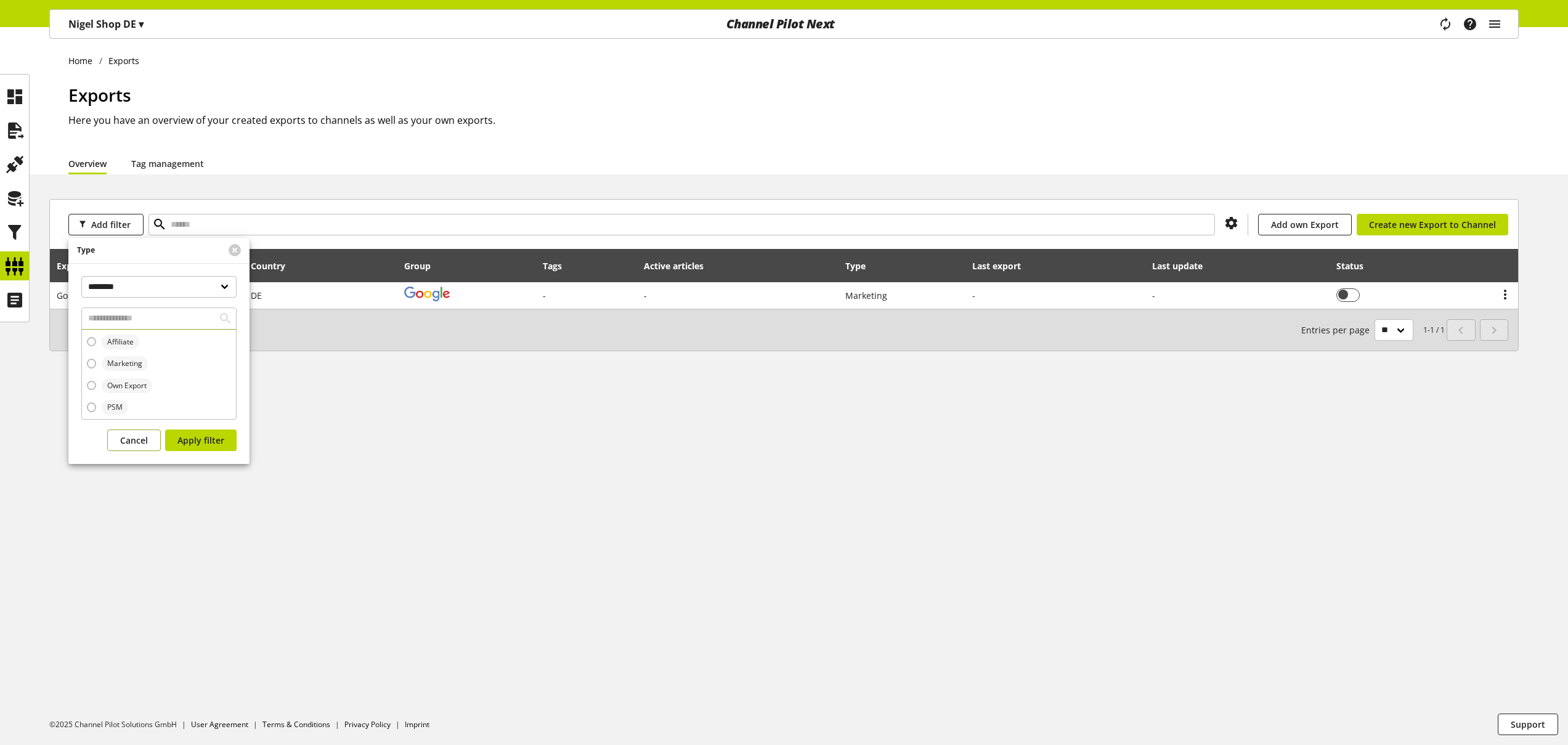
click at [139, 440] on span "Cancel" at bounding box center [134, 440] width 28 height 13
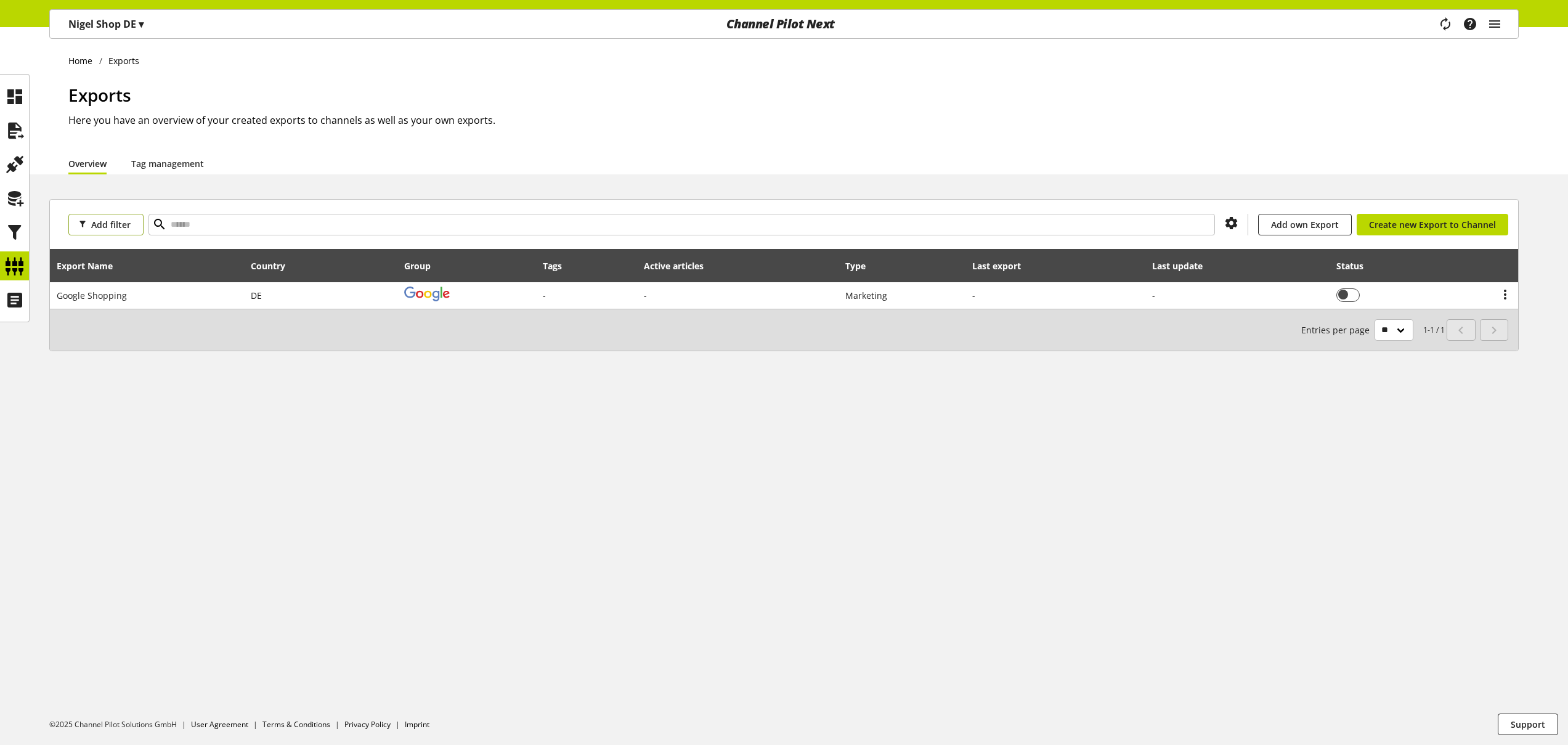
click at [125, 223] on span "Add filter" at bounding box center [111, 224] width 39 height 13
click at [95, 294] on span "Group" at bounding box center [89, 290] width 22 height 11
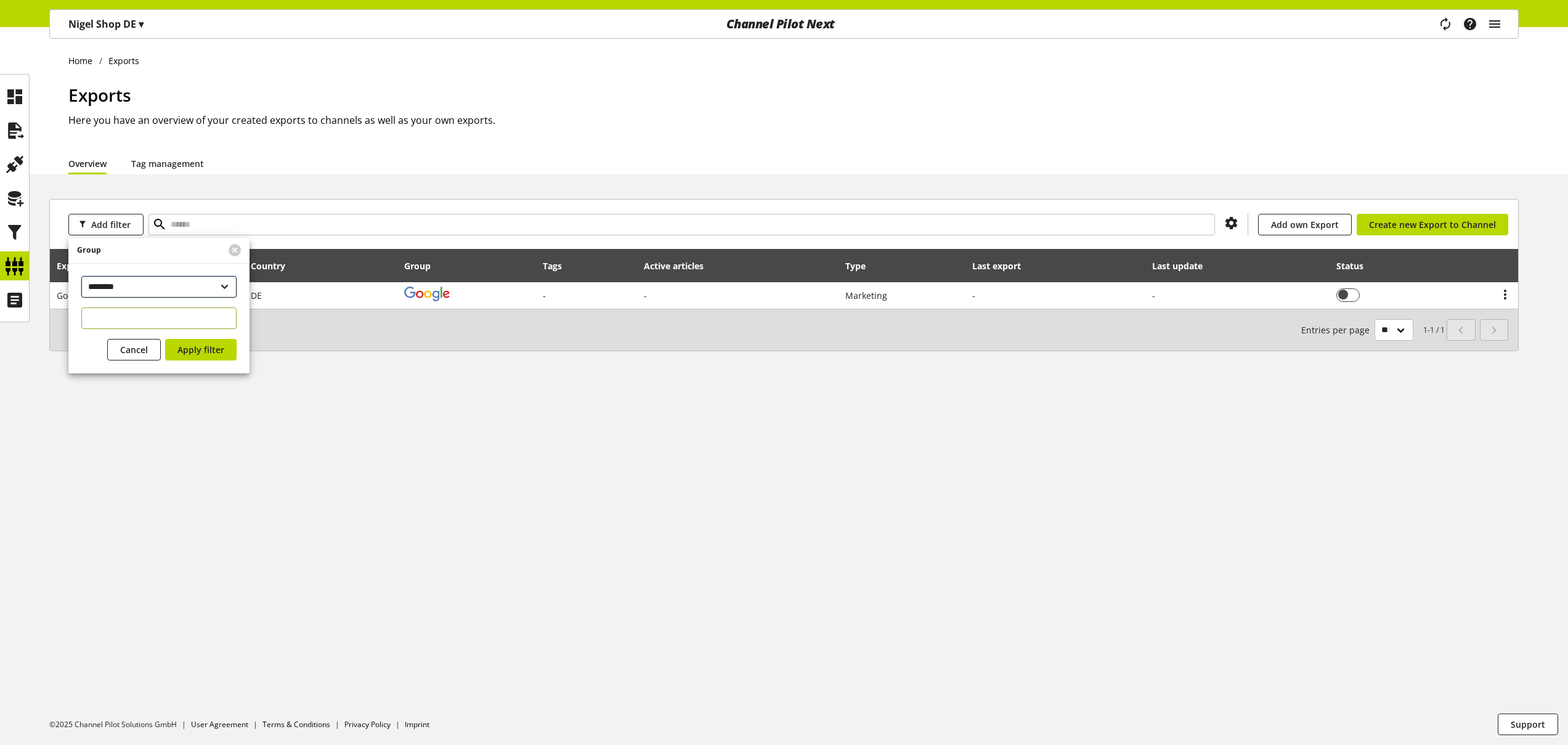
click at [166, 282] on select "**********" at bounding box center [159, 287] width 156 height 22
click at [82, 276] on select "**********" at bounding box center [159, 287] width 156 height 22
click at [127, 357] on span "Cancel" at bounding box center [134, 363] width 28 height 13
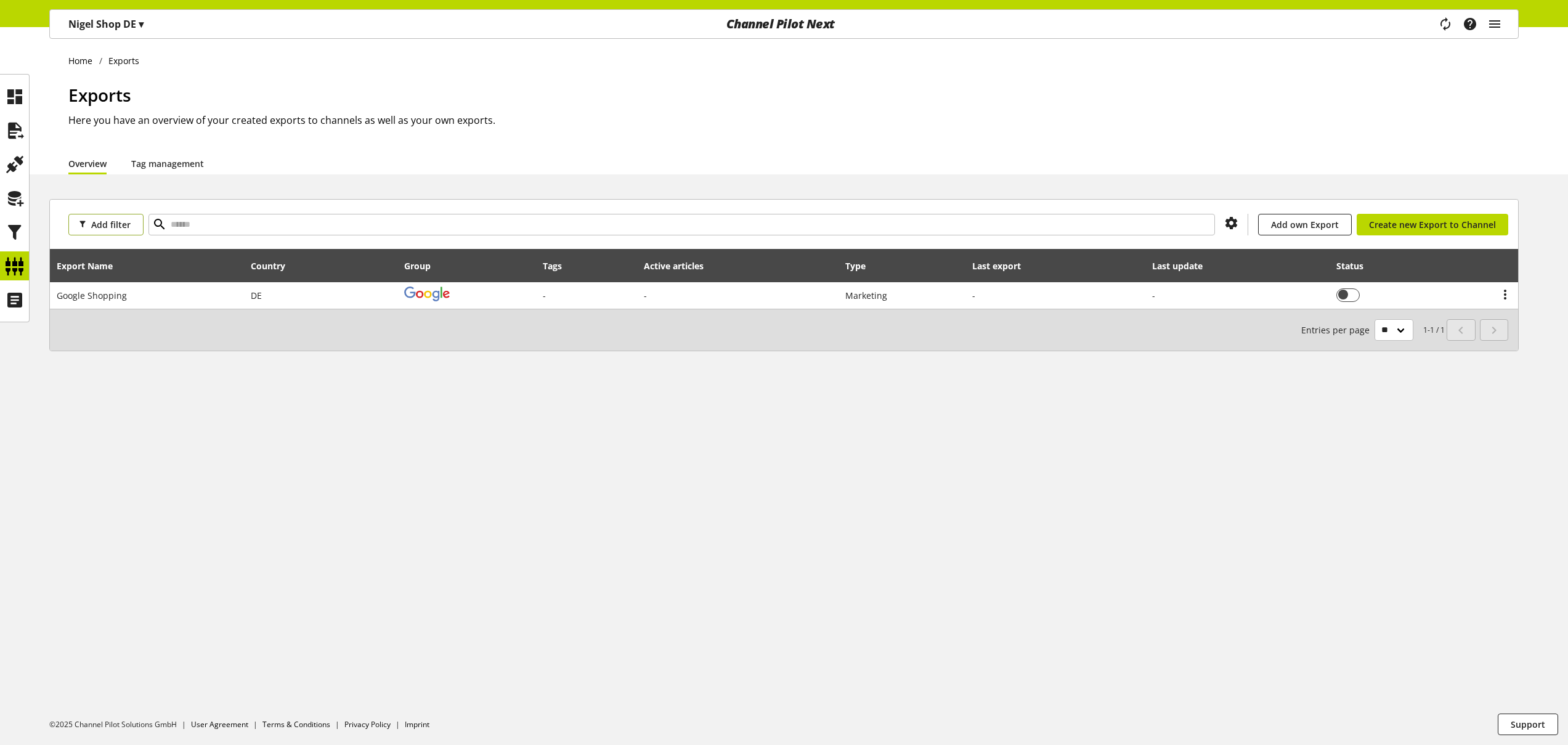
click at [100, 229] on span "Add filter" at bounding box center [111, 224] width 39 height 13
click at [96, 283] on link "Group" at bounding box center [120, 290] width 103 height 21
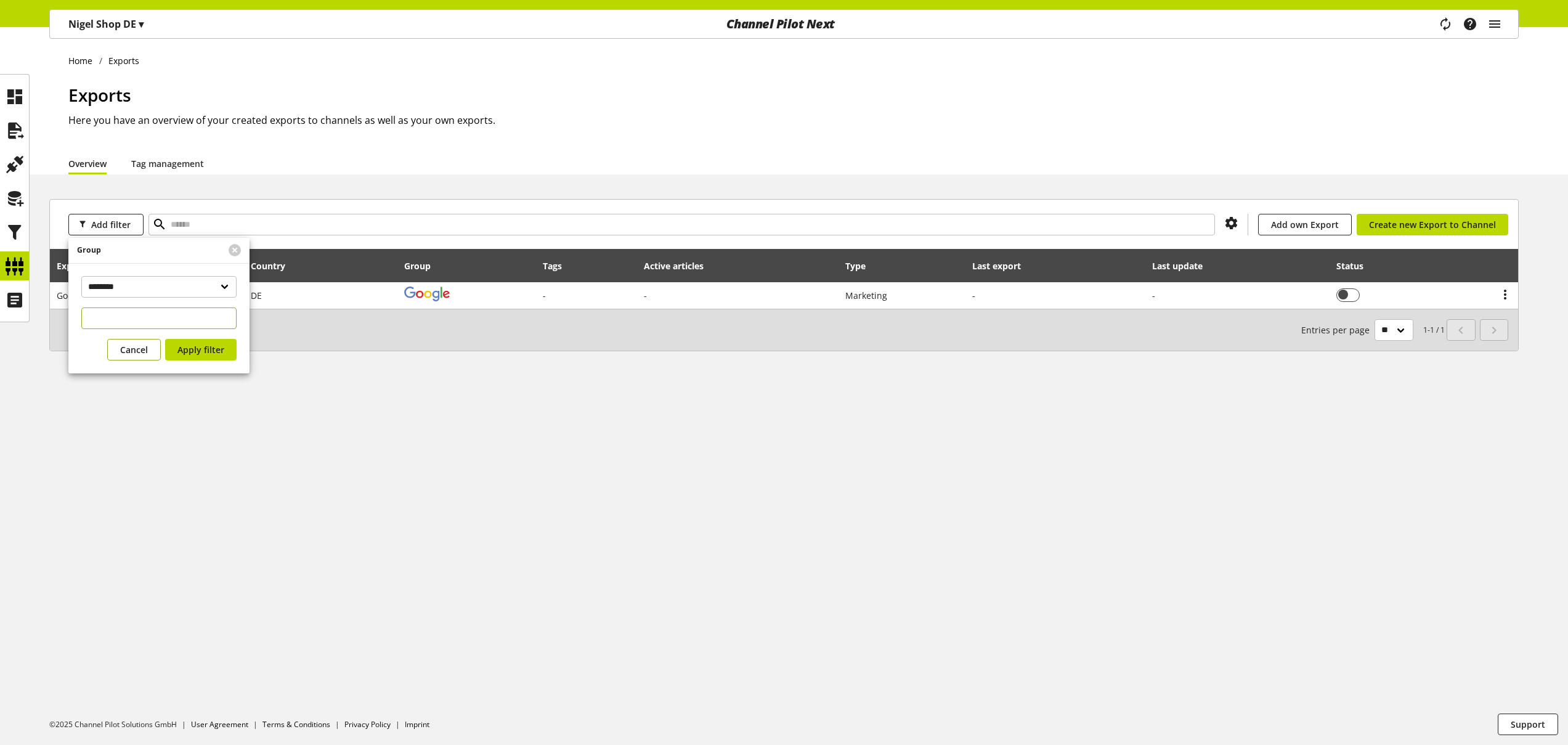
click at [129, 348] on div "**********" at bounding box center [159, 318] width 181 height 111
click at [144, 358] on span "Cancel" at bounding box center [134, 363] width 28 height 13
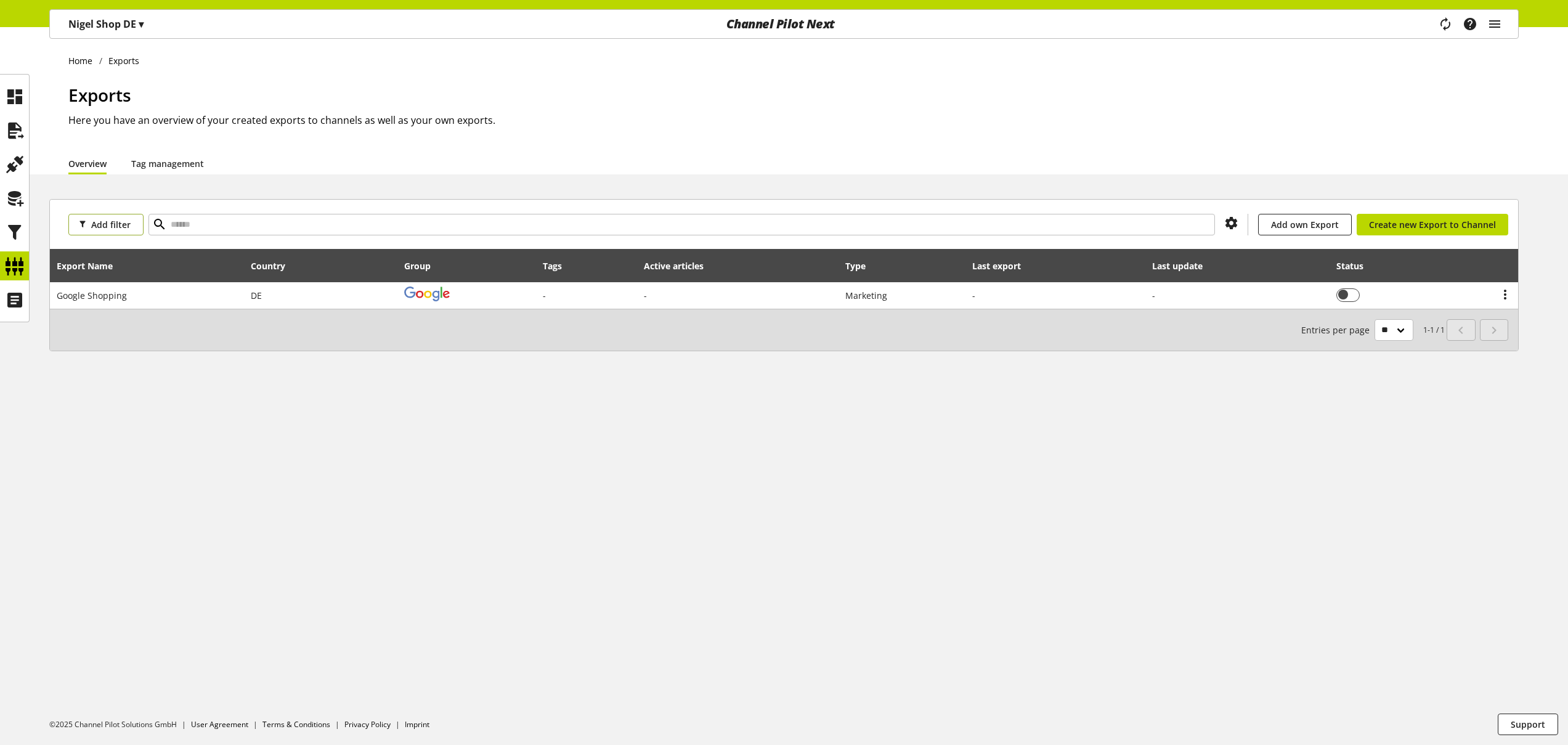
click at [129, 220] on span "Add filter" at bounding box center [111, 224] width 39 height 13
click at [105, 455] on div "Home Exports Exports Here you have an overview of your created exports to chann…" at bounding box center [784, 386] width 1568 height 718
click at [132, 232] on button "Add filter" at bounding box center [105, 225] width 75 height 22
click at [108, 413] on span "Last update" at bounding box center [99, 417] width 42 height 11
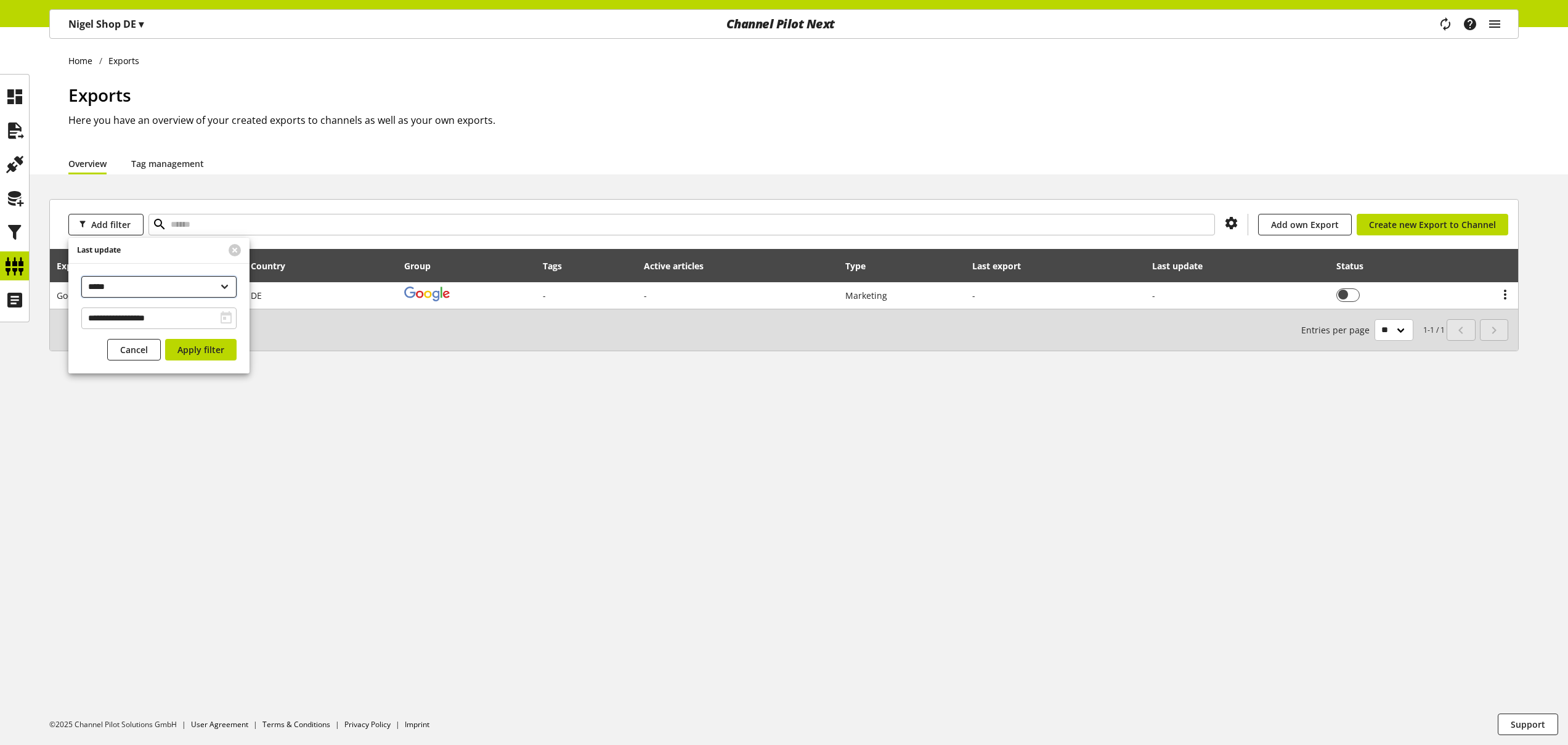
click at [166, 291] on select "**********" at bounding box center [159, 287] width 156 height 22
click at [157, 285] on select "**********" at bounding box center [159, 287] width 156 height 22
click at [146, 347] on span "Cancel" at bounding box center [134, 350] width 28 height 13
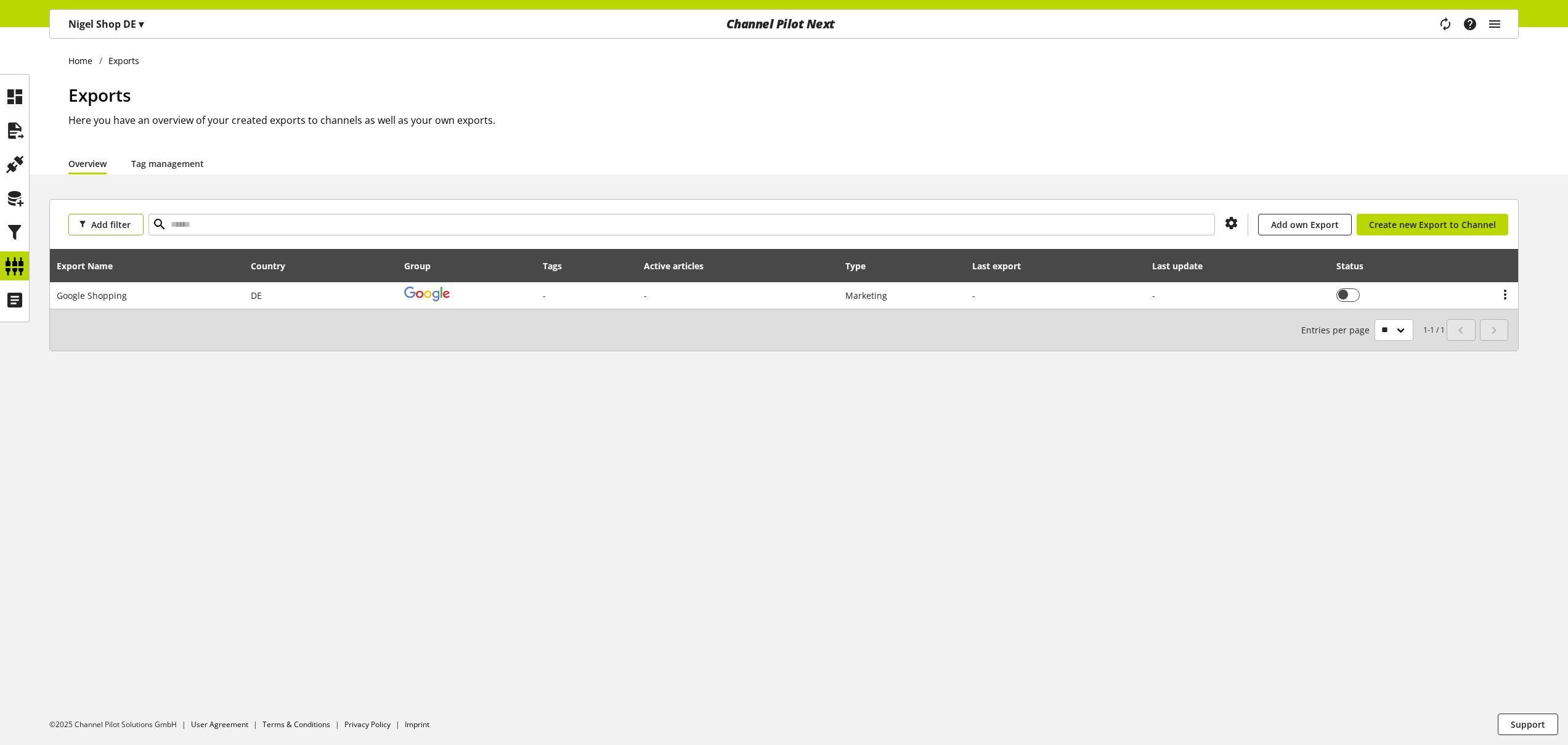
click at [114, 221] on span "Add filter" at bounding box center [111, 224] width 39 height 13
click at [327, 570] on div "Home Exports Exports Here you have an overview of your created exports to chann…" at bounding box center [784, 386] width 1568 height 718
